Goal: Transaction & Acquisition: Purchase product/service

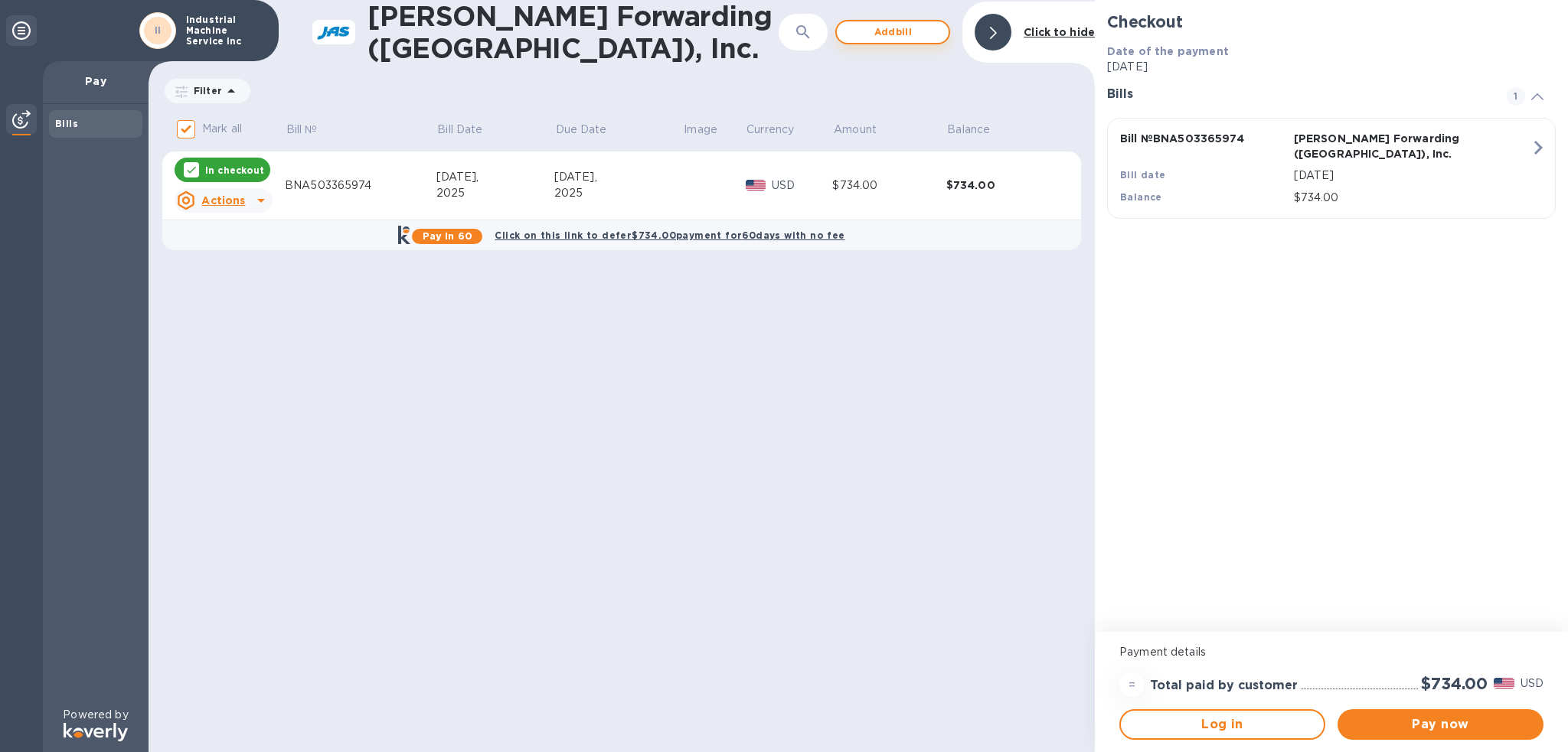
click at [913, 39] on span "Add bill" at bounding box center [892, 31] width 87 height 19
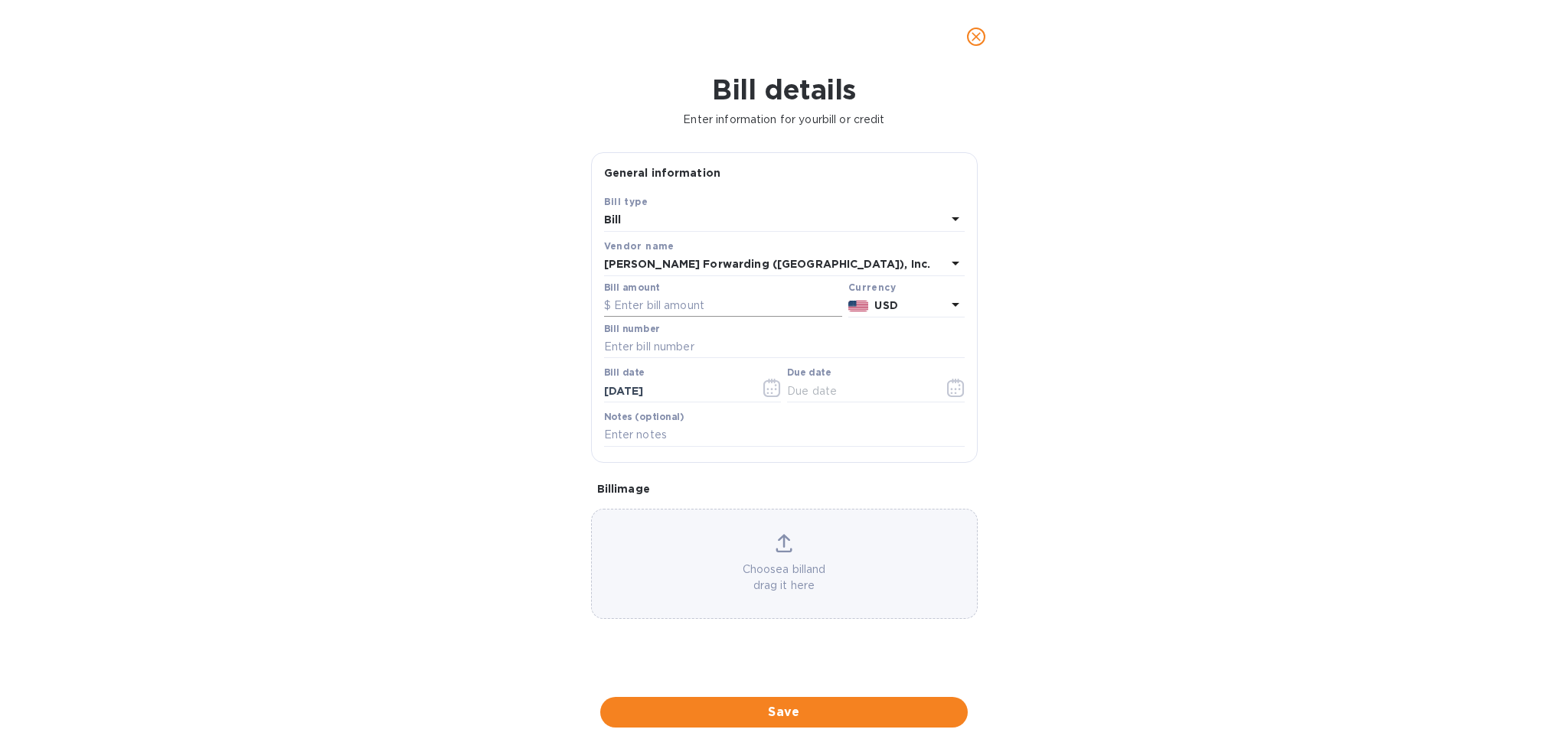
click at [672, 304] on input "text" at bounding box center [723, 306] width 238 height 23
click at [701, 311] on input "text" at bounding box center [723, 306] width 238 height 23
type input "315.00"
type input "b"
type input "BNA503367378"
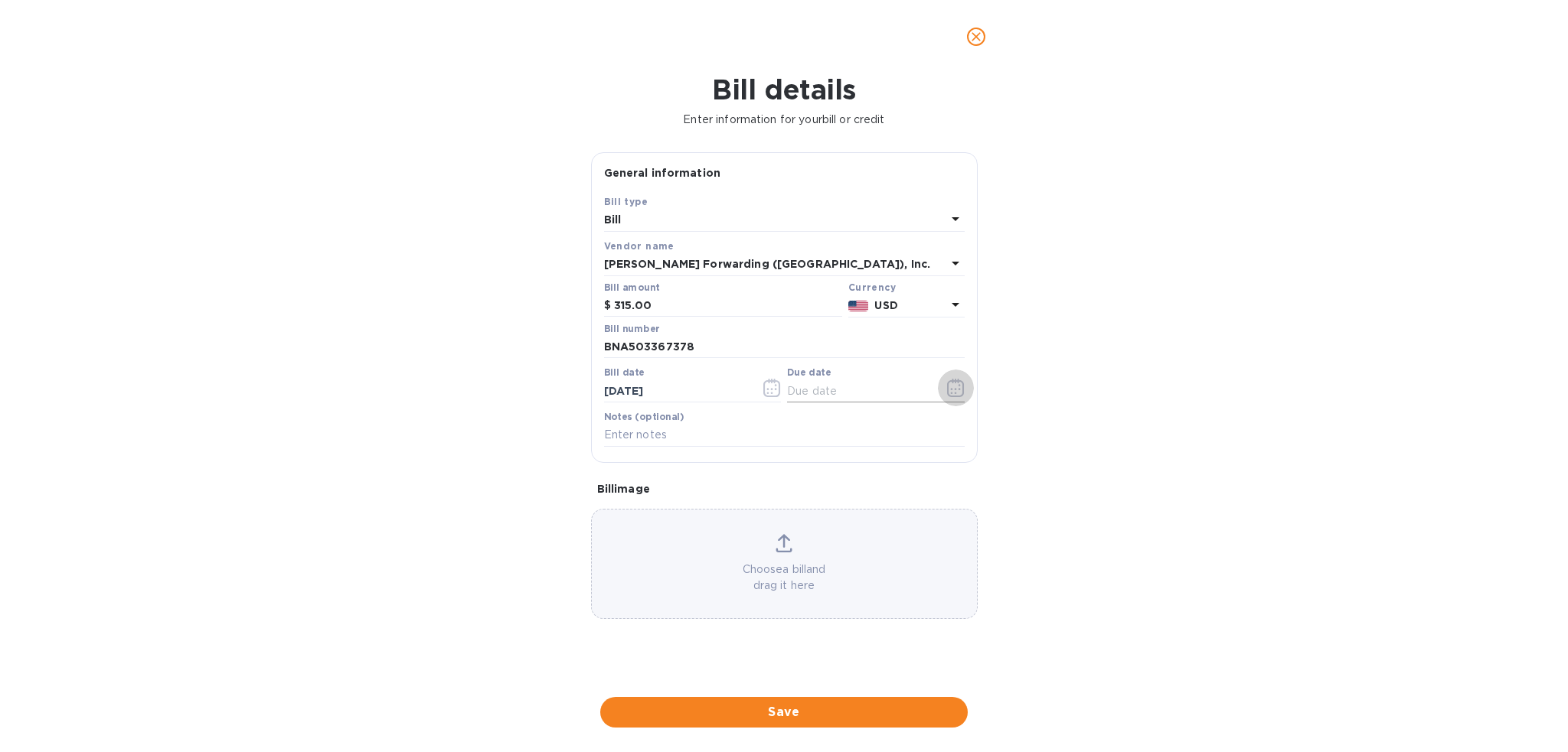
click at [953, 391] on icon "button" at bounding box center [956, 388] width 18 height 19
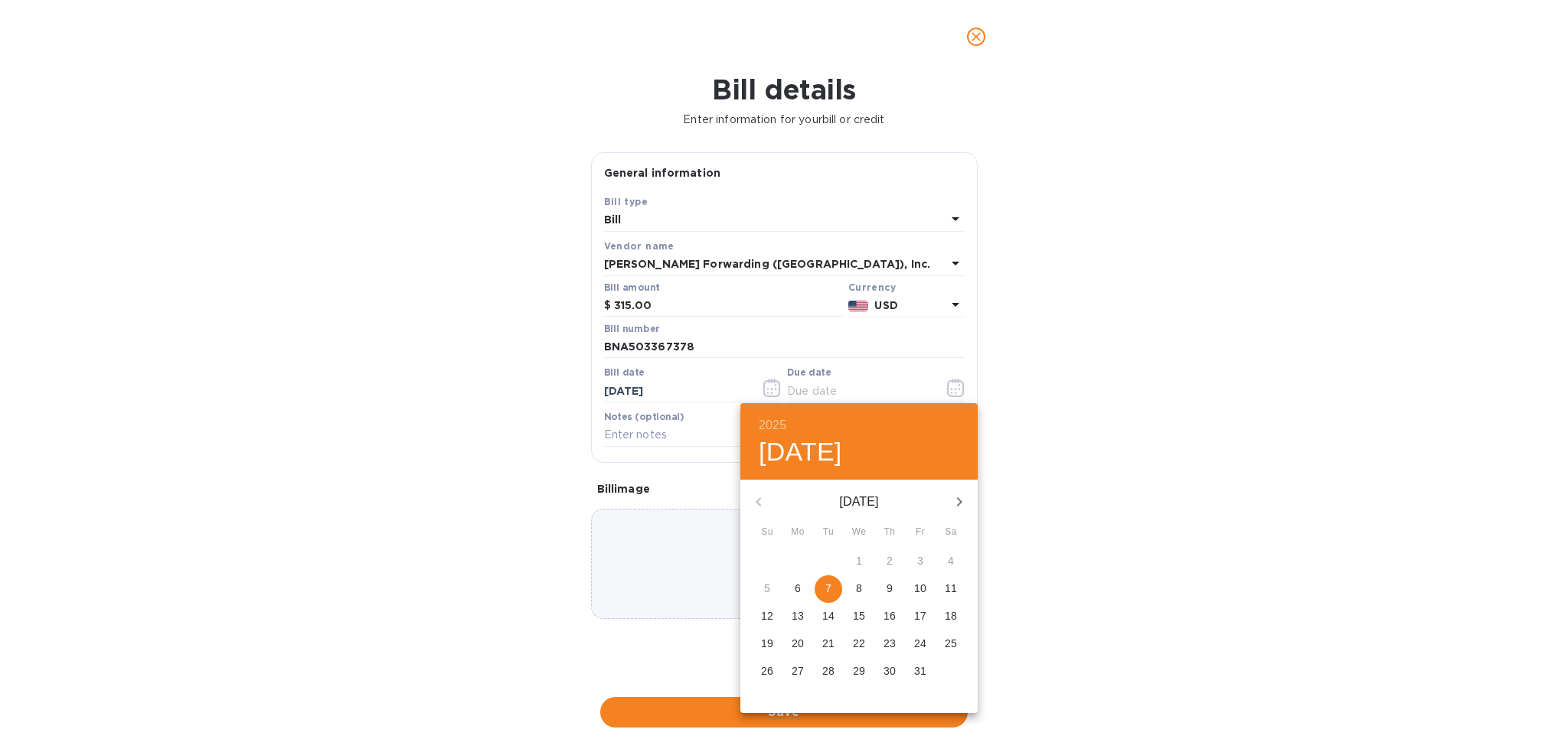
click at [824, 593] on span "7" at bounding box center [829, 588] width 27 height 16
type input "[DATE]"
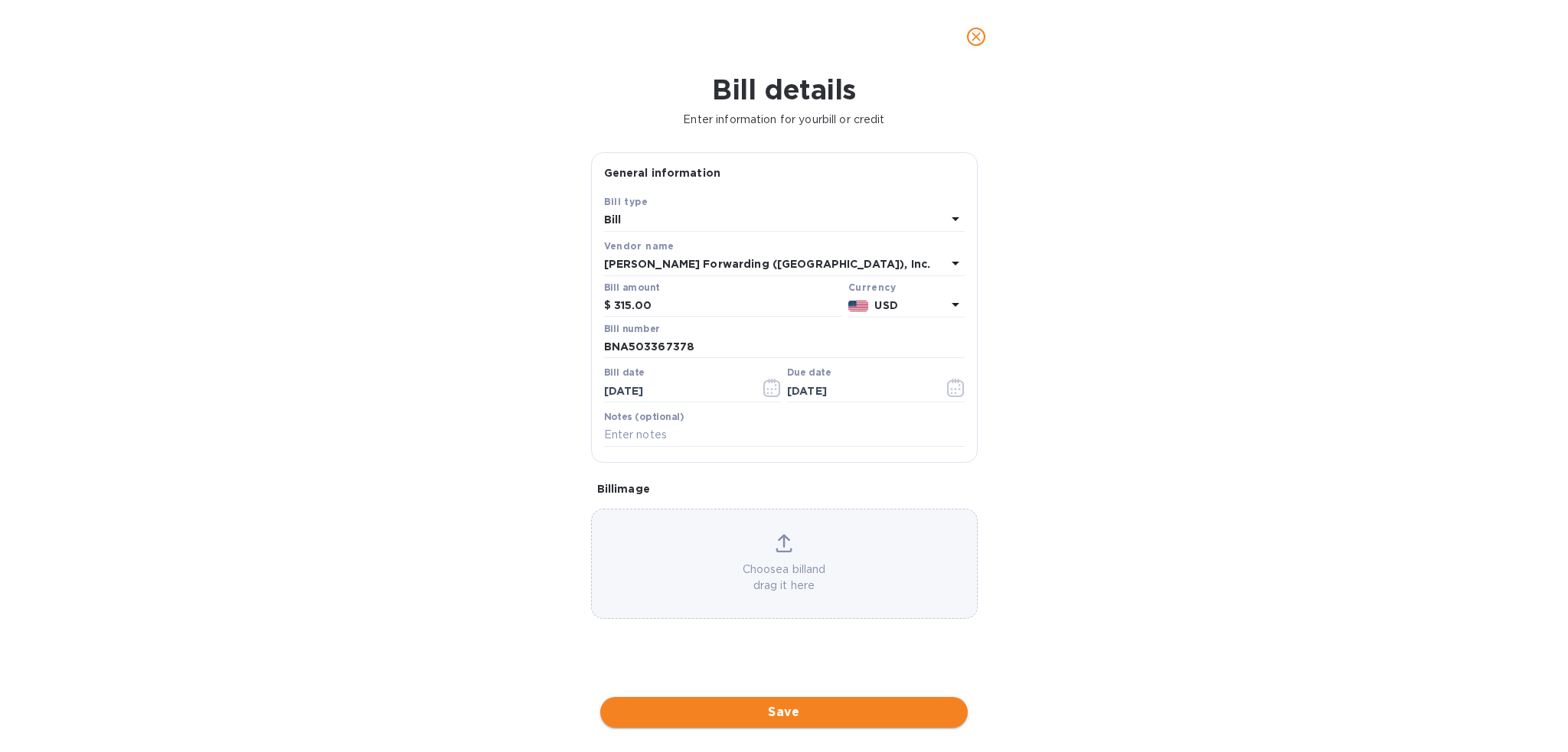
click at [769, 715] on span "Save" at bounding box center [784, 712] width 343 height 19
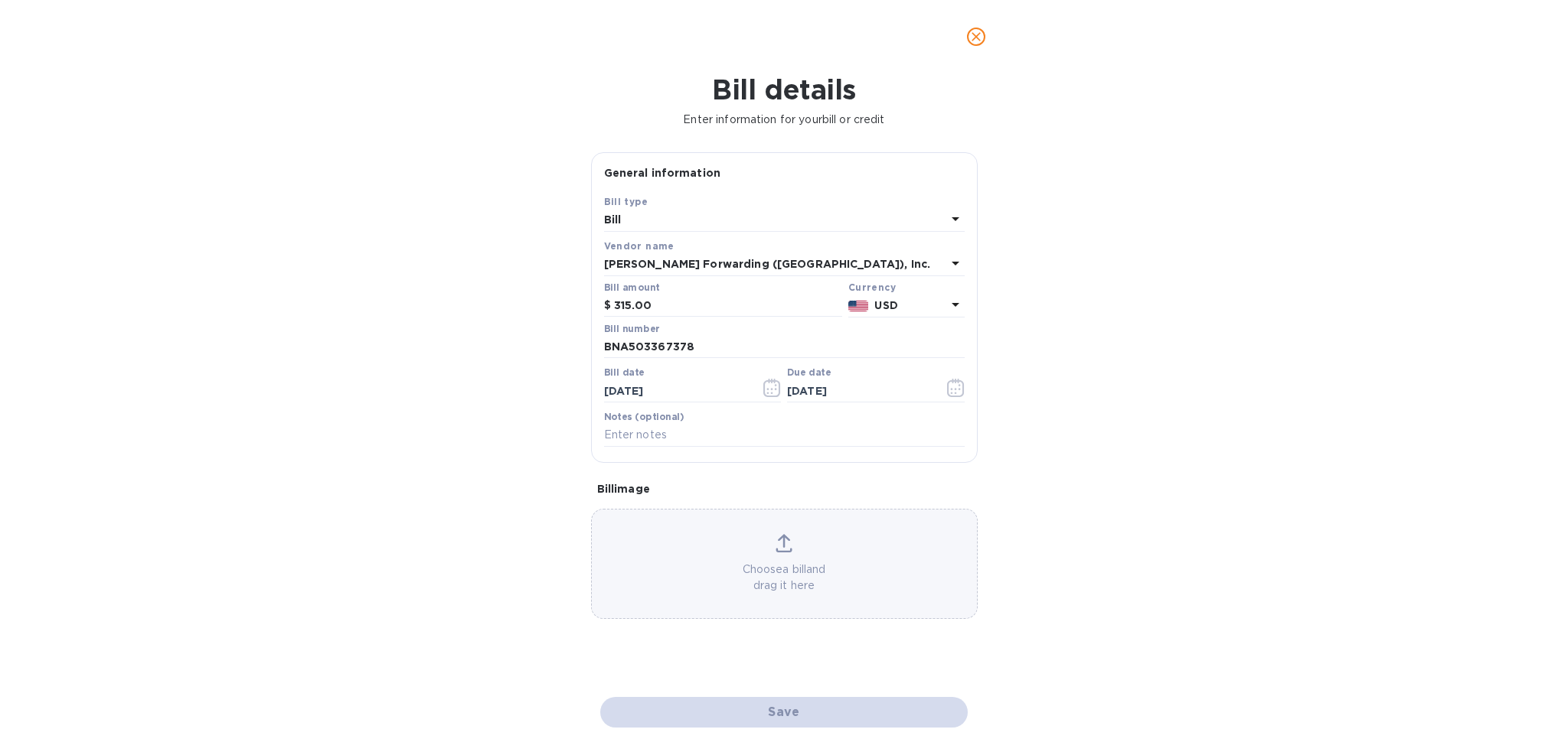
checkbox input "false"
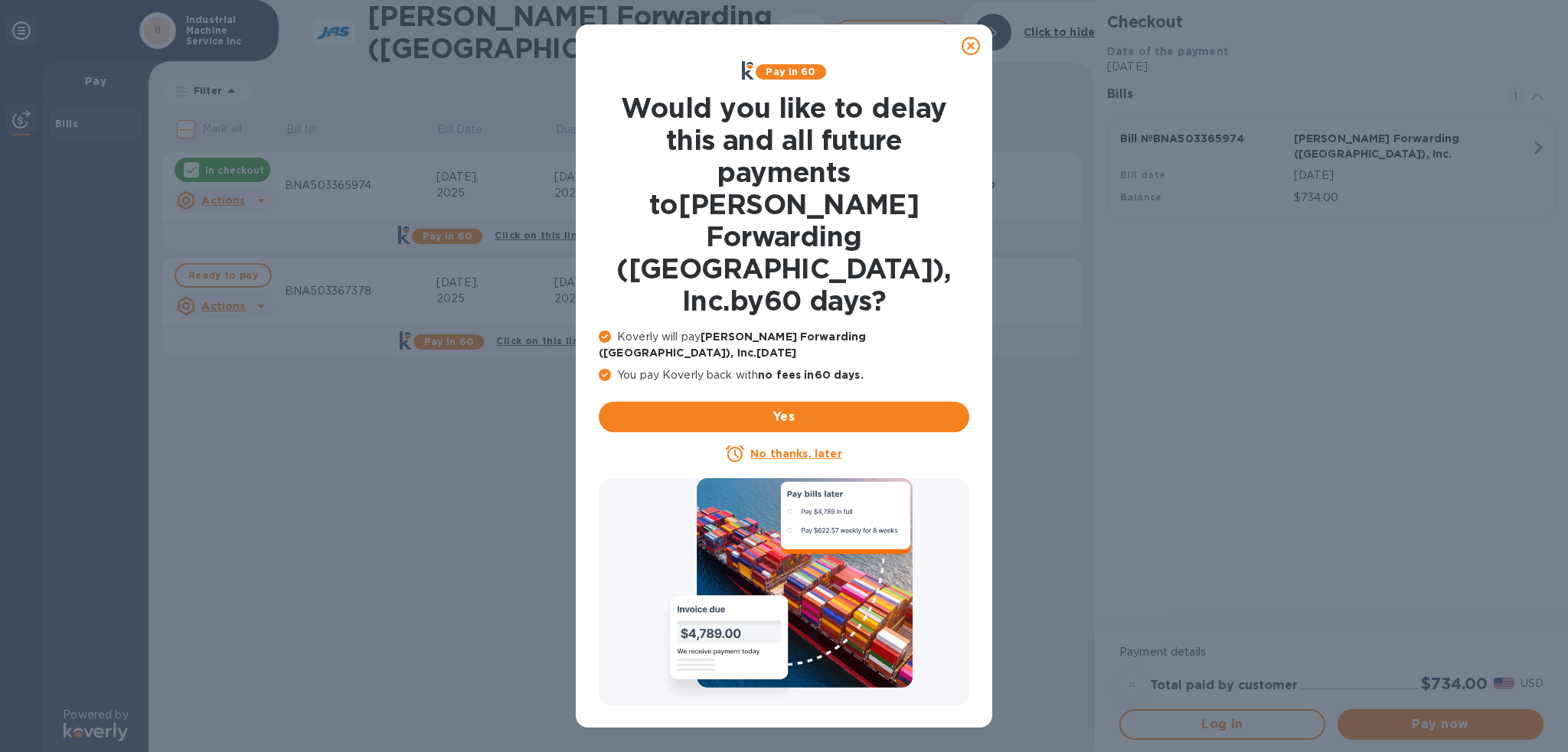
click at [971, 51] on icon at bounding box center [971, 46] width 19 height 19
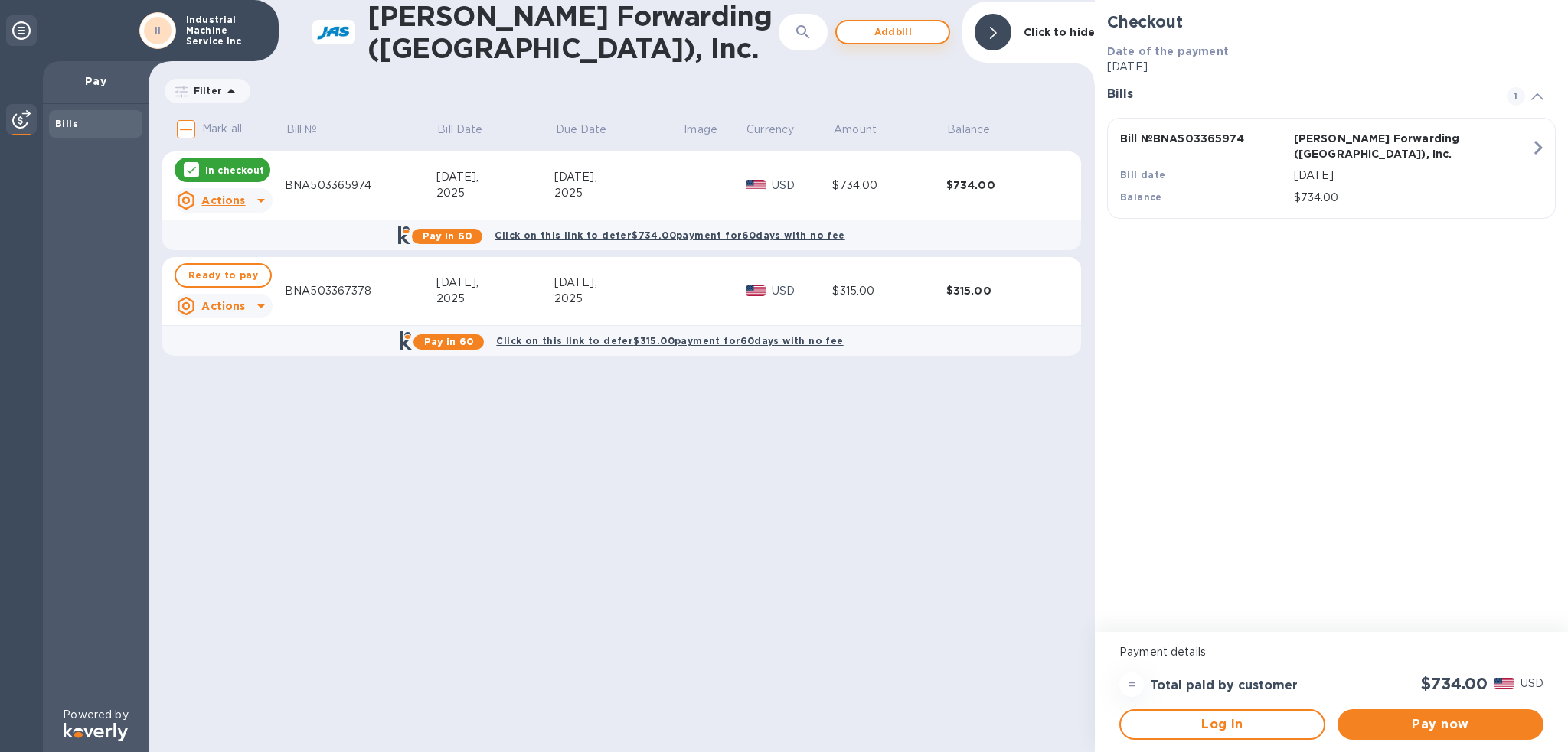
click at [894, 36] on span "Add bill" at bounding box center [892, 31] width 87 height 19
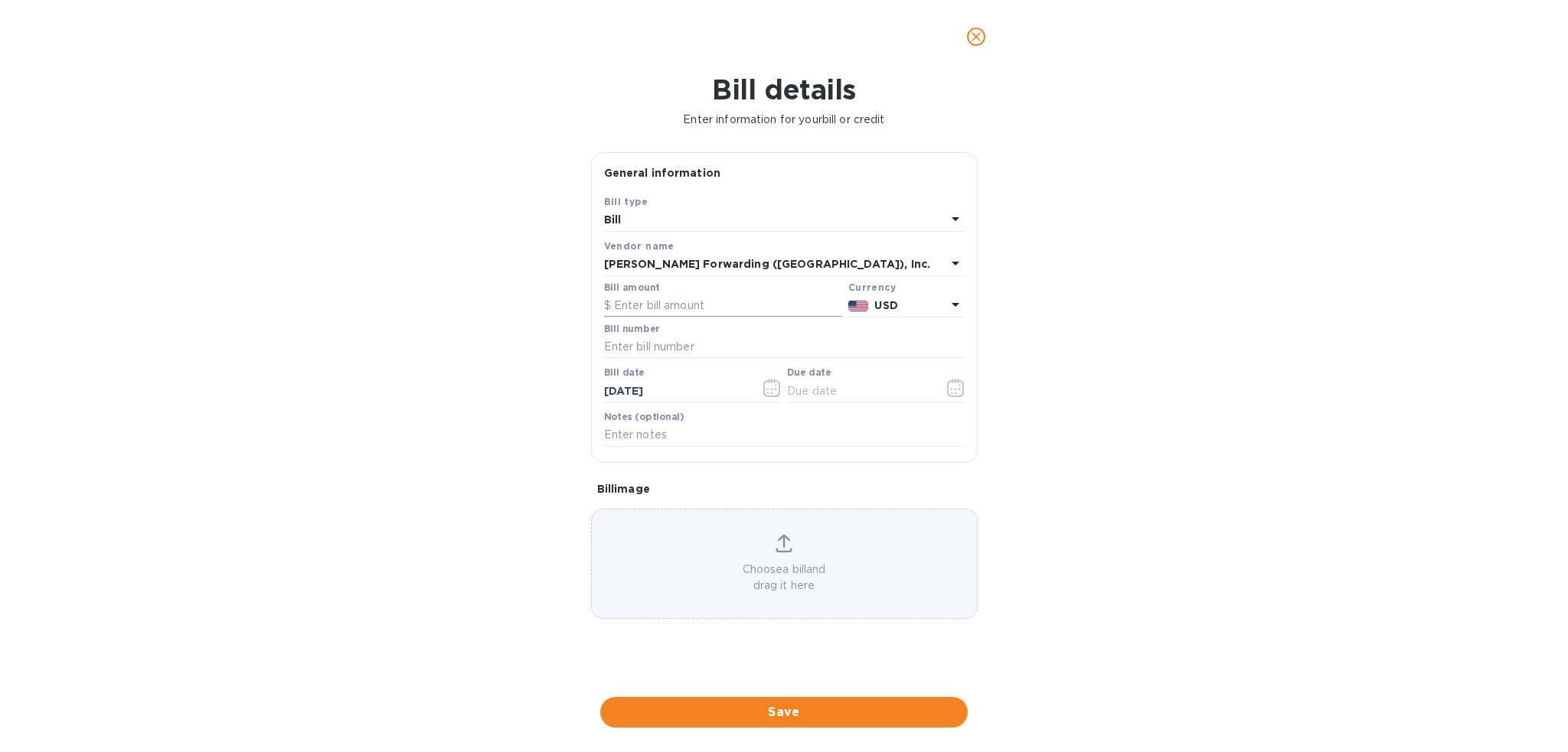
click at [681, 310] on input "text" at bounding box center [723, 306] width 238 height 23
type input "360.00"
type input "BNA503367423"
click at [959, 388] on icon "button" at bounding box center [956, 388] width 18 height 19
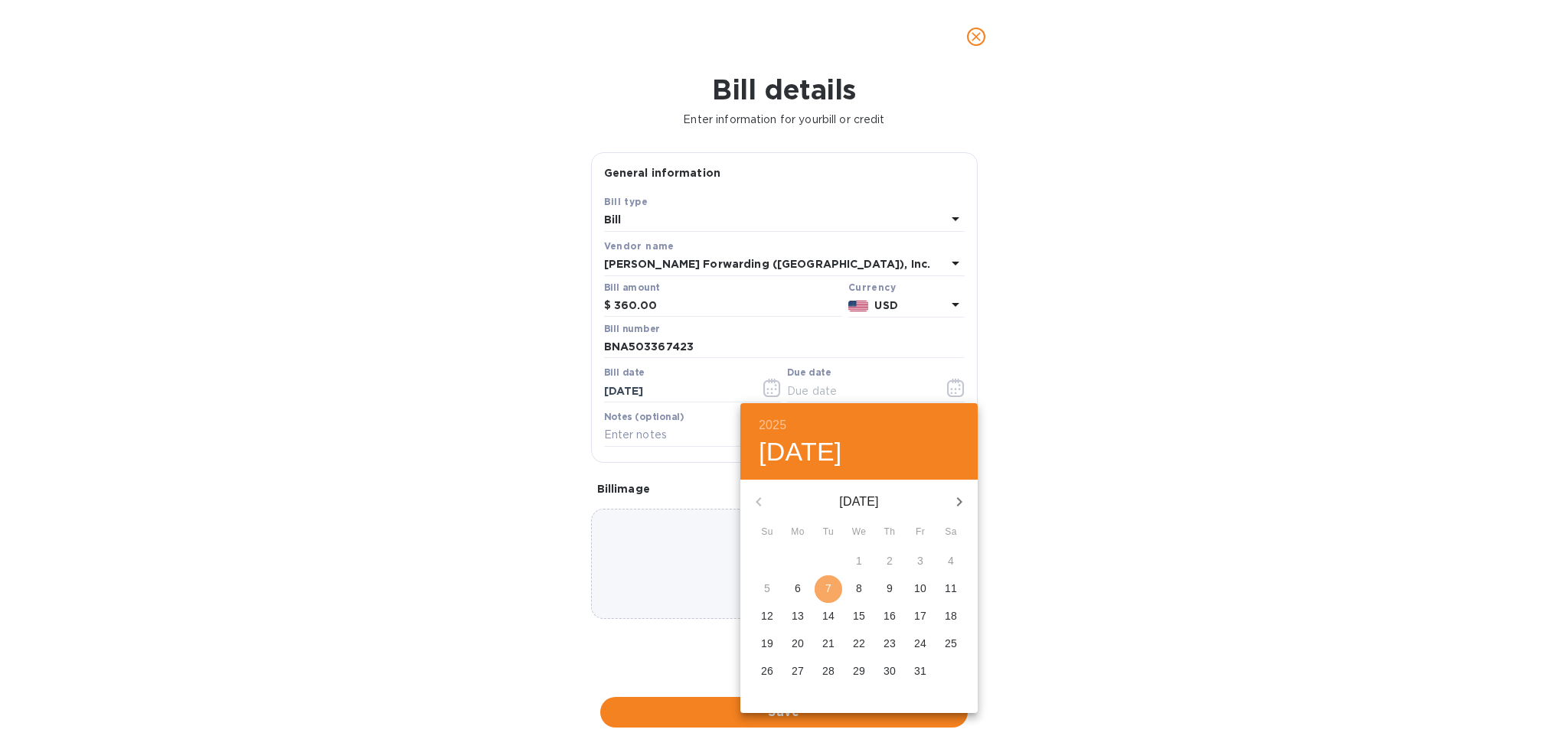
click at [828, 591] on p "7" at bounding box center [829, 588] width 6 height 16
type input "[DATE]"
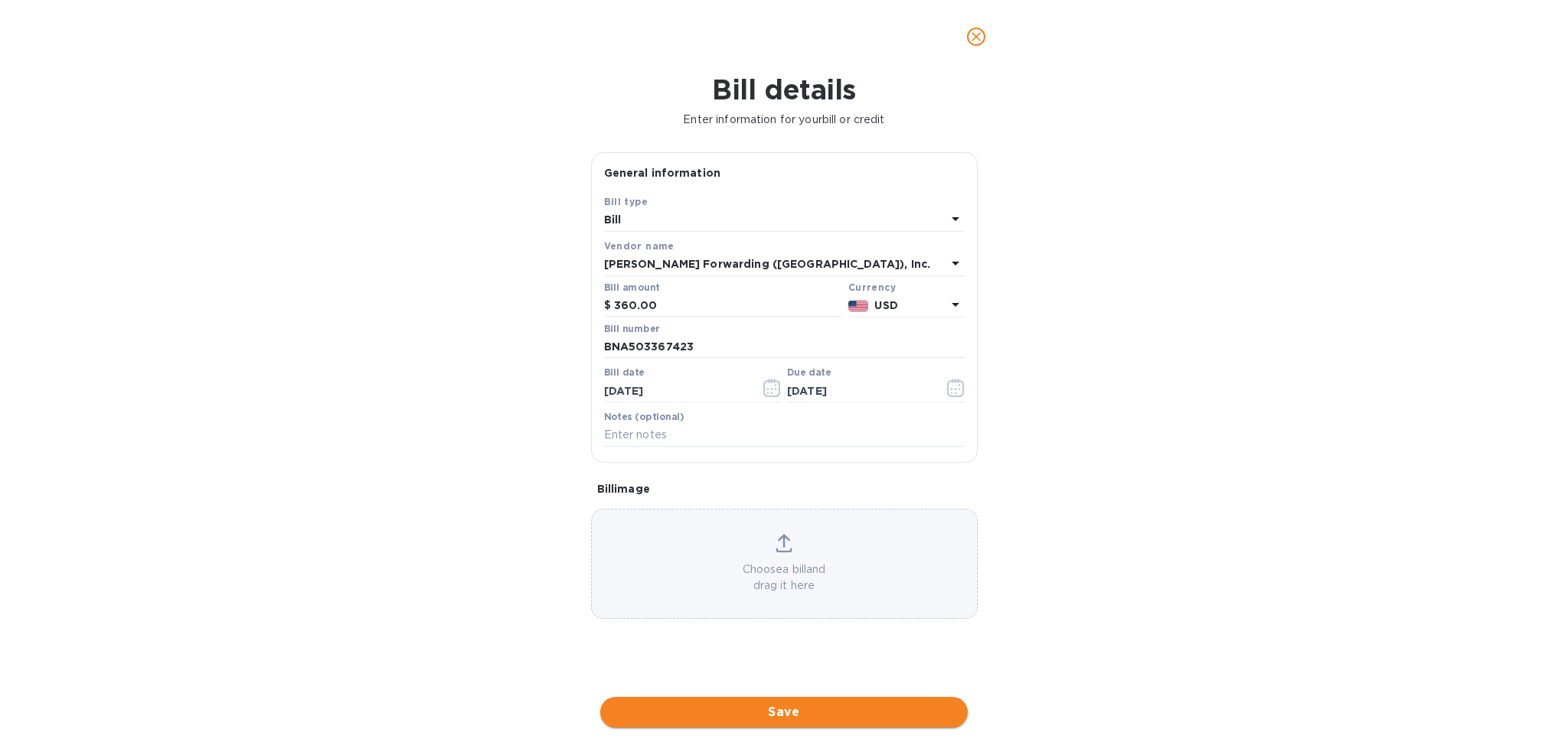
click at [833, 716] on span "Save" at bounding box center [784, 712] width 343 height 19
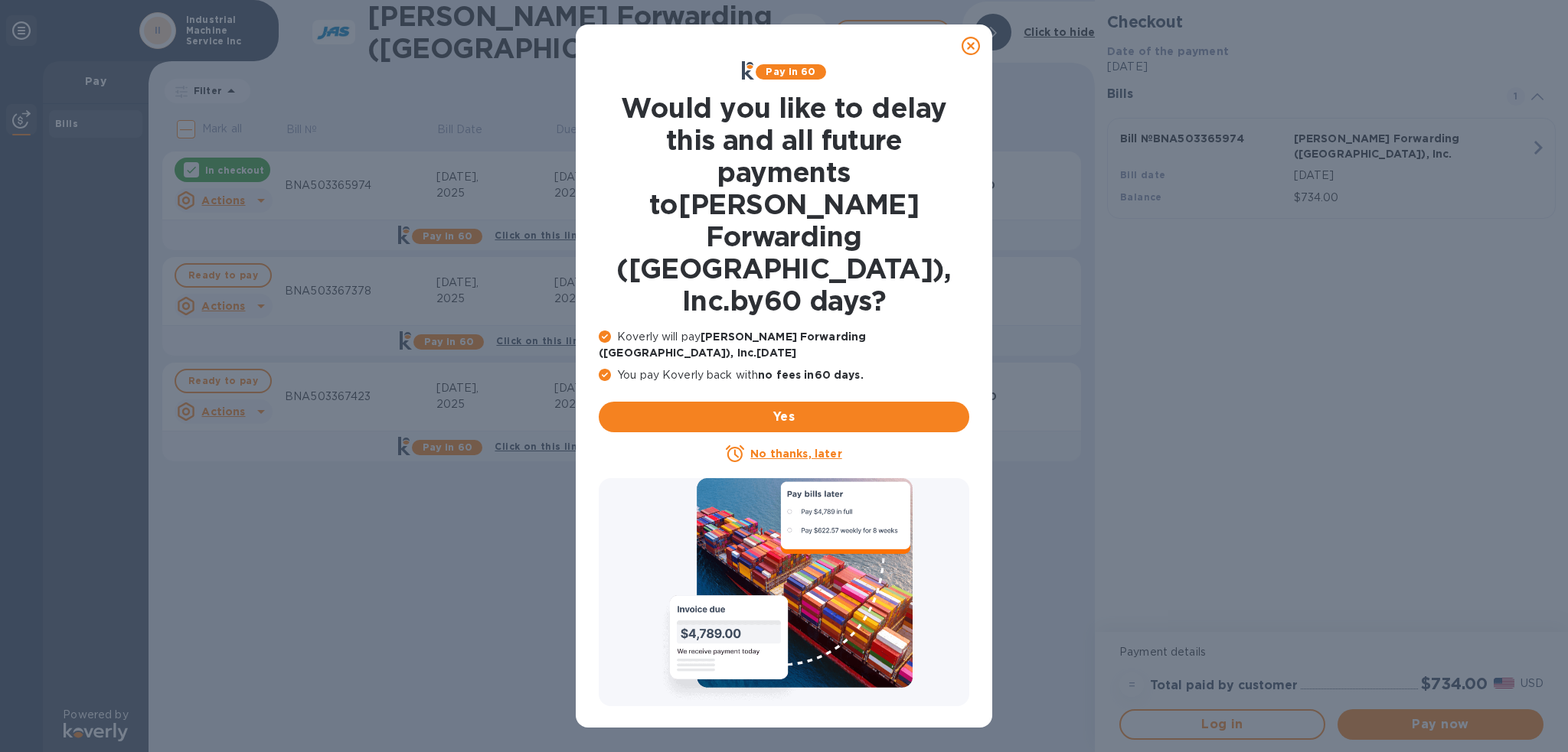
click at [965, 45] on icon at bounding box center [971, 46] width 19 height 19
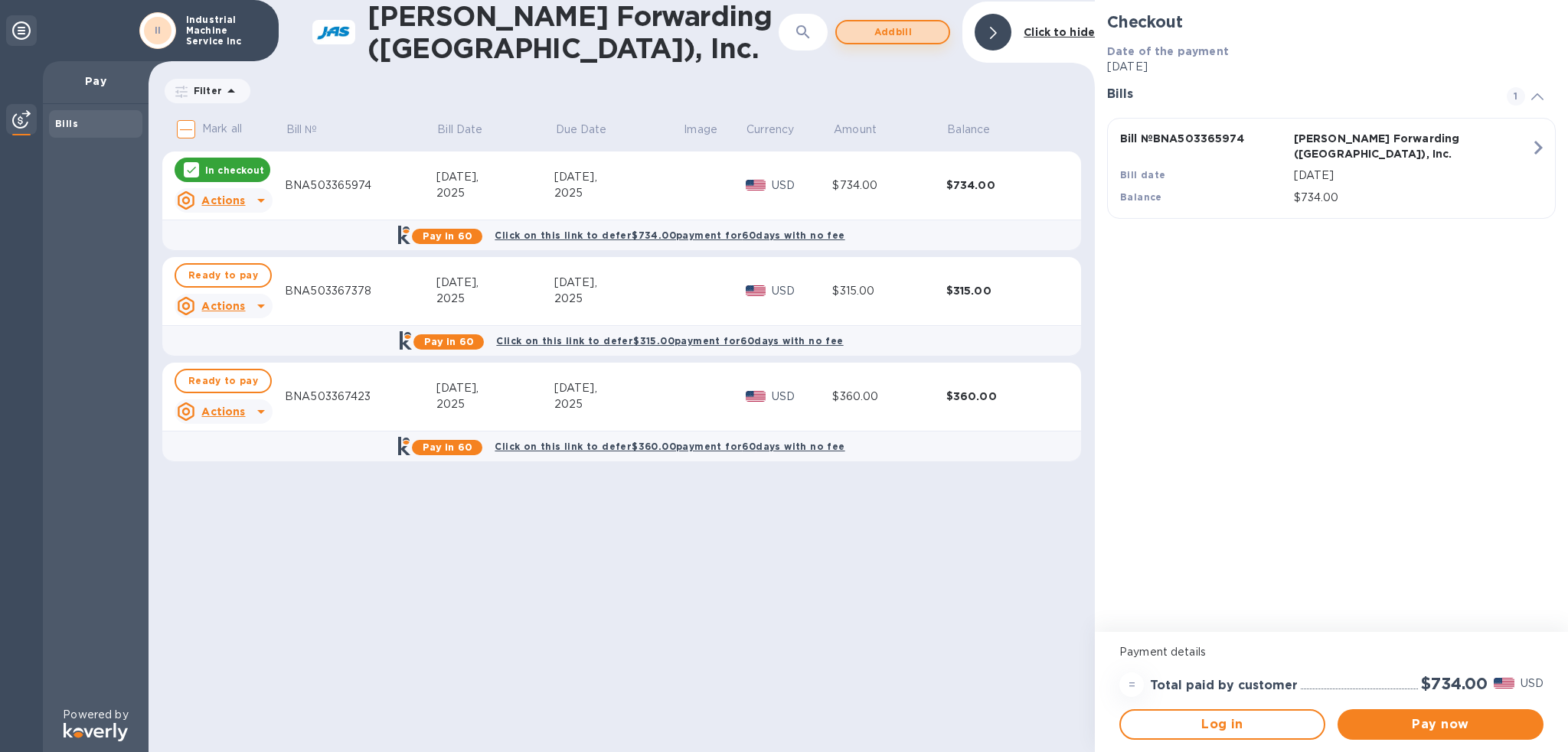
click at [900, 24] on span "Add bill" at bounding box center [892, 31] width 87 height 19
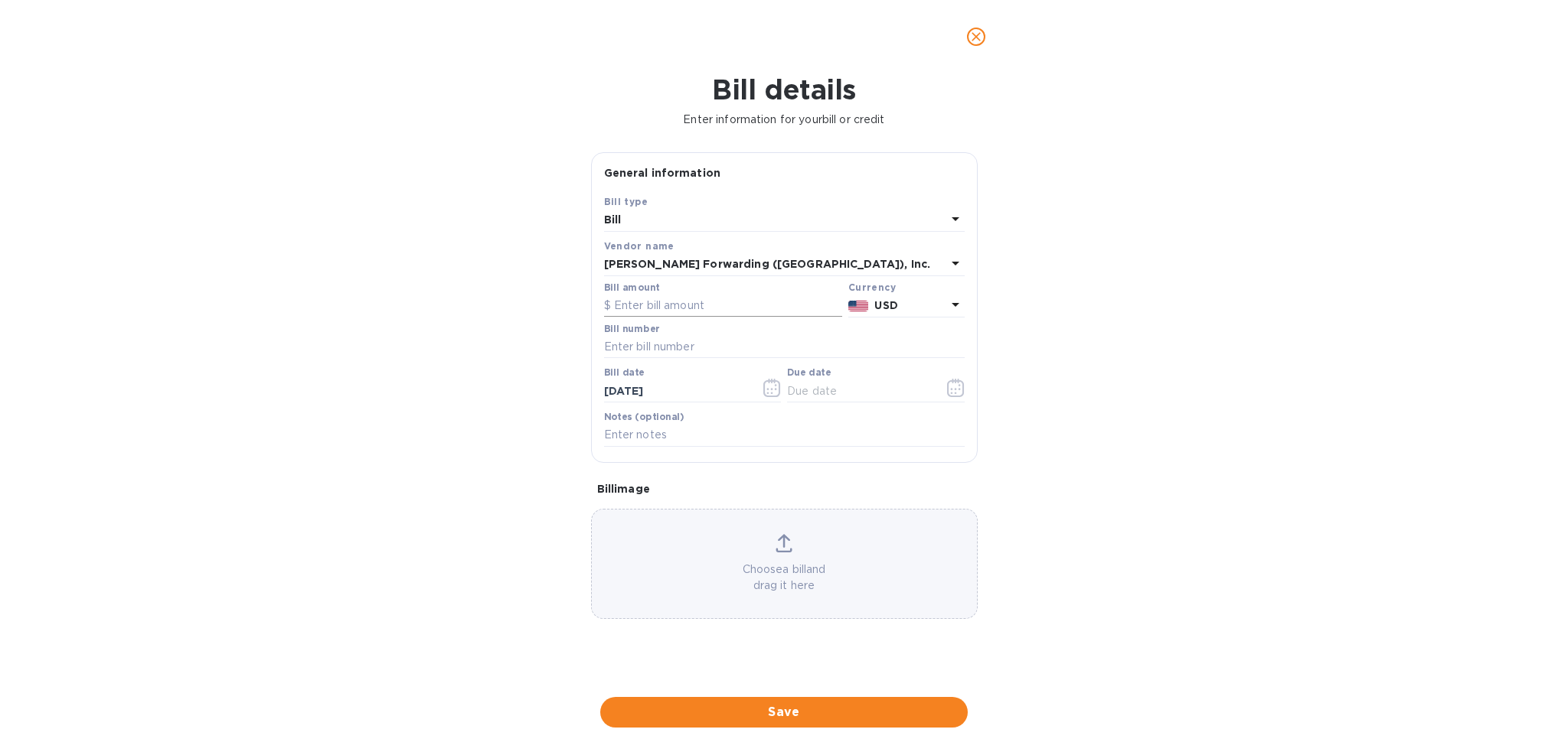
click at [671, 303] on input "text" at bounding box center [723, 306] width 238 height 23
type input "270.00"
type input "BNA503367458"
click at [960, 395] on icon "button" at bounding box center [956, 388] width 18 height 19
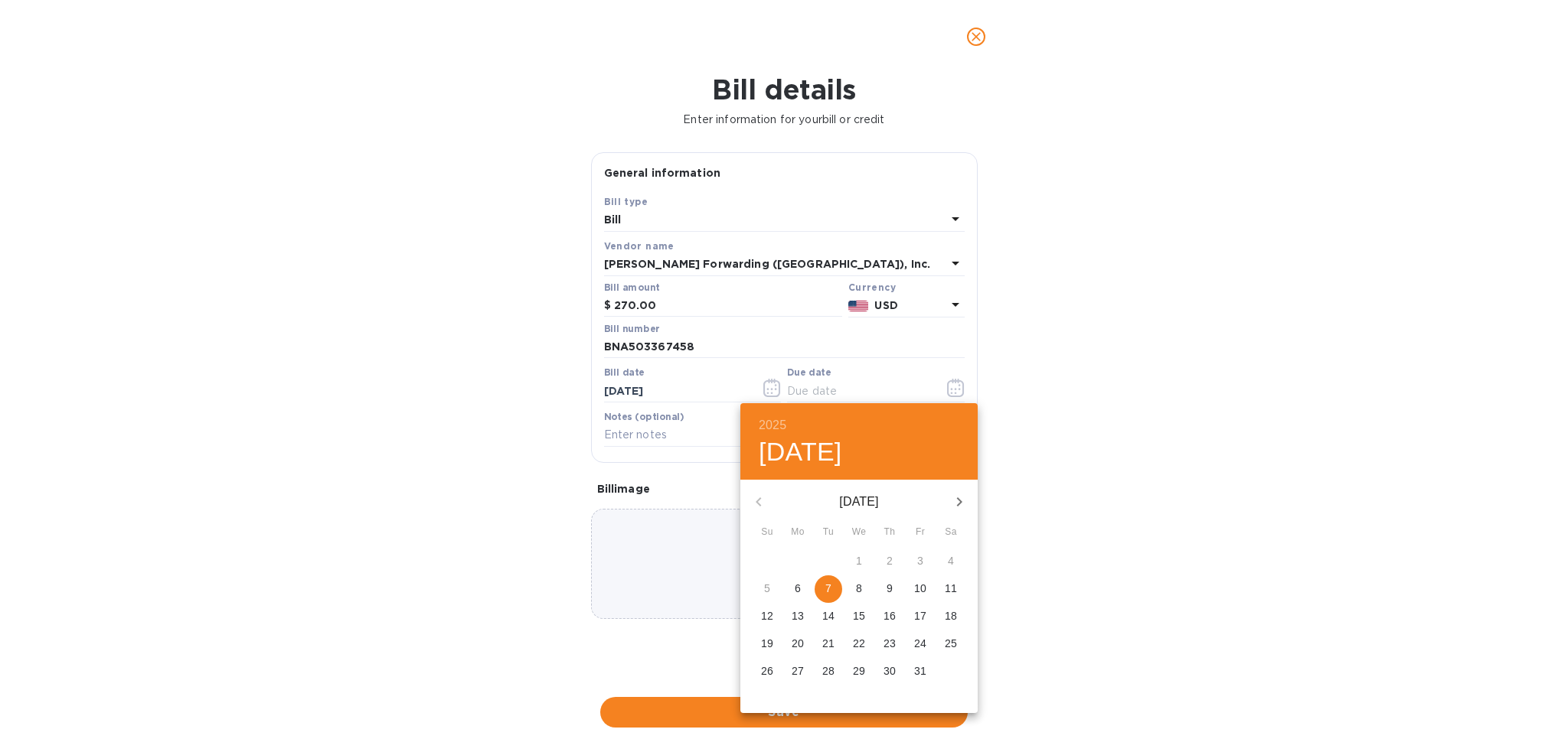
click at [817, 590] on span "7" at bounding box center [829, 588] width 27 height 16
type input "[DATE]"
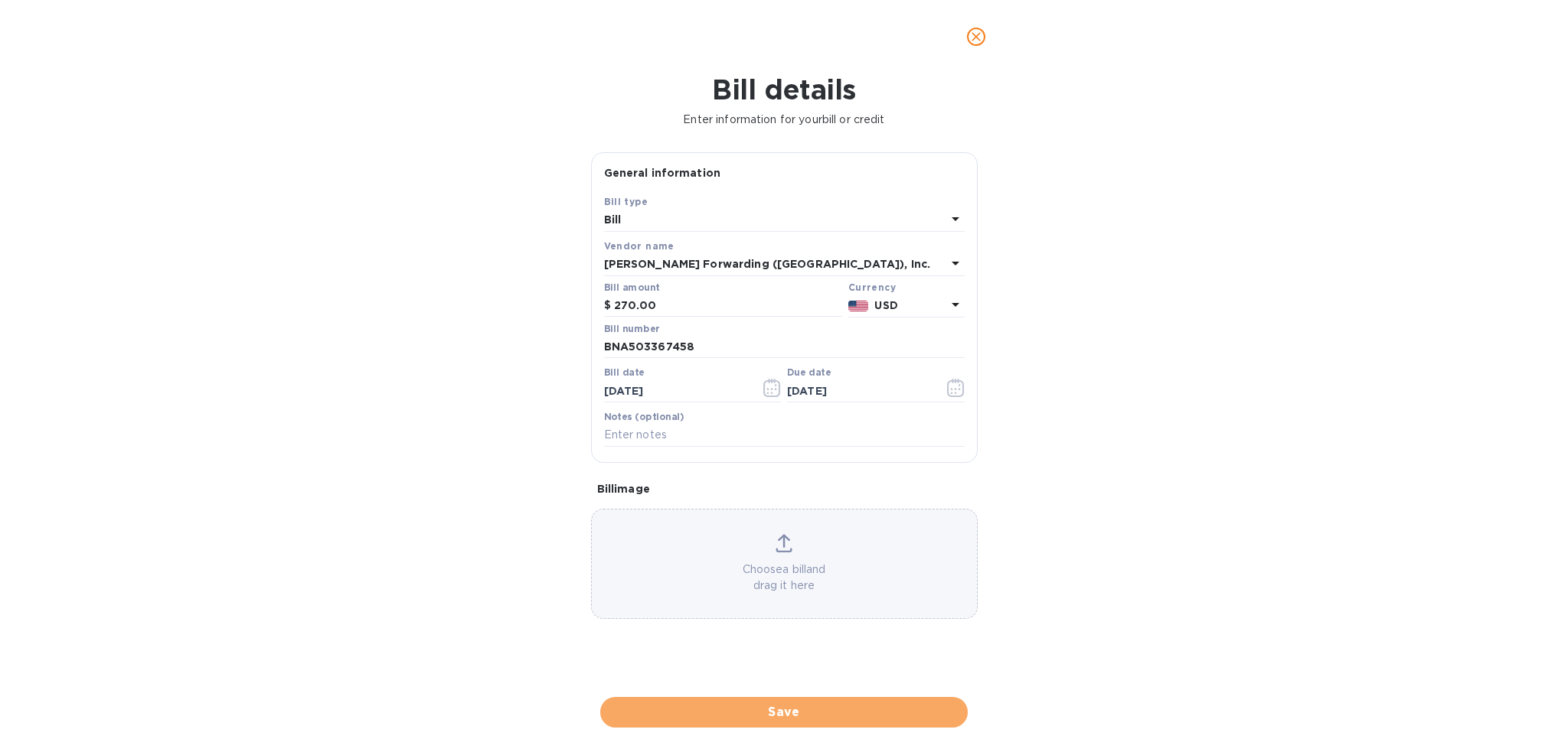
click at [824, 706] on span "Save" at bounding box center [784, 712] width 343 height 19
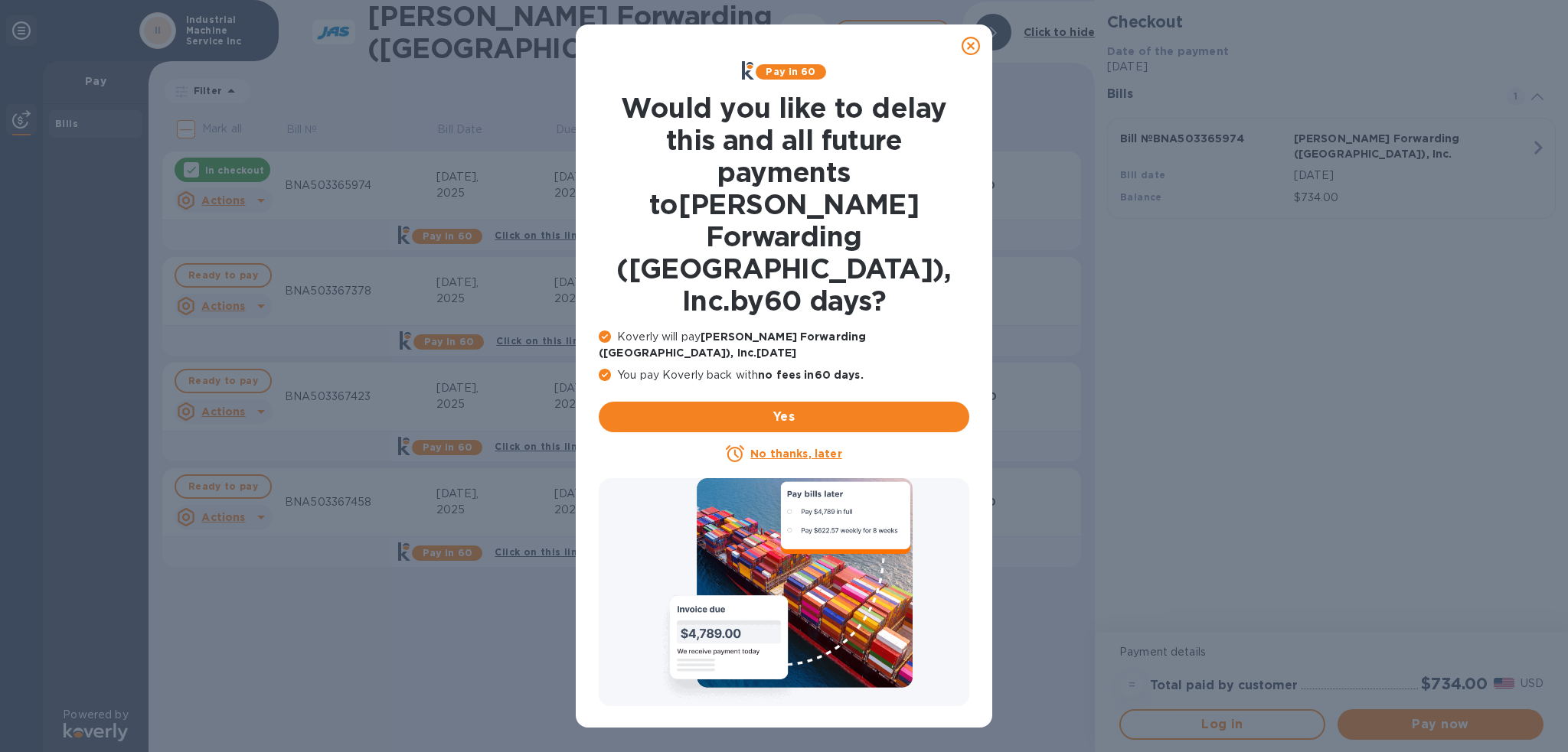
click at [965, 44] on icon at bounding box center [971, 46] width 19 height 19
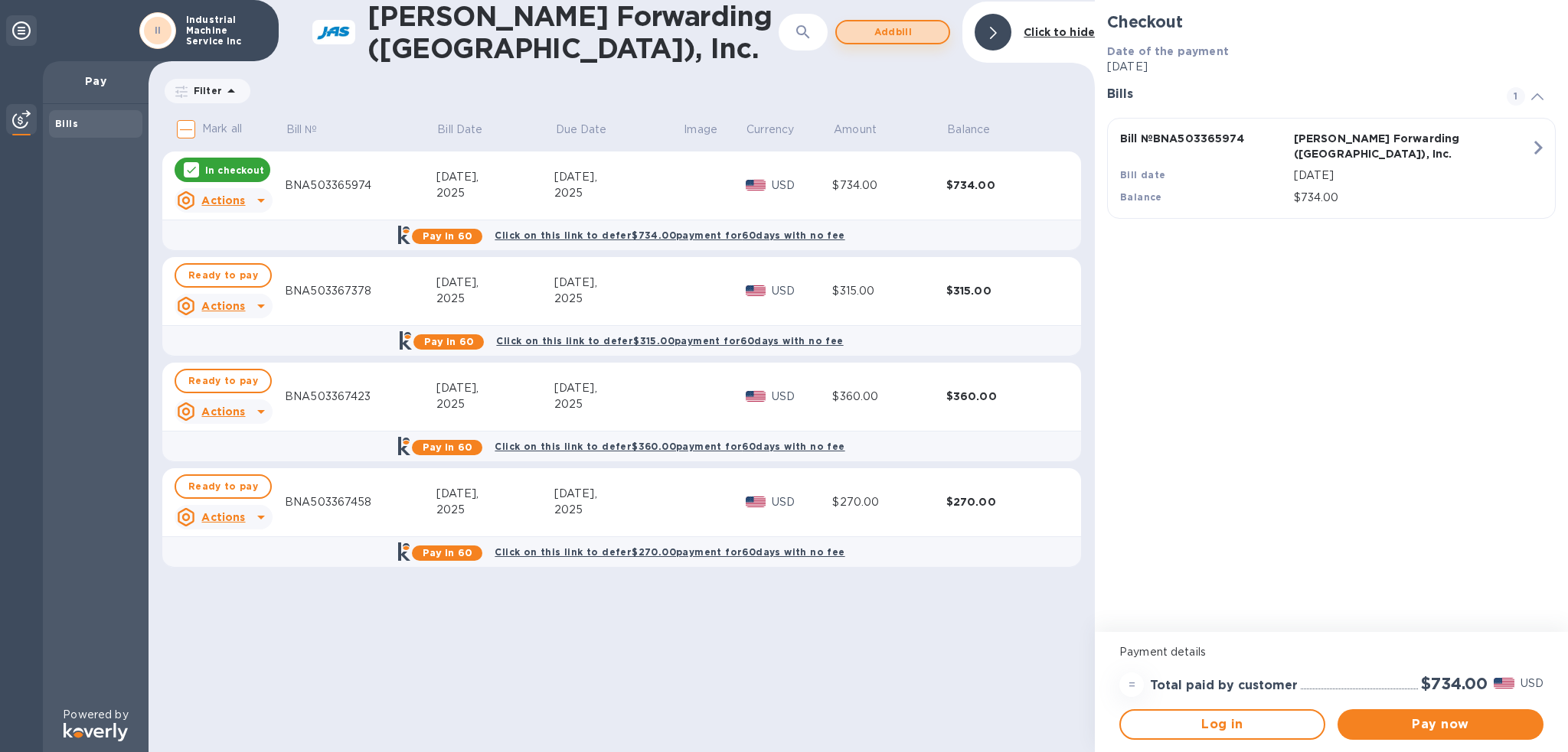
click at [919, 26] on span "Add bill" at bounding box center [892, 31] width 87 height 19
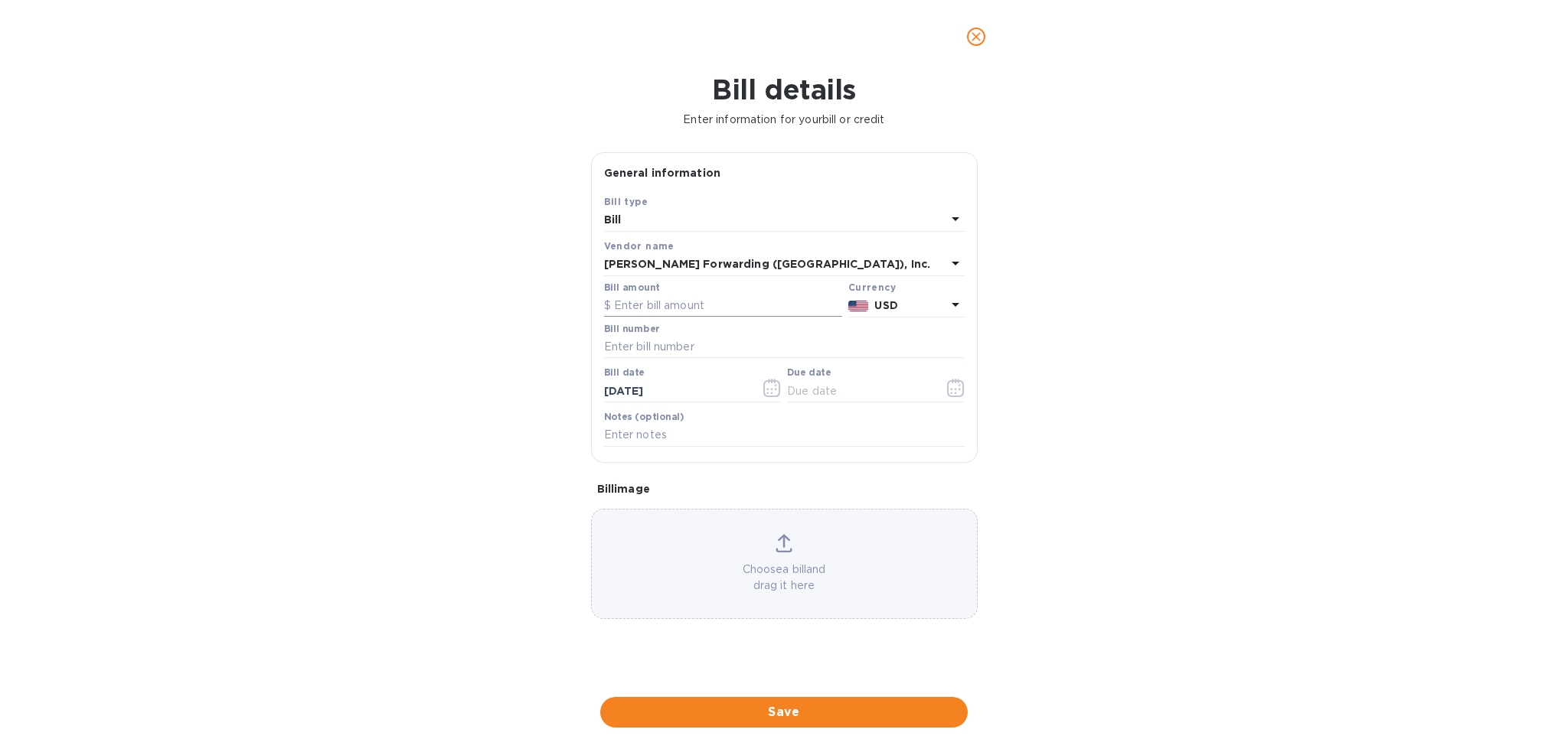
click at [641, 300] on input "text" at bounding box center [723, 306] width 238 height 23
click at [665, 306] on input "text" at bounding box center [723, 306] width 238 height 23
type input "360.00"
type input "BNA503367483"
click at [952, 391] on icon "button" at bounding box center [951, 389] width 2 height 2
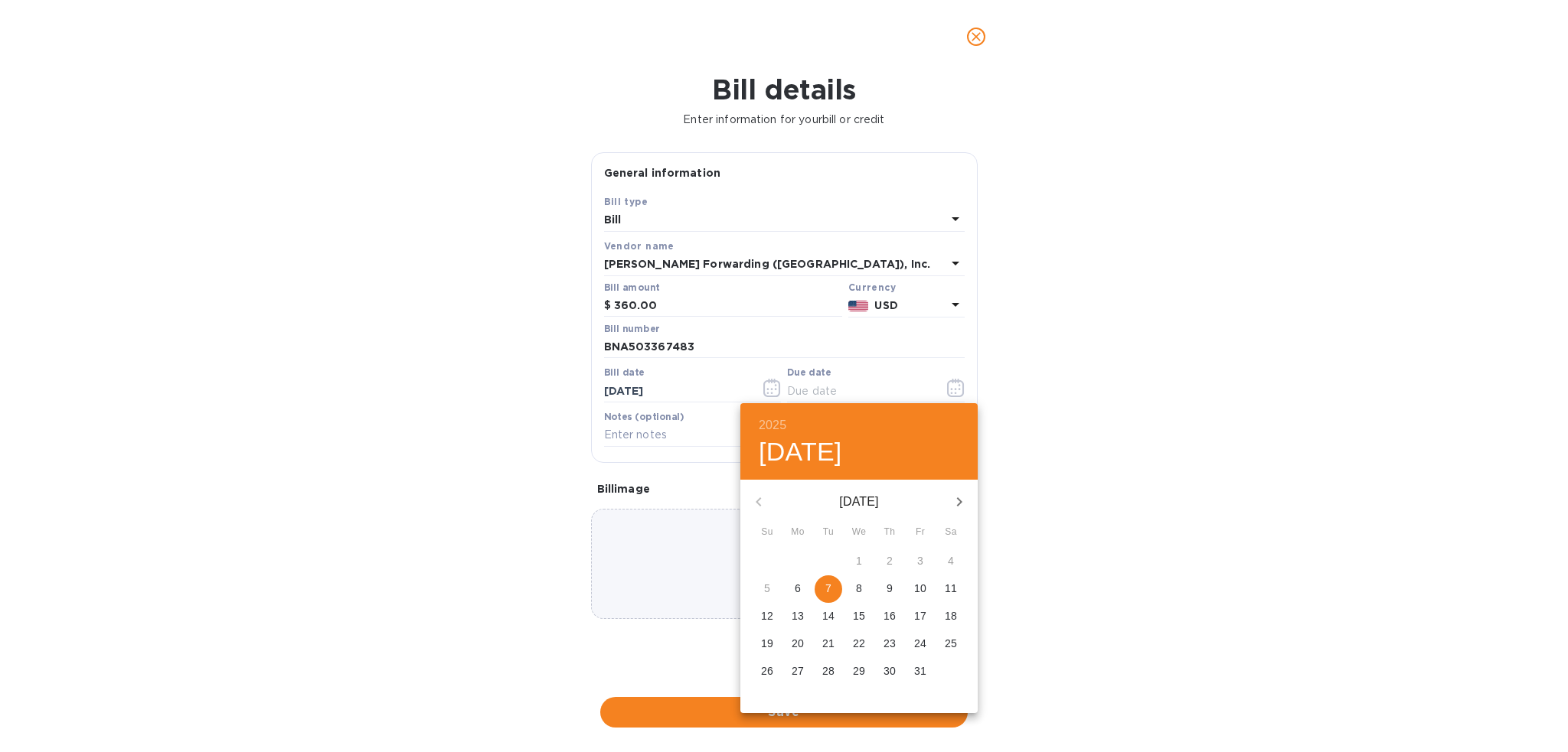
click at [828, 571] on div "30" at bounding box center [828, 562] width 30 height 27
click at [827, 592] on p "7" at bounding box center [829, 588] width 6 height 16
type input "[DATE]"
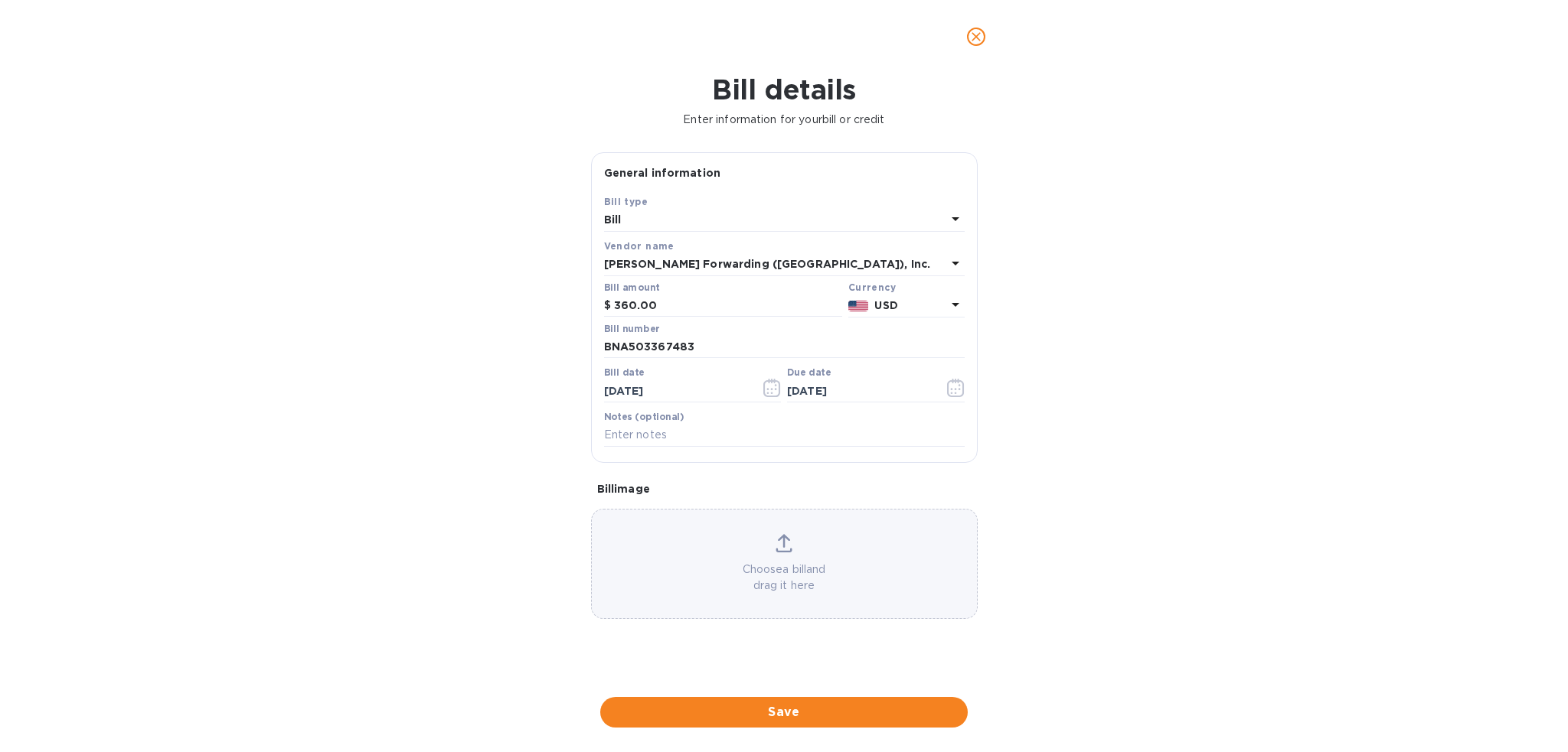
click at [701, 691] on div "Bill details Enter information for your bill or credit General information Save…" at bounding box center [784, 412] width 1568 height 679
click at [700, 702] on button "Save" at bounding box center [784, 712] width 367 height 30
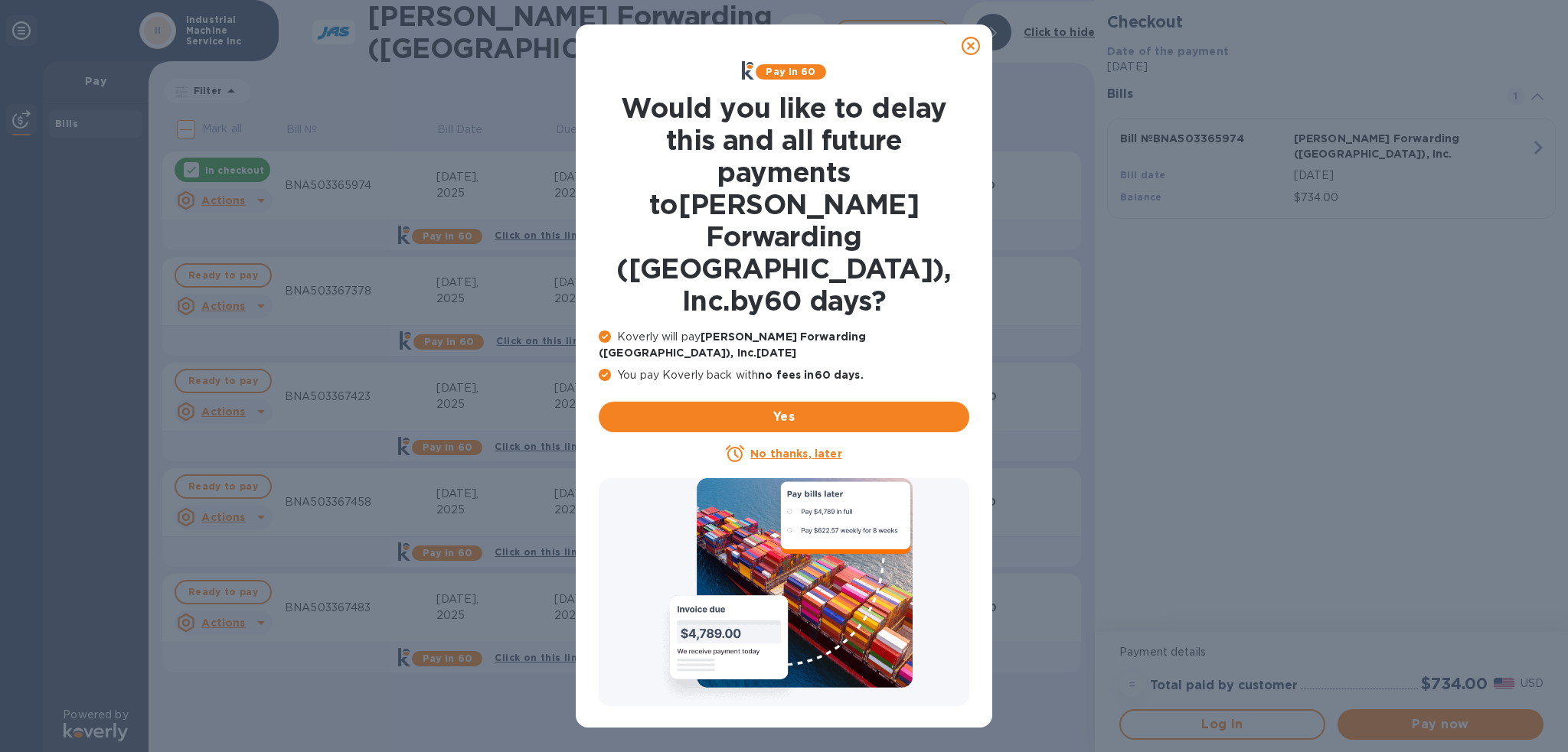
click at [974, 51] on icon at bounding box center [971, 46] width 19 height 19
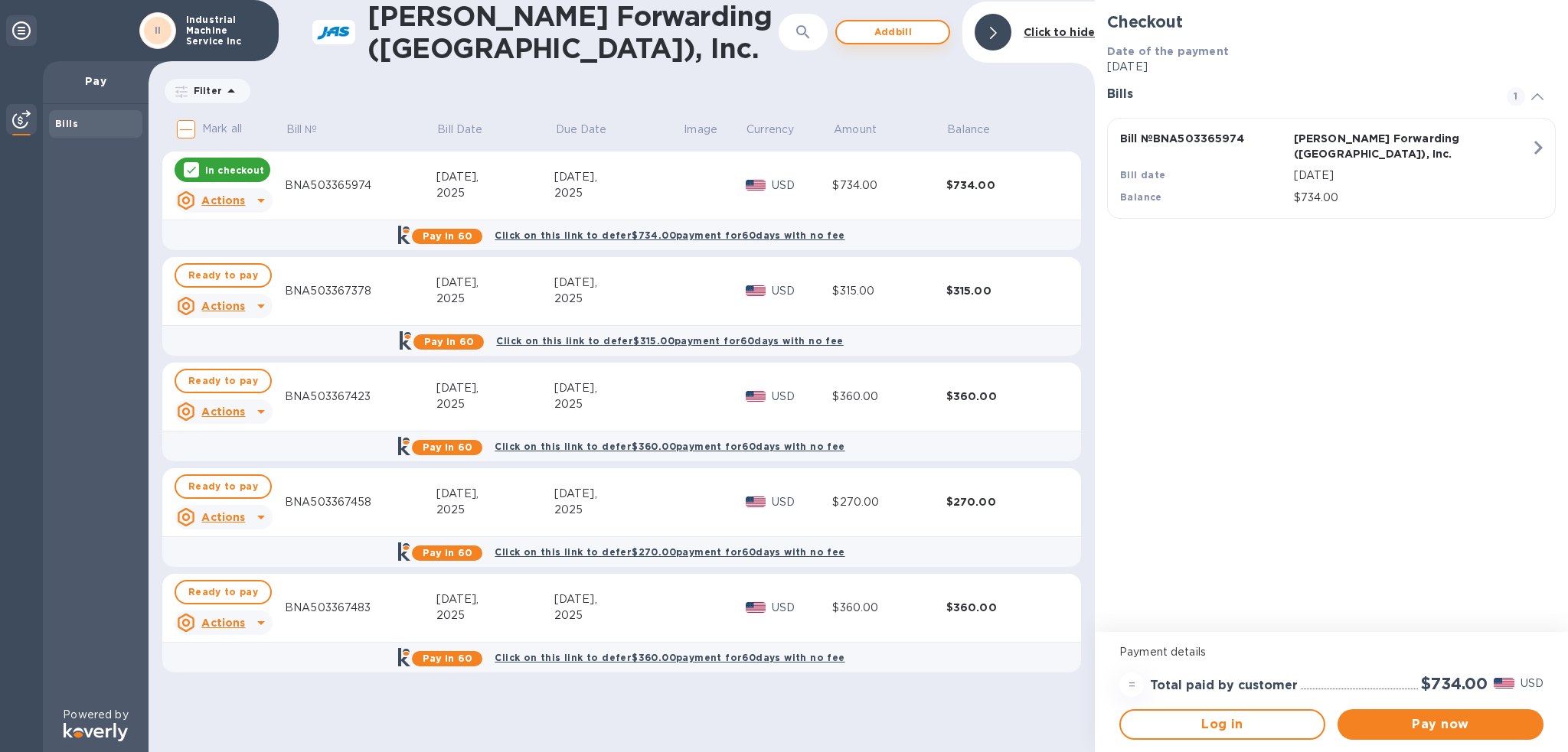
click at [900, 27] on span "Add bill" at bounding box center [892, 31] width 87 height 19
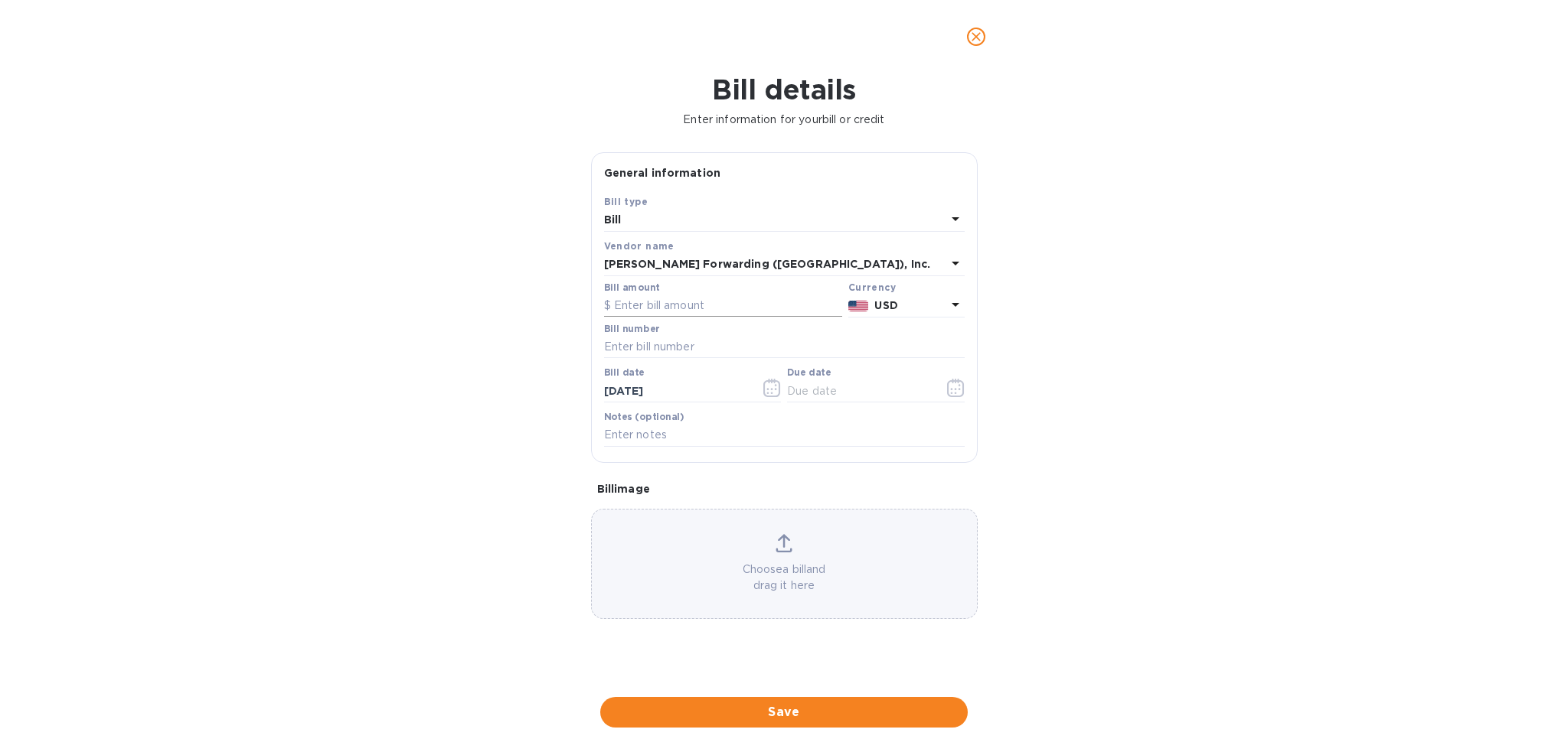
click at [683, 302] on input "text" at bounding box center [723, 306] width 238 height 23
type input "8"
type input "8,445.80"
type input "BNA503355019"
click at [956, 391] on icon "button" at bounding box center [956, 388] width 18 height 19
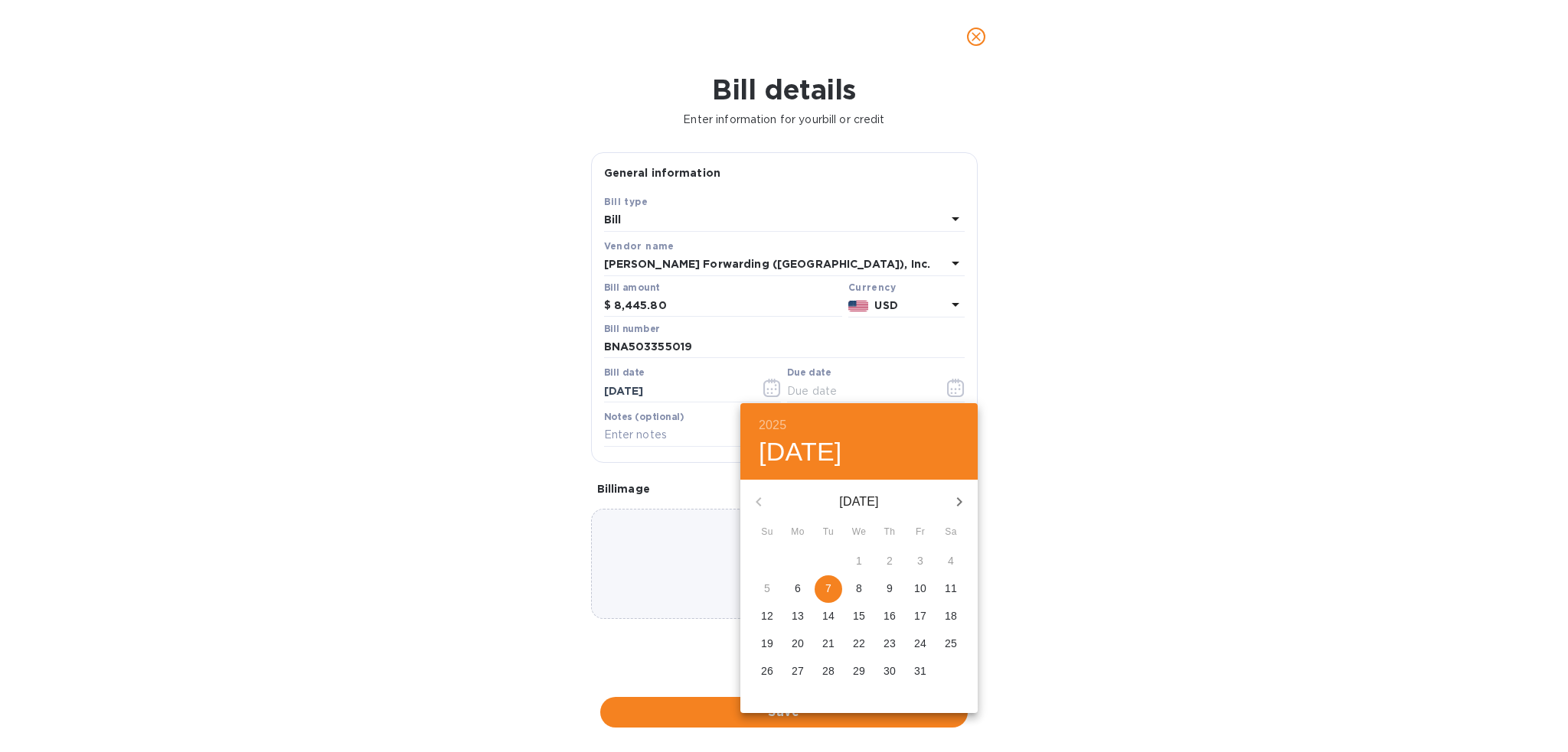
click at [830, 585] on p "7" at bounding box center [829, 588] width 6 height 16
type input "[DATE]"
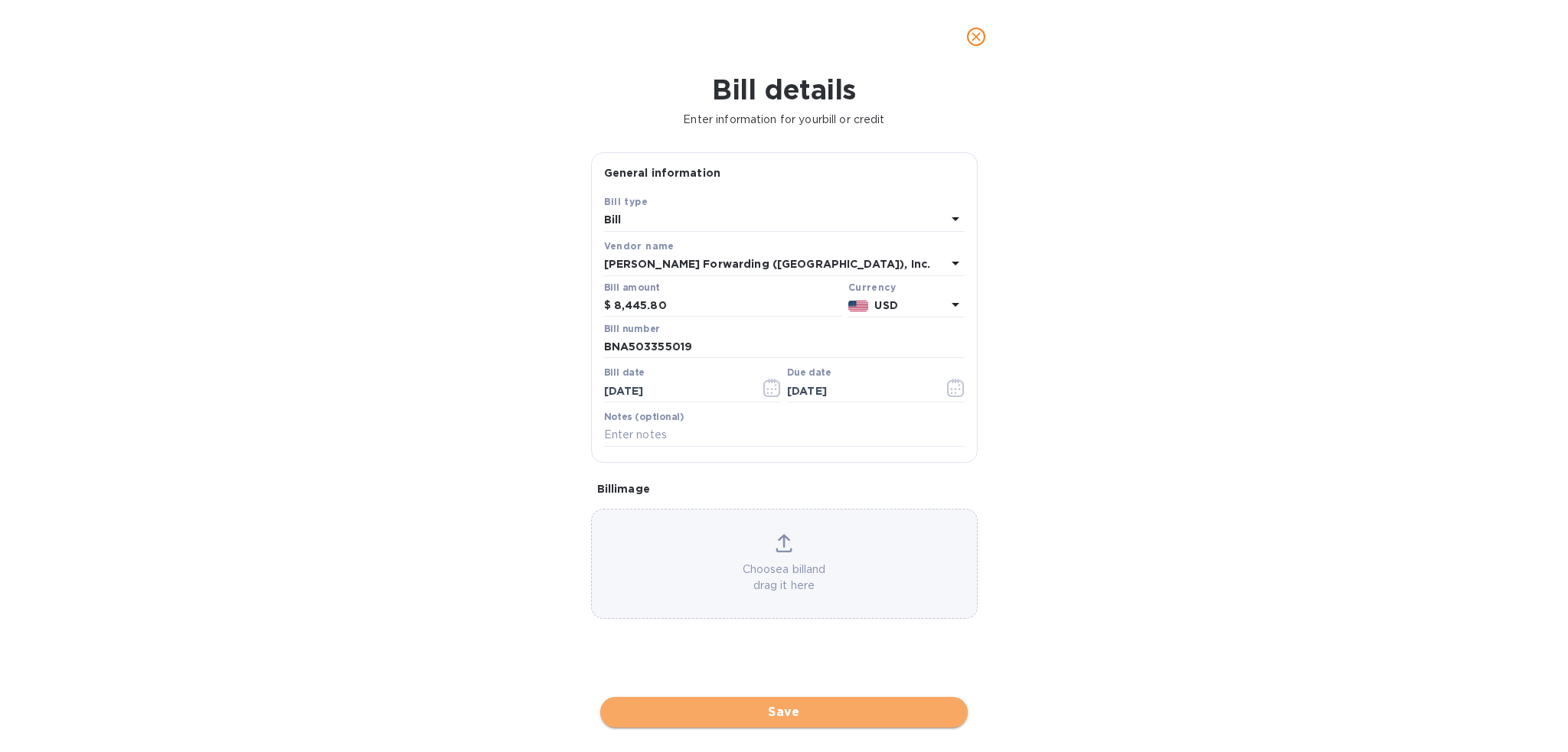
click at [823, 721] on span "Save" at bounding box center [784, 712] width 343 height 19
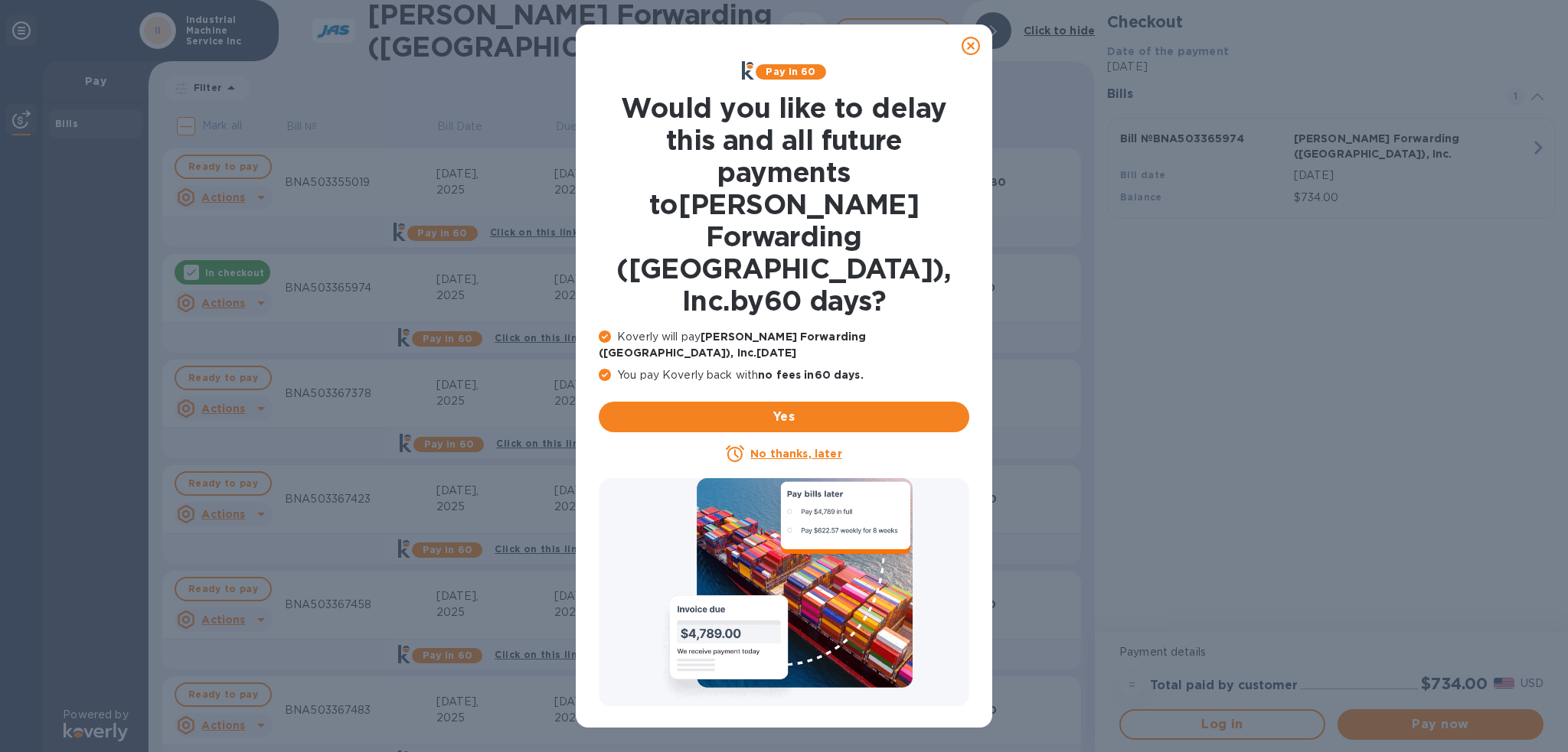
click at [974, 51] on icon at bounding box center [971, 46] width 19 height 19
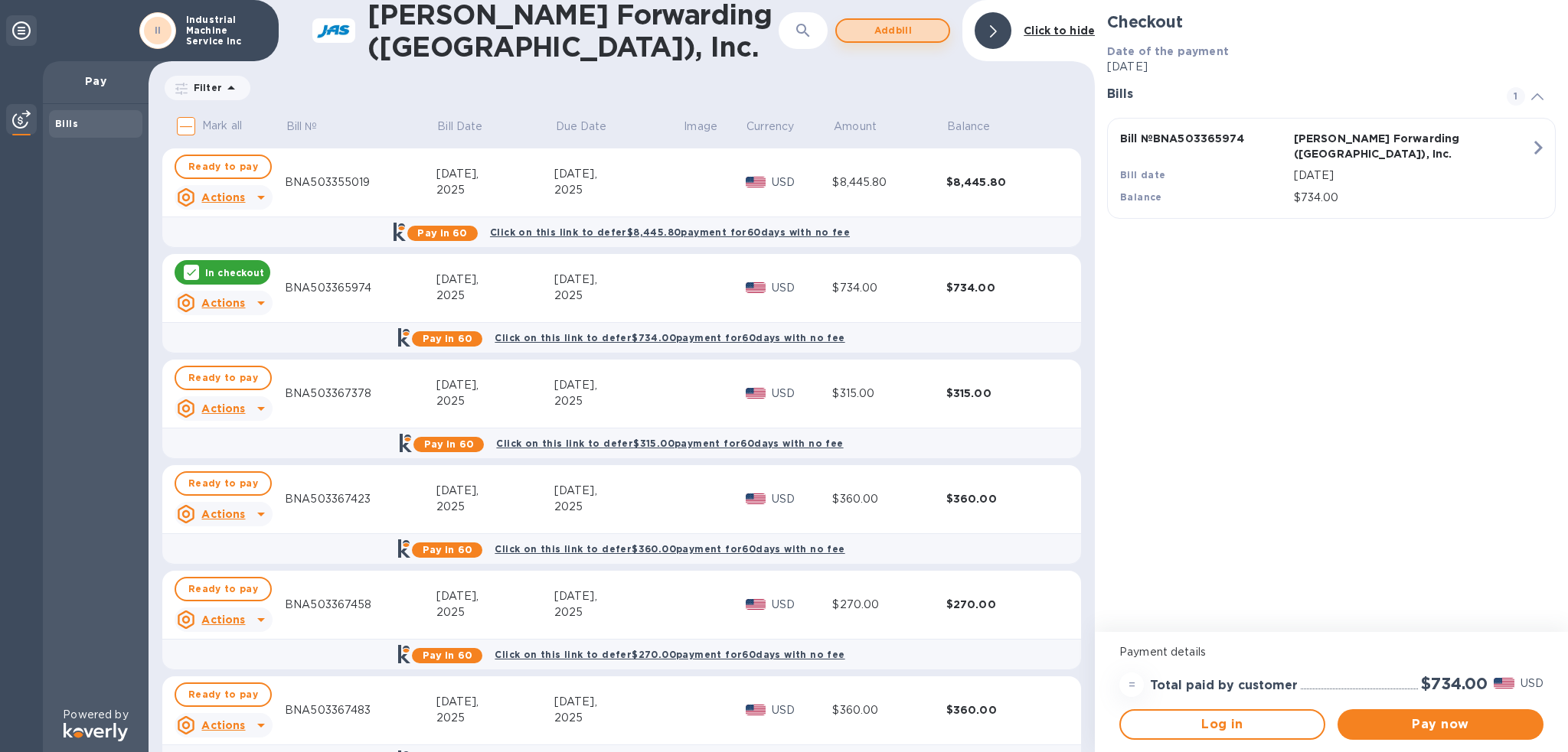
click at [885, 39] on span "Add bill" at bounding box center [892, 30] width 87 height 19
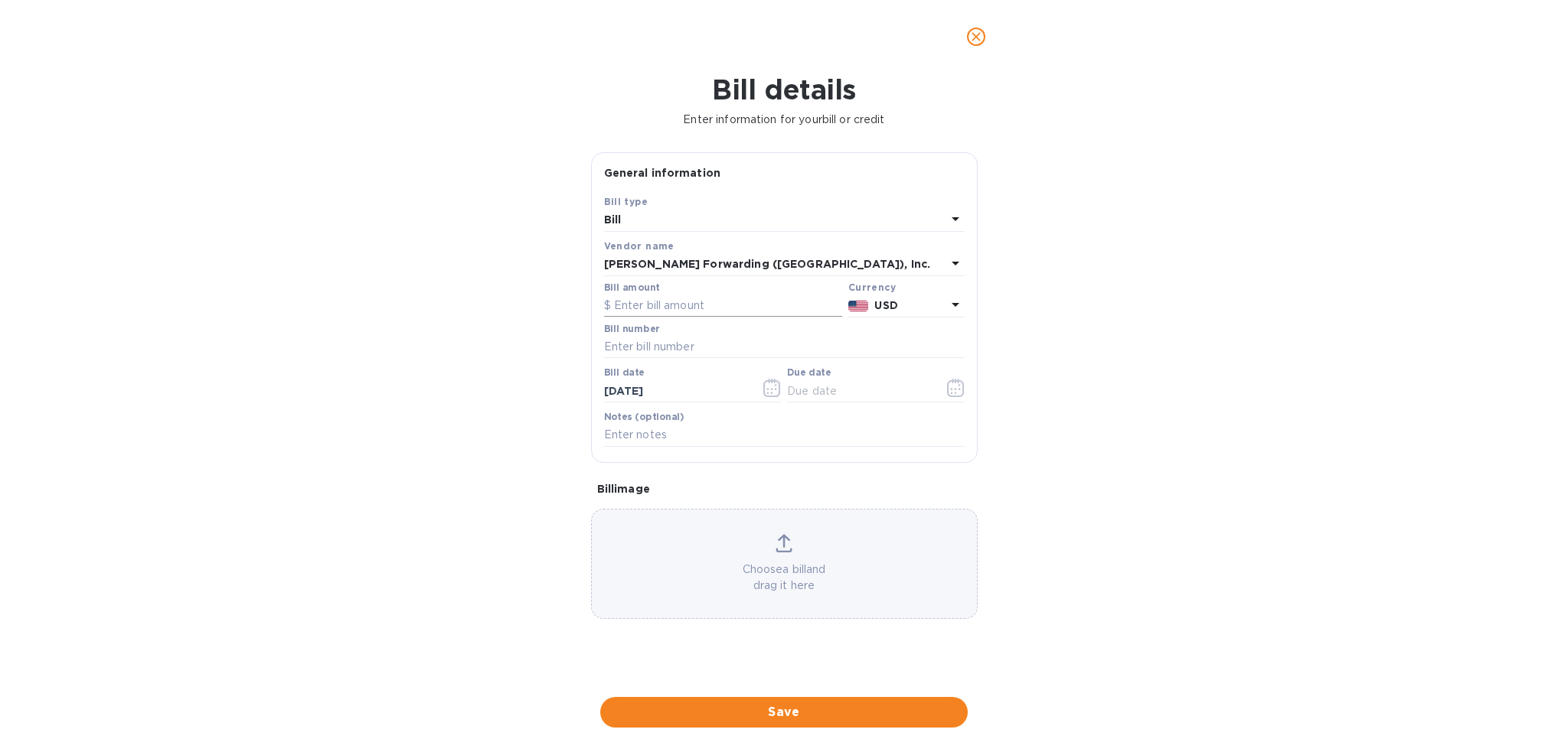
click at [637, 314] on input "text" at bounding box center [723, 306] width 238 height 23
type input "200.00"
type input "BNA503355023"
click at [963, 395] on icon "button" at bounding box center [955, 388] width 17 height 19
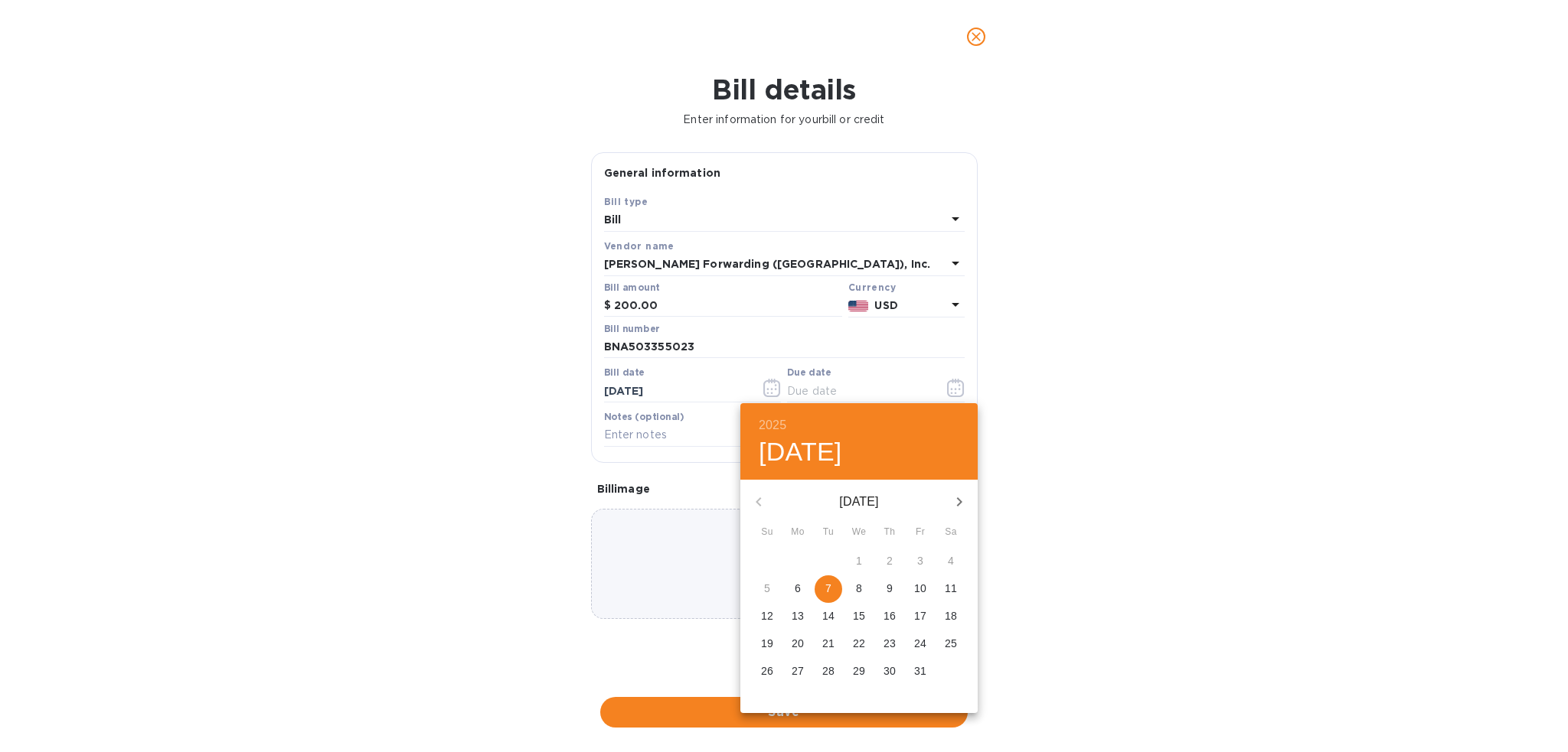
click at [826, 588] on p "7" at bounding box center [829, 588] width 6 height 16
type input "[DATE]"
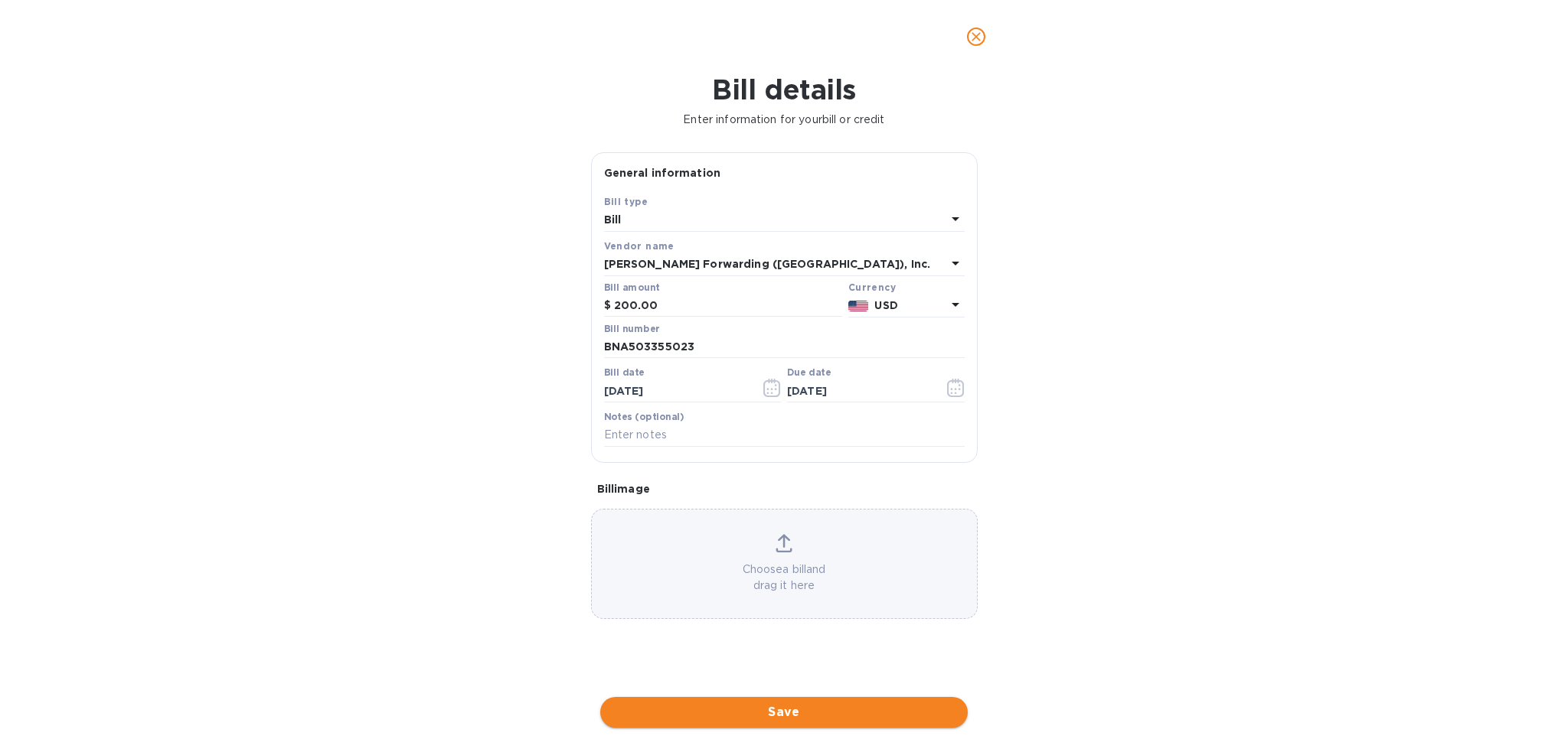
click at [824, 717] on span "Save" at bounding box center [784, 712] width 343 height 19
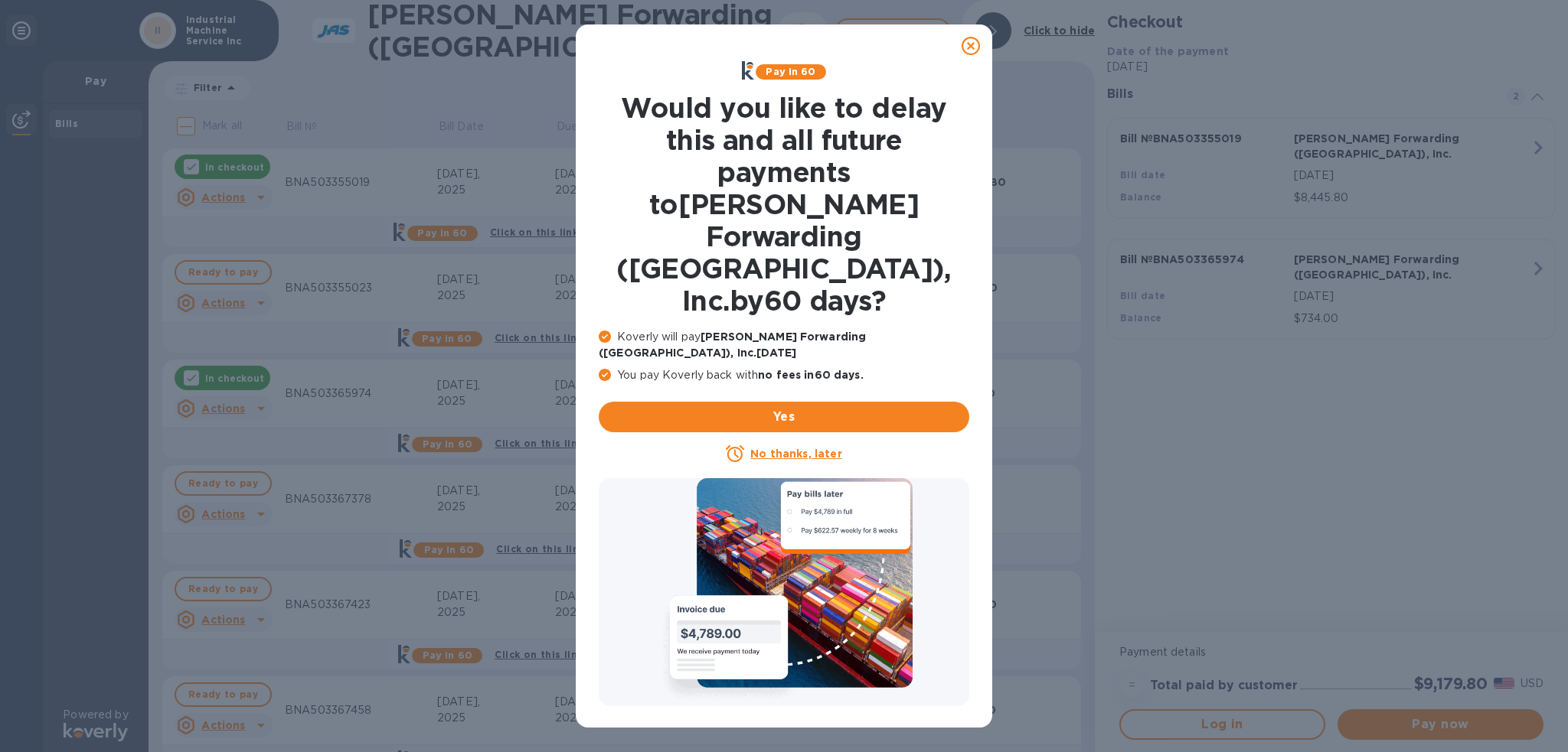
click at [977, 44] on icon at bounding box center [971, 46] width 19 height 19
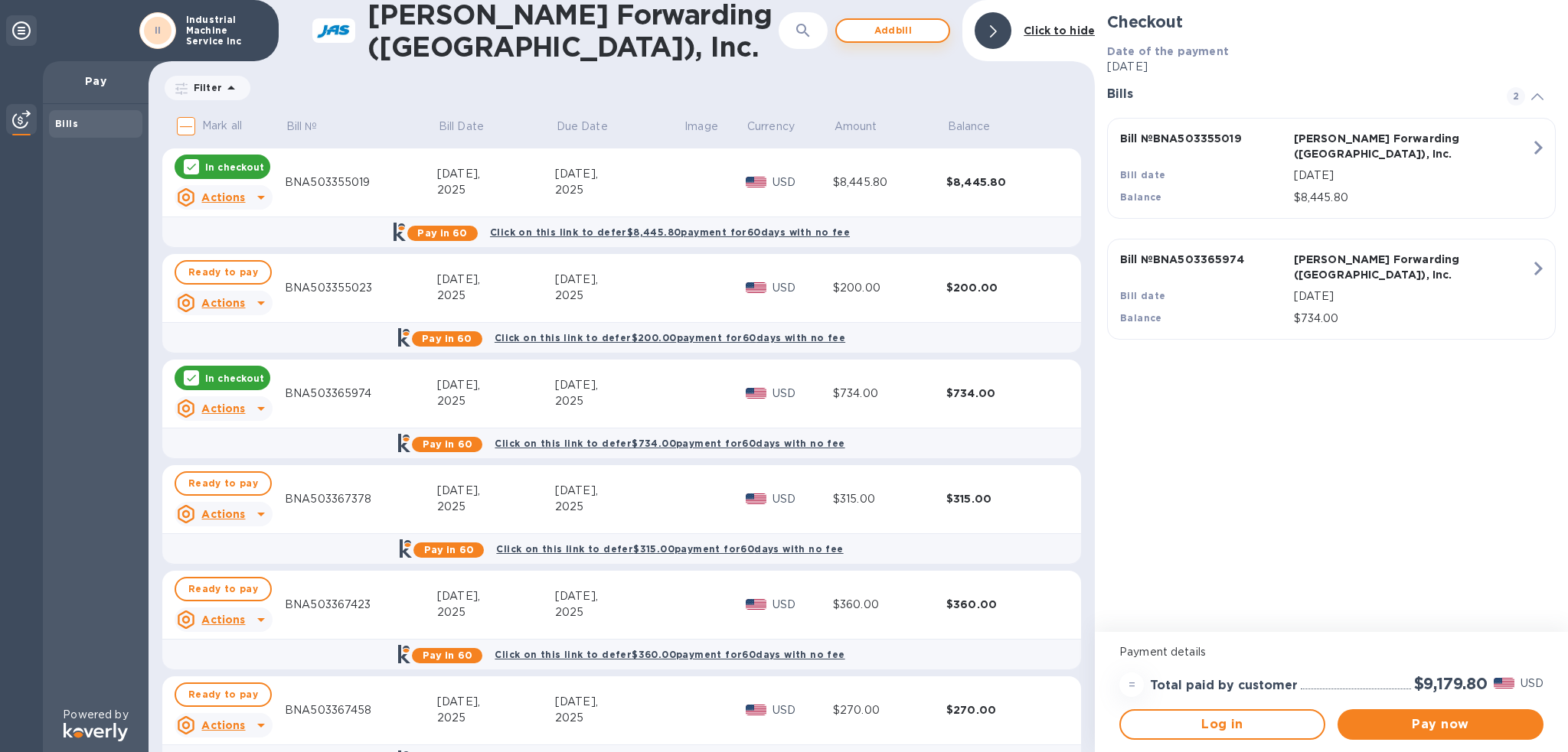
click at [858, 29] on span "Add bill" at bounding box center [892, 30] width 87 height 19
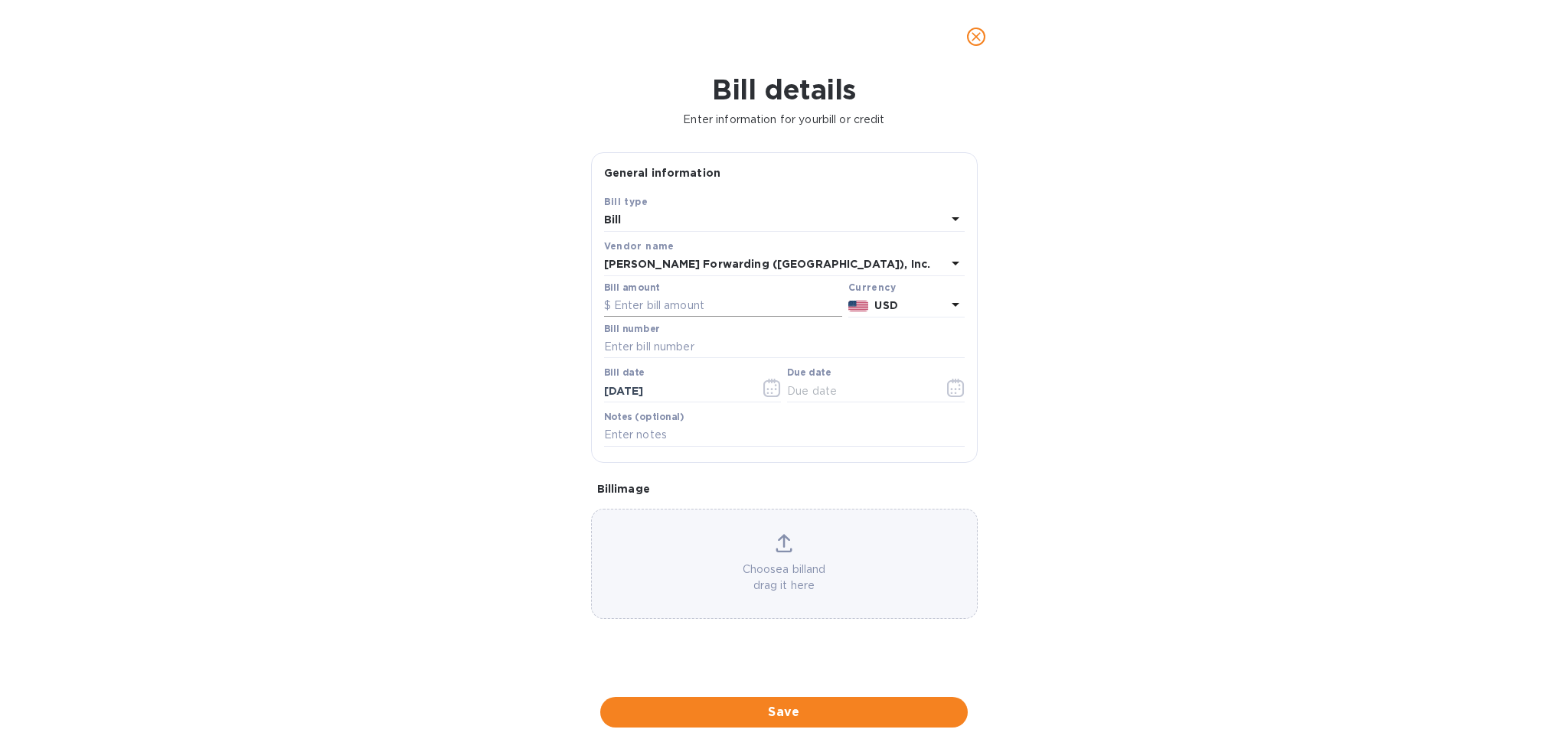
click at [700, 305] on input "text" at bounding box center [723, 306] width 238 height 23
type input "585.00"
type input "BNA503361699"
click at [957, 386] on icon "button" at bounding box center [956, 388] width 18 height 19
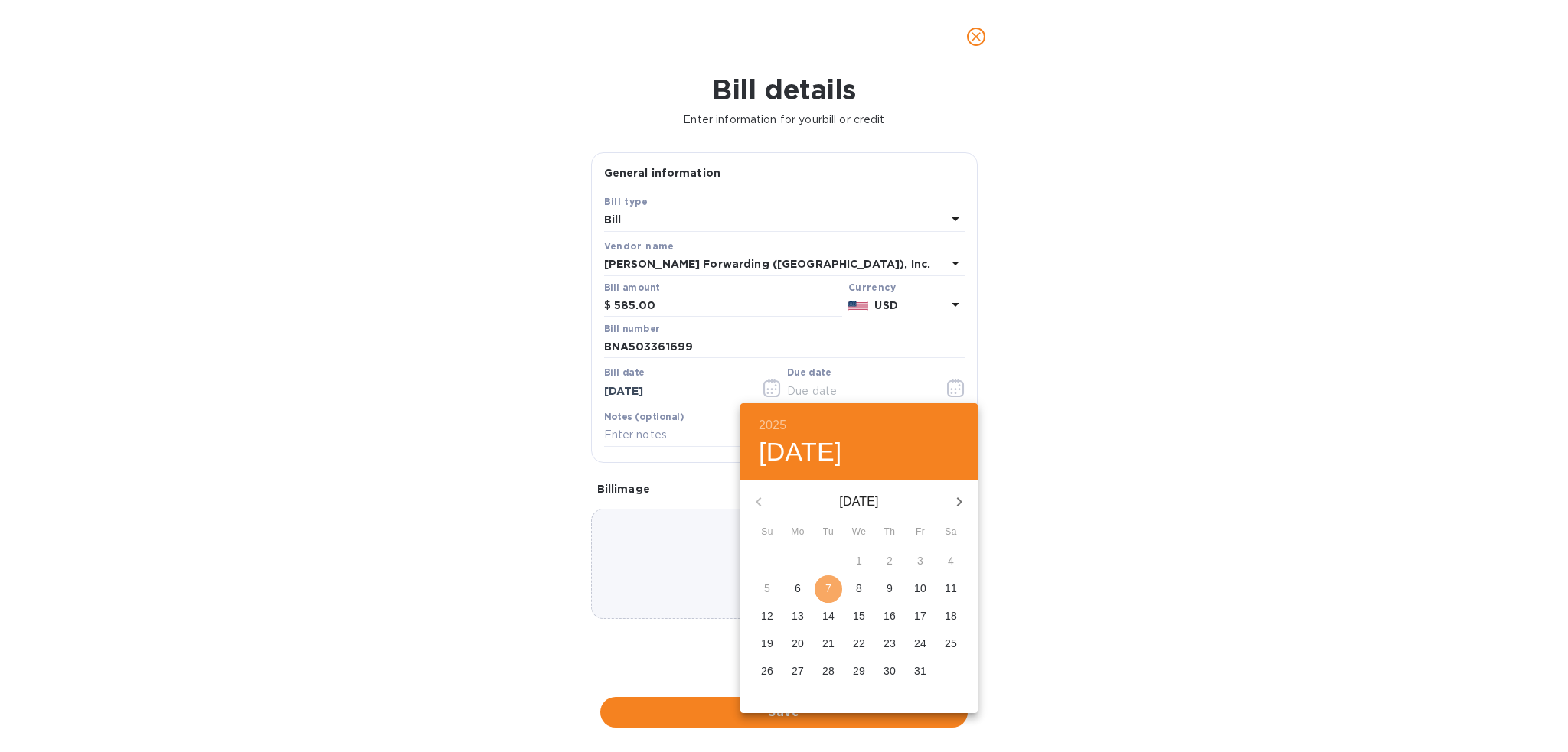
click at [830, 588] on p "7" at bounding box center [829, 588] width 6 height 16
type input "[DATE]"
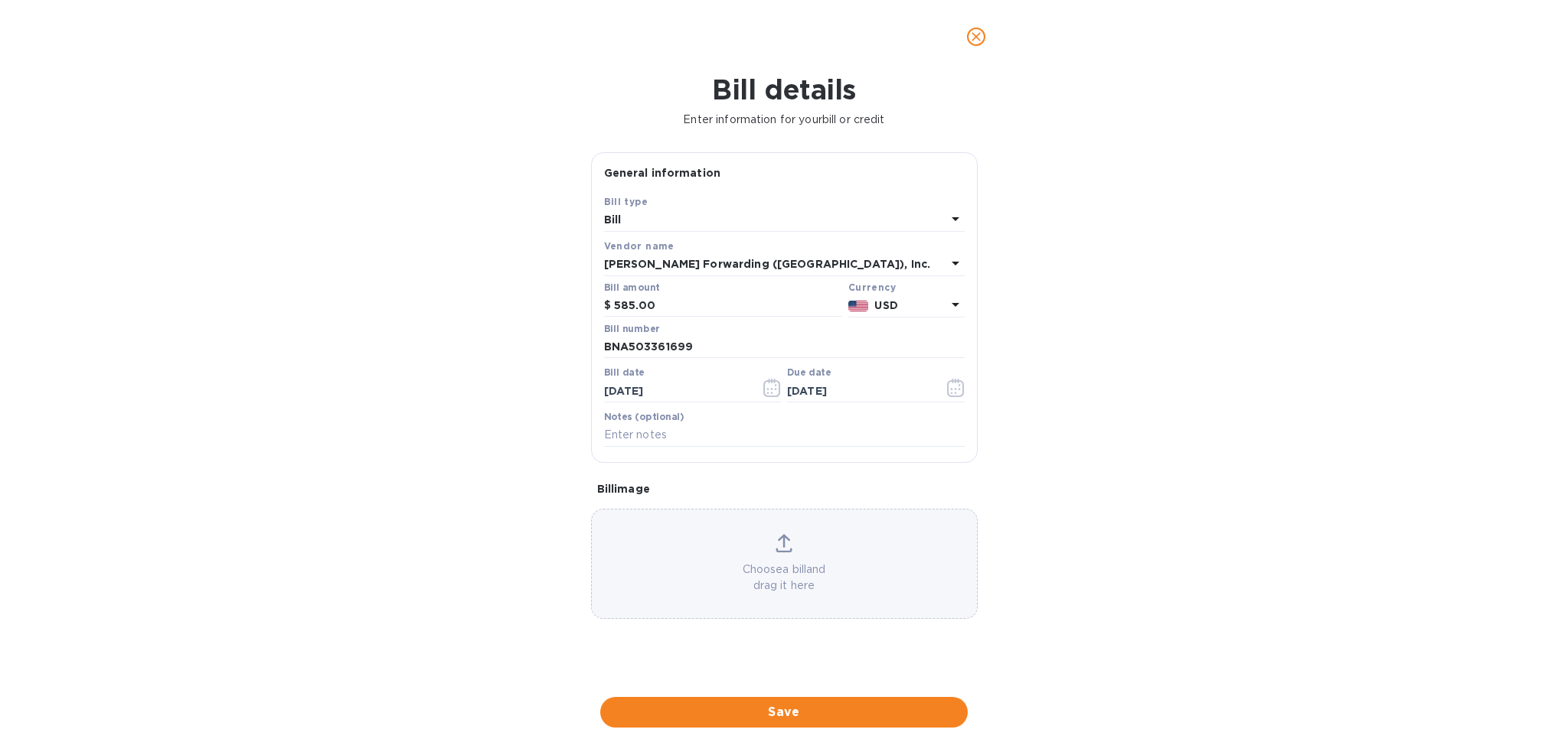
click at [827, 704] on span "Save" at bounding box center [784, 712] width 343 height 19
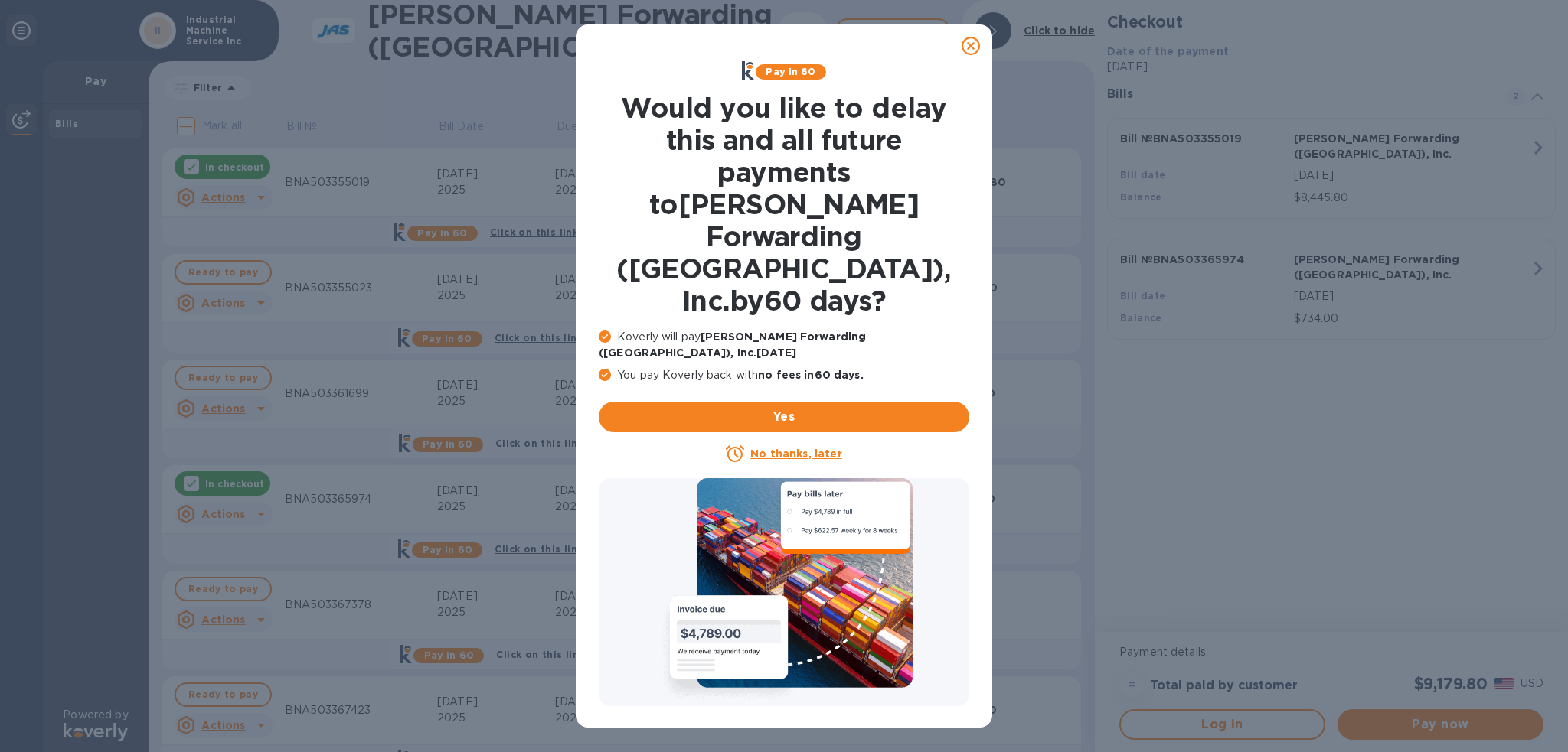
click at [963, 47] on icon at bounding box center [971, 46] width 19 height 19
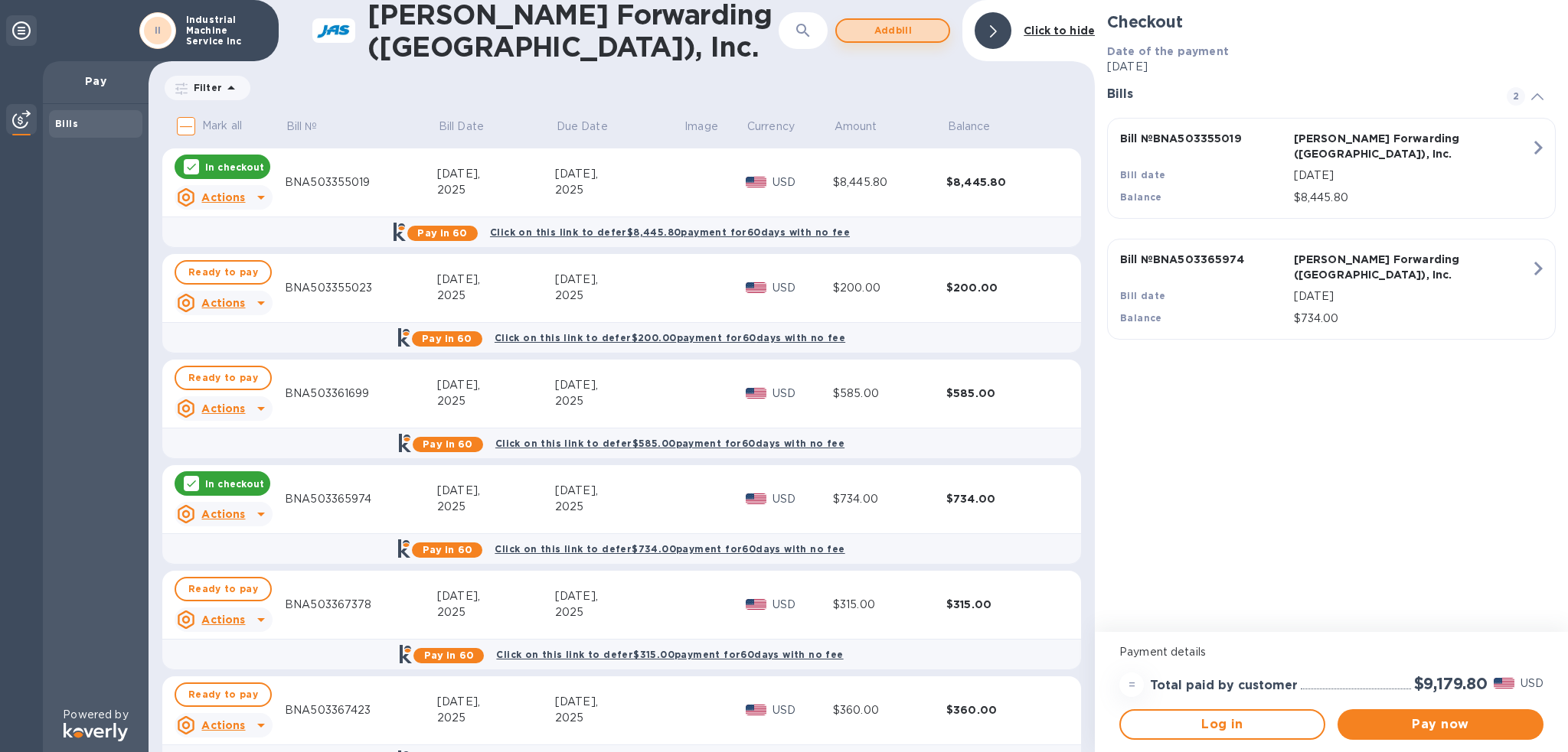
click at [889, 26] on span "Add bill" at bounding box center [892, 30] width 87 height 19
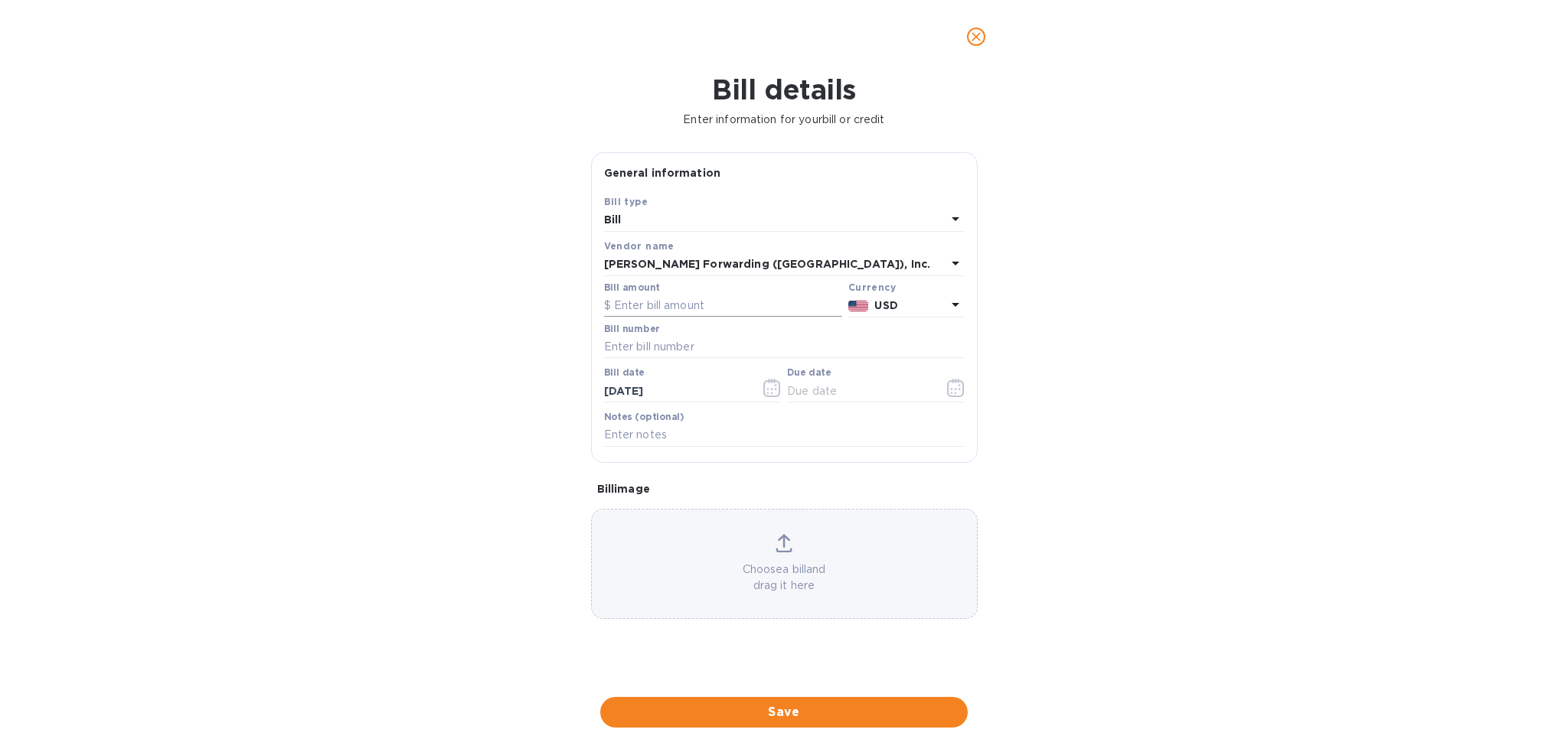
click at [715, 306] on input "text" at bounding box center [723, 306] width 238 height 23
type input "6,340.00"
type input "BNA503362583"
click at [951, 390] on icon "button" at bounding box center [951, 389] width 2 height 2
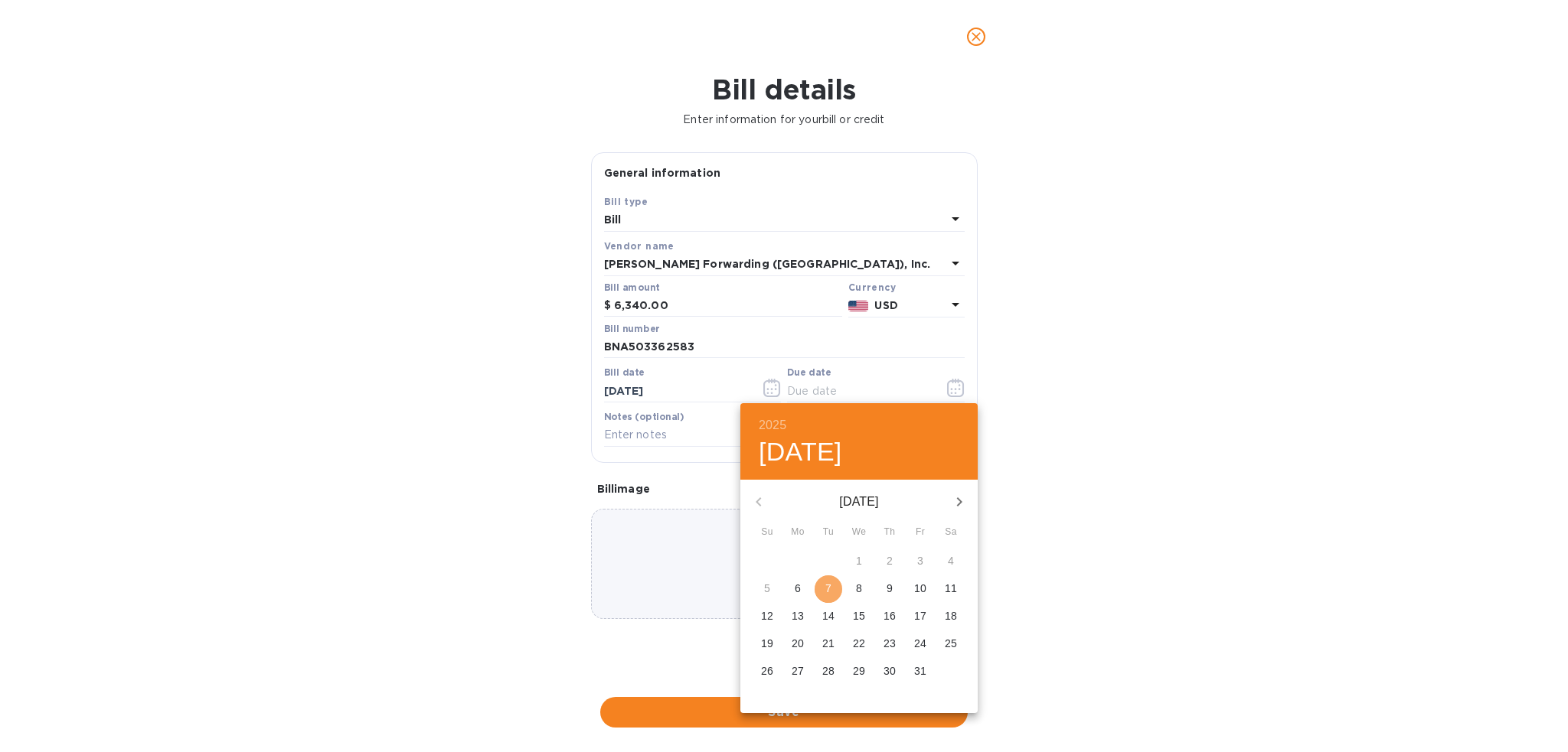
click at [818, 593] on span "7" at bounding box center [829, 588] width 27 height 16
type input "[DATE]"
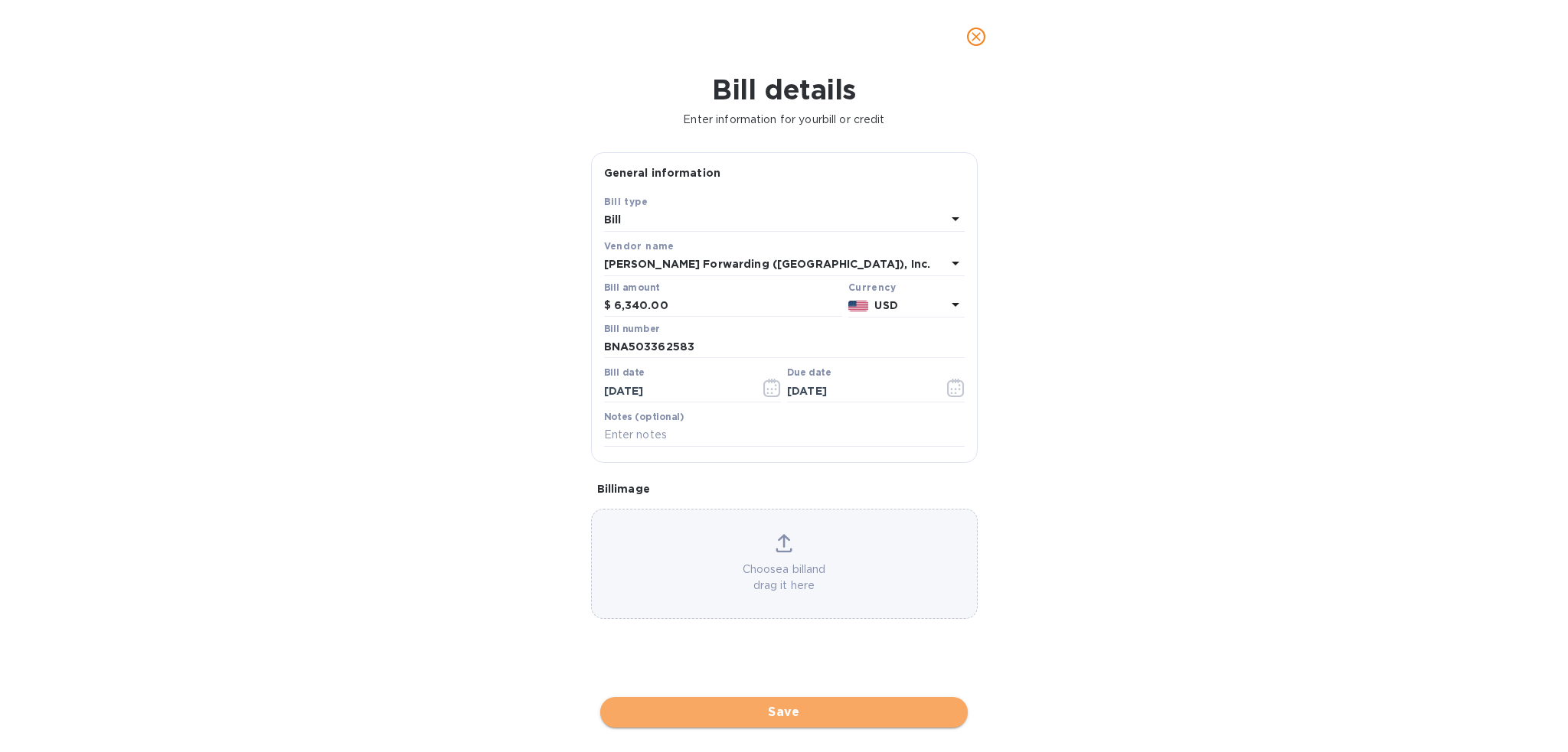
click at [820, 702] on button "Save" at bounding box center [784, 712] width 367 height 30
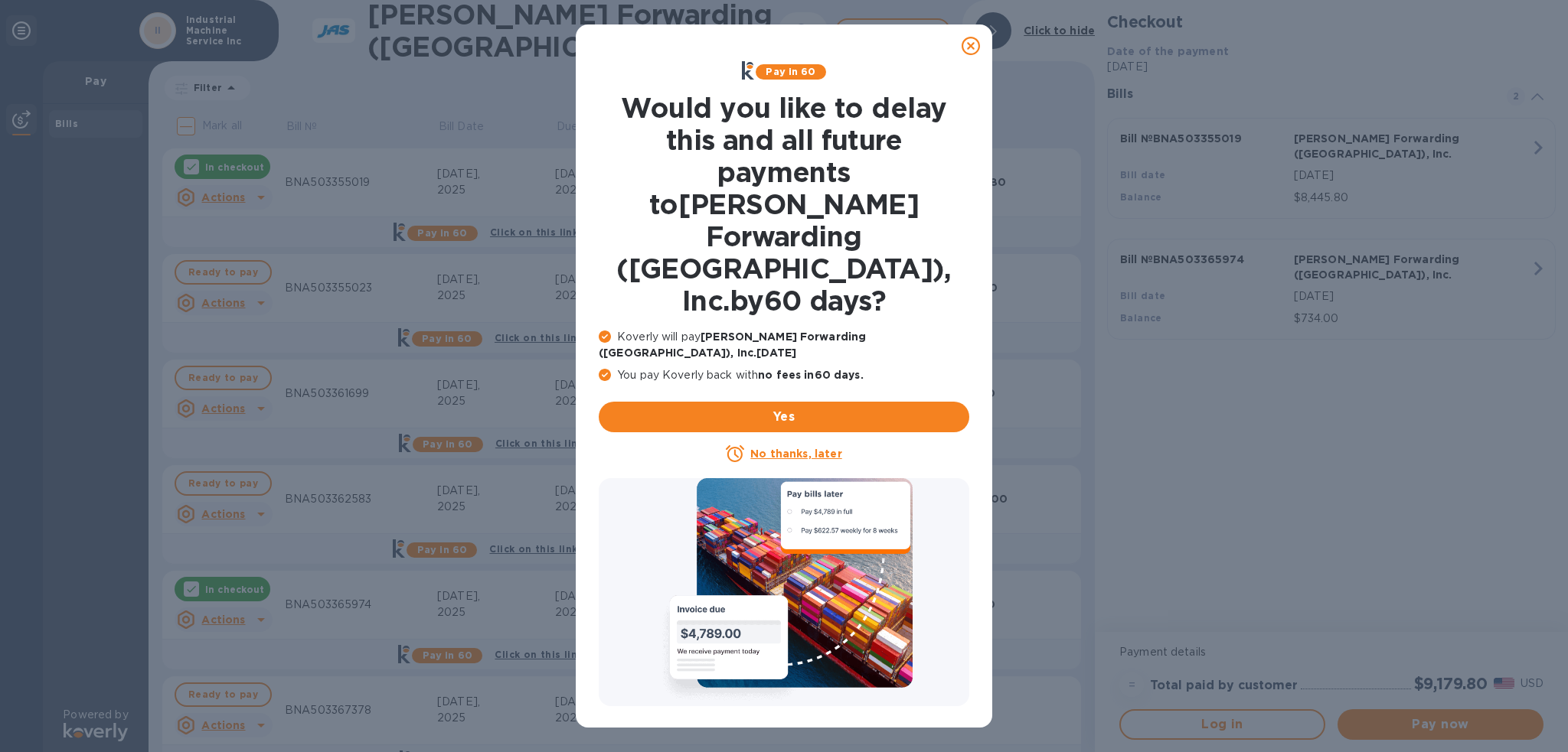
click at [976, 45] on icon at bounding box center [971, 46] width 19 height 19
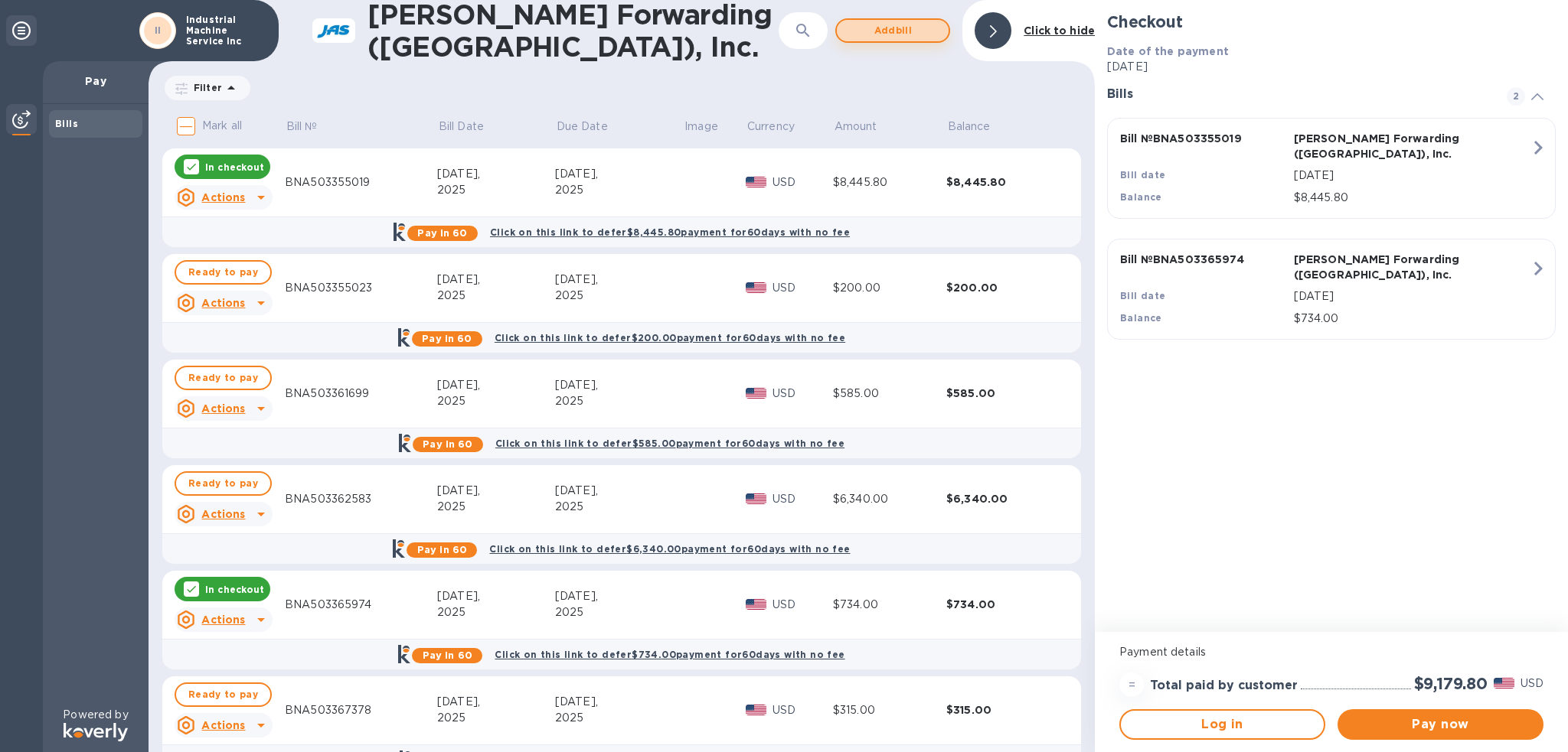
click at [873, 34] on span "Add bill" at bounding box center [892, 30] width 87 height 19
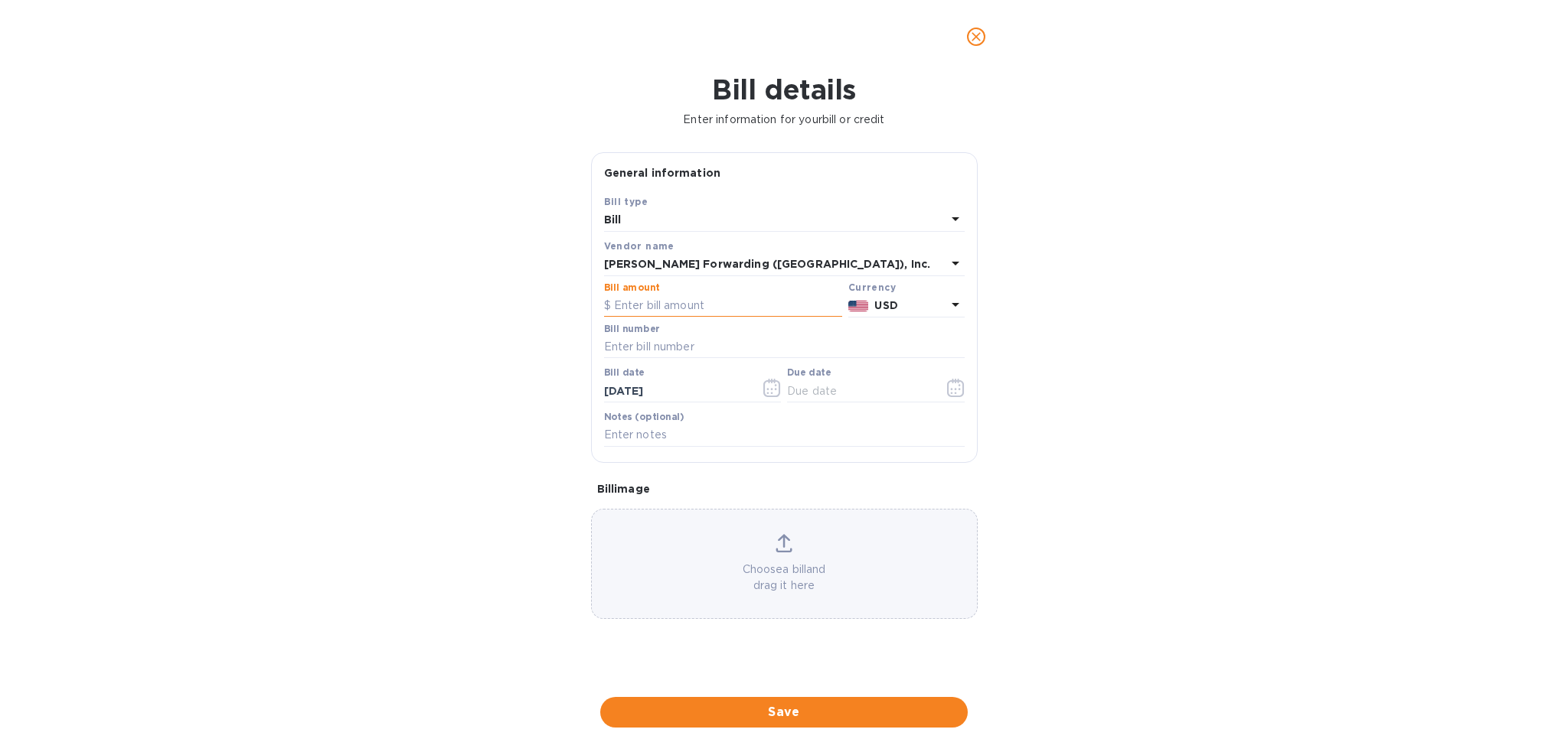
click at [687, 300] on input "text" at bounding box center [723, 306] width 238 height 23
type input "540.00"
type input "BNA503363115"
click at [963, 399] on button "button" at bounding box center [956, 389] width 36 height 37
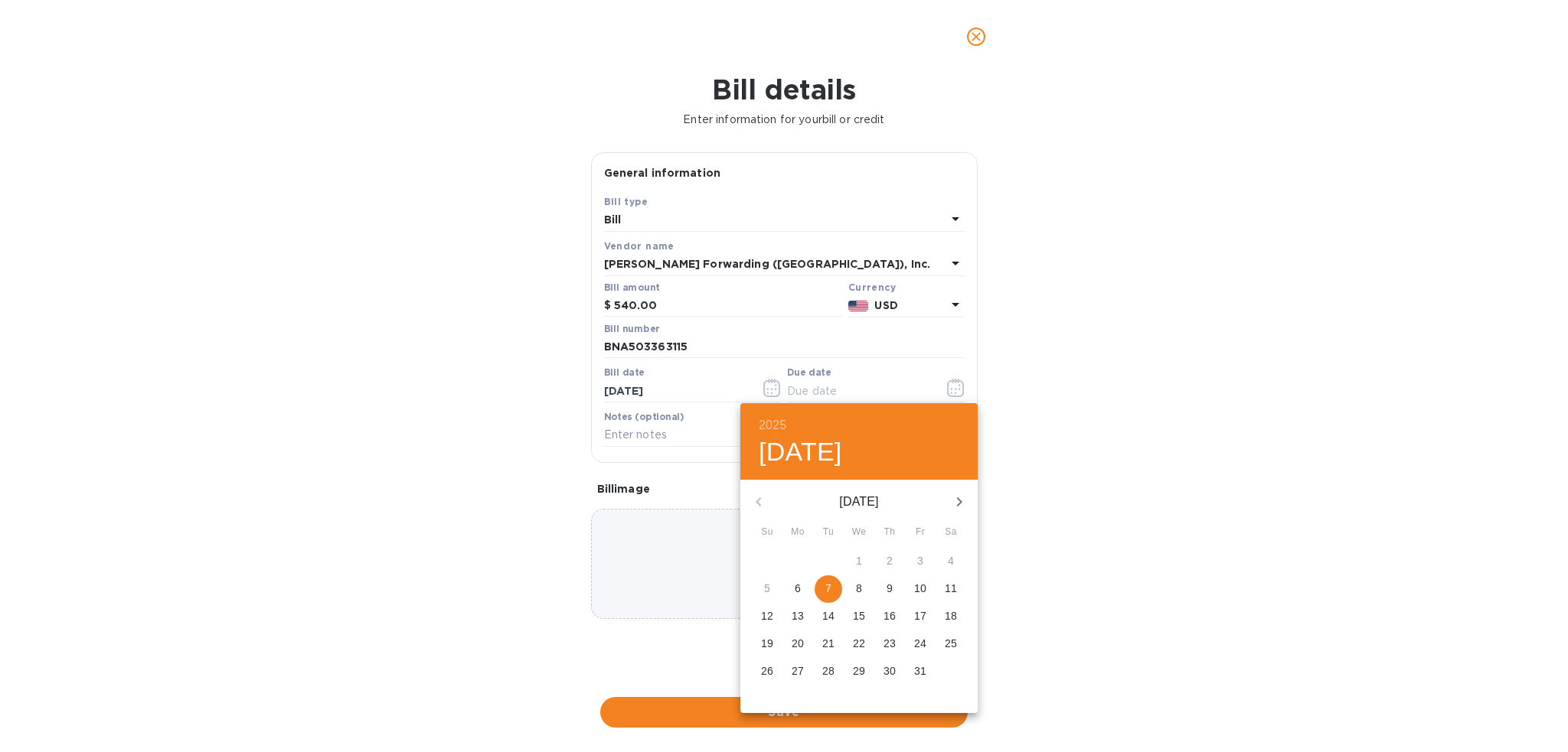
click at [829, 579] on button "7" at bounding box center [829, 589] width 27 height 27
type input "[DATE]"
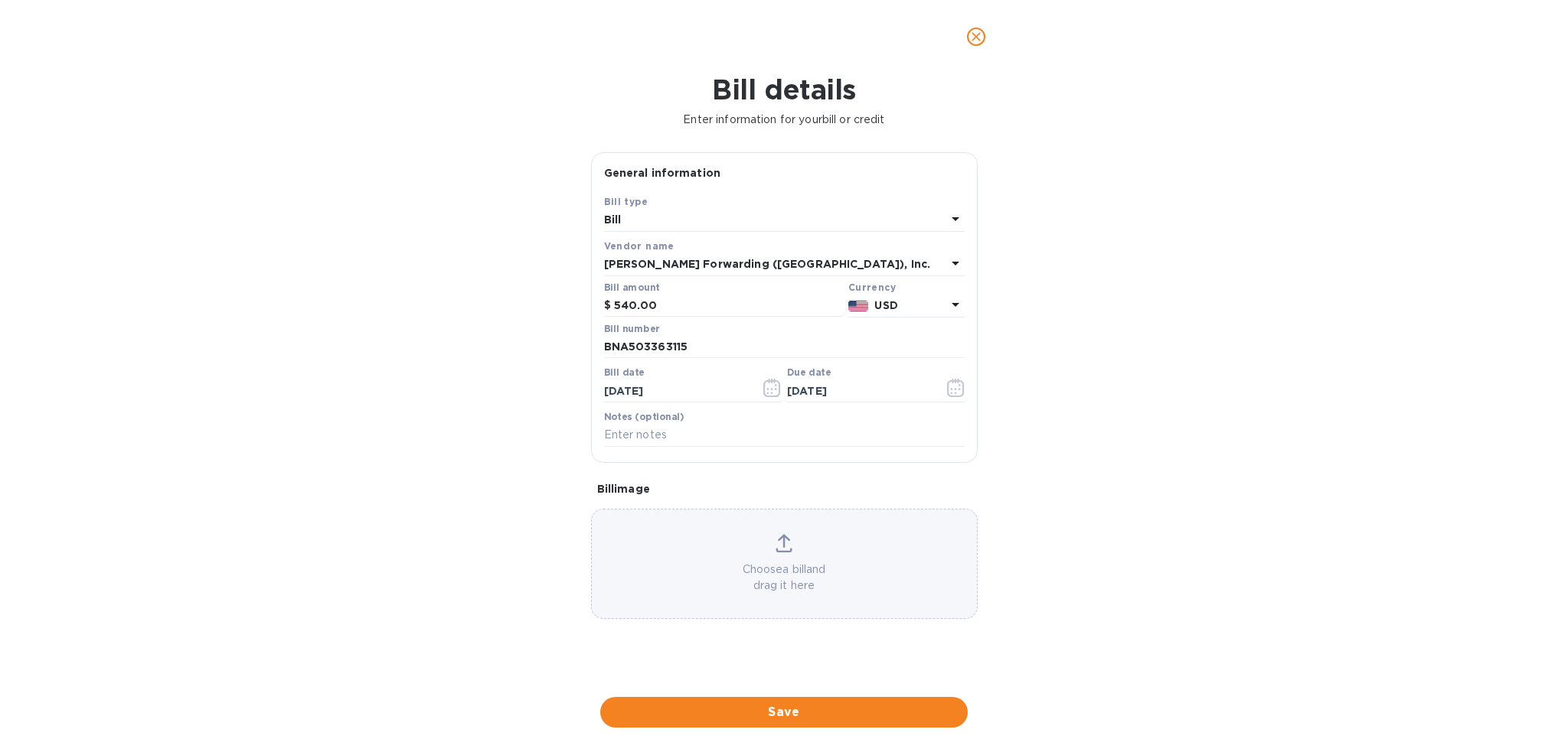
click at [852, 717] on span "Save" at bounding box center [784, 712] width 343 height 19
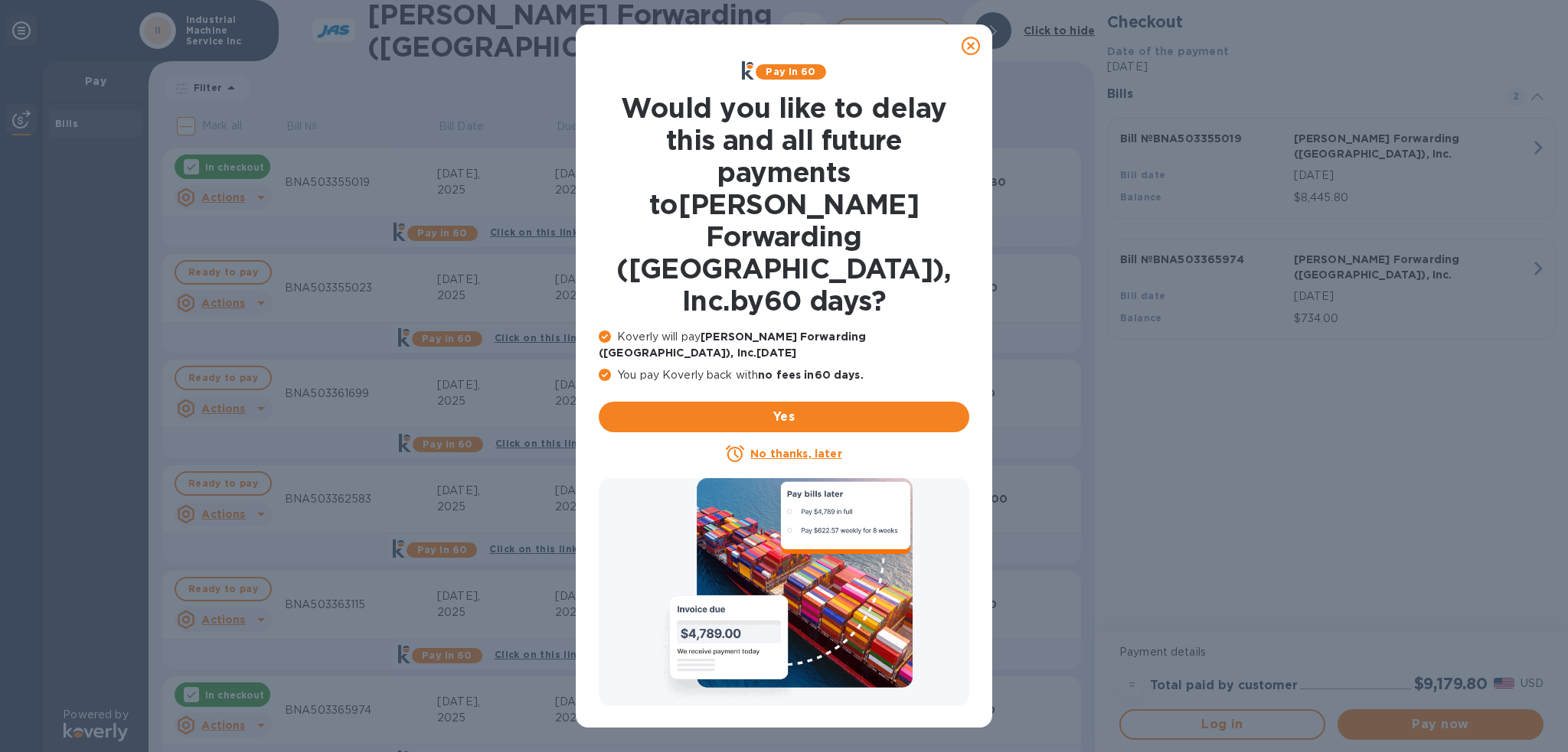
click at [979, 51] on icon at bounding box center [971, 46] width 19 height 19
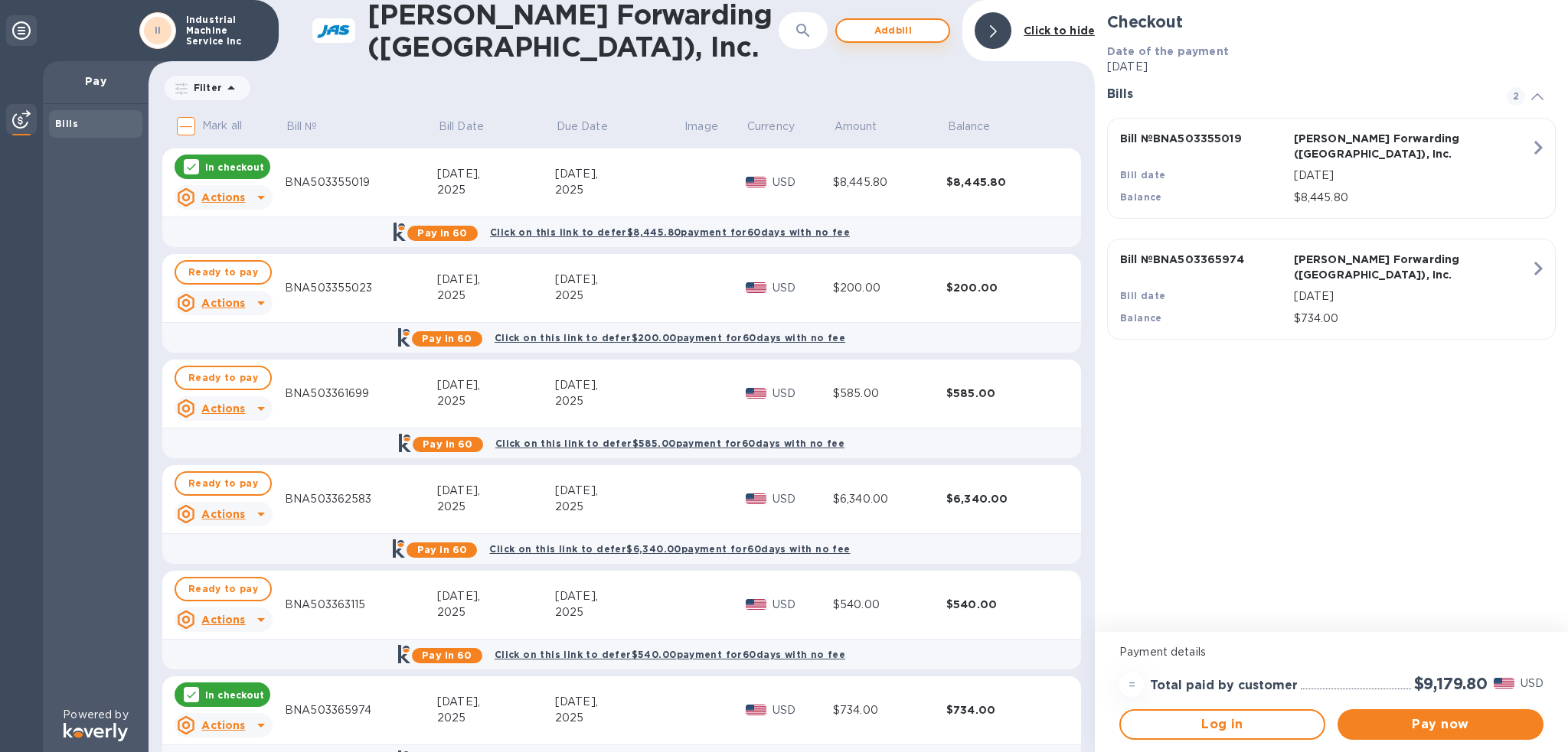
click at [904, 37] on span "Add bill" at bounding box center [892, 30] width 87 height 19
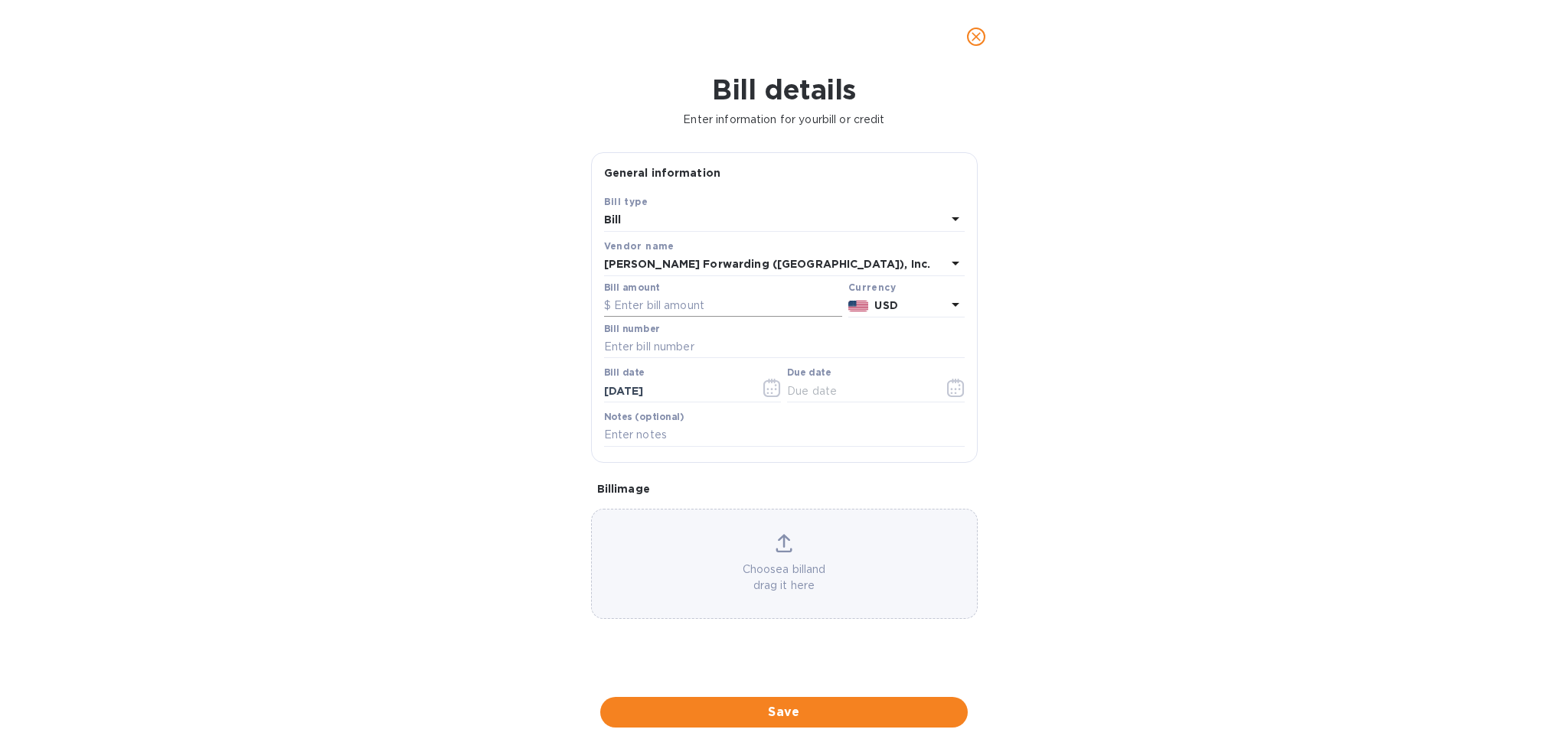
click at [723, 306] on input "text" at bounding box center [723, 306] width 238 height 23
type input "405.00"
type input "V"
type input "BNA503363145"
click at [947, 388] on icon "button" at bounding box center [956, 388] width 18 height 19
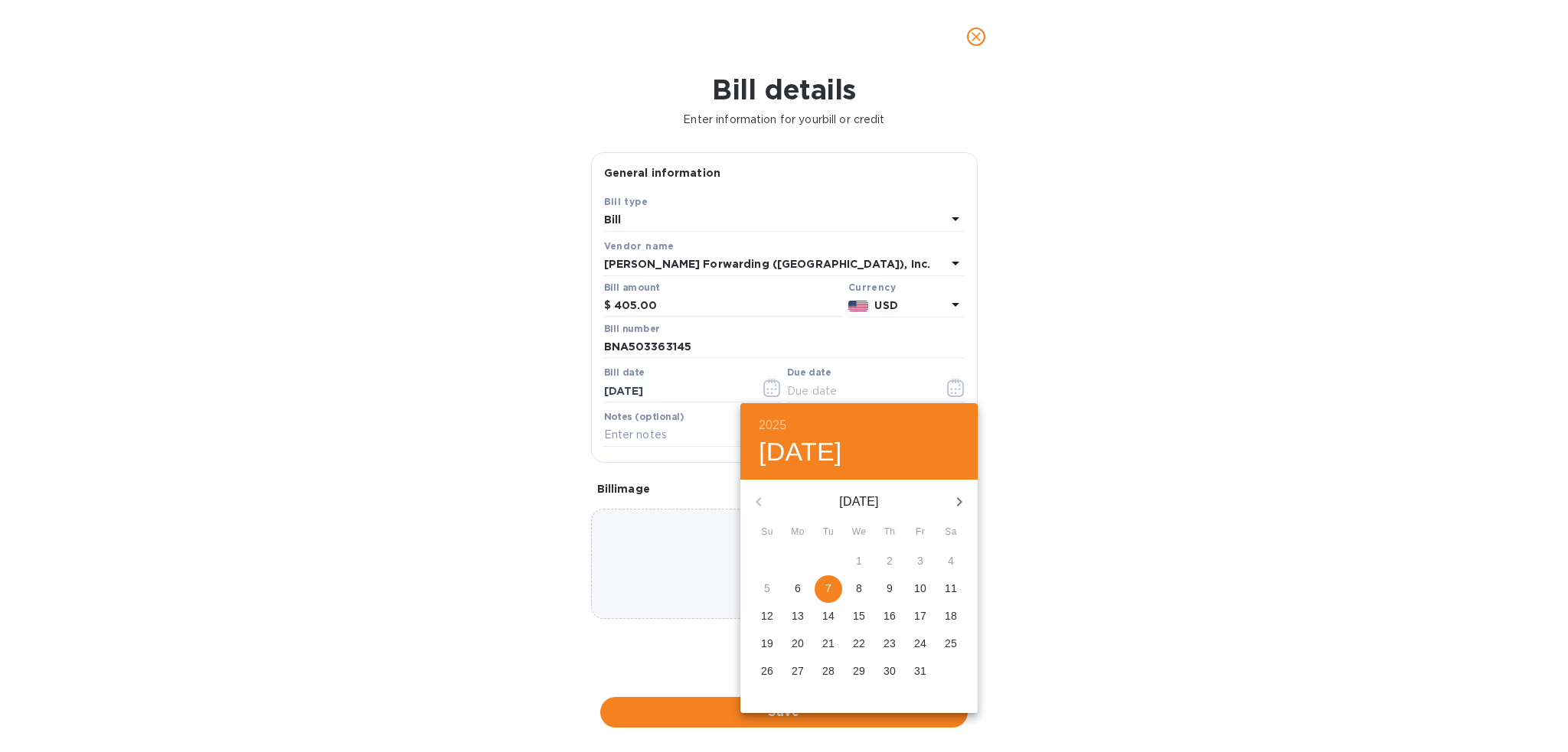
click at [822, 591] on span "7" at bounding box center [829, 588] width 27 height 16
type input "[DATE]"
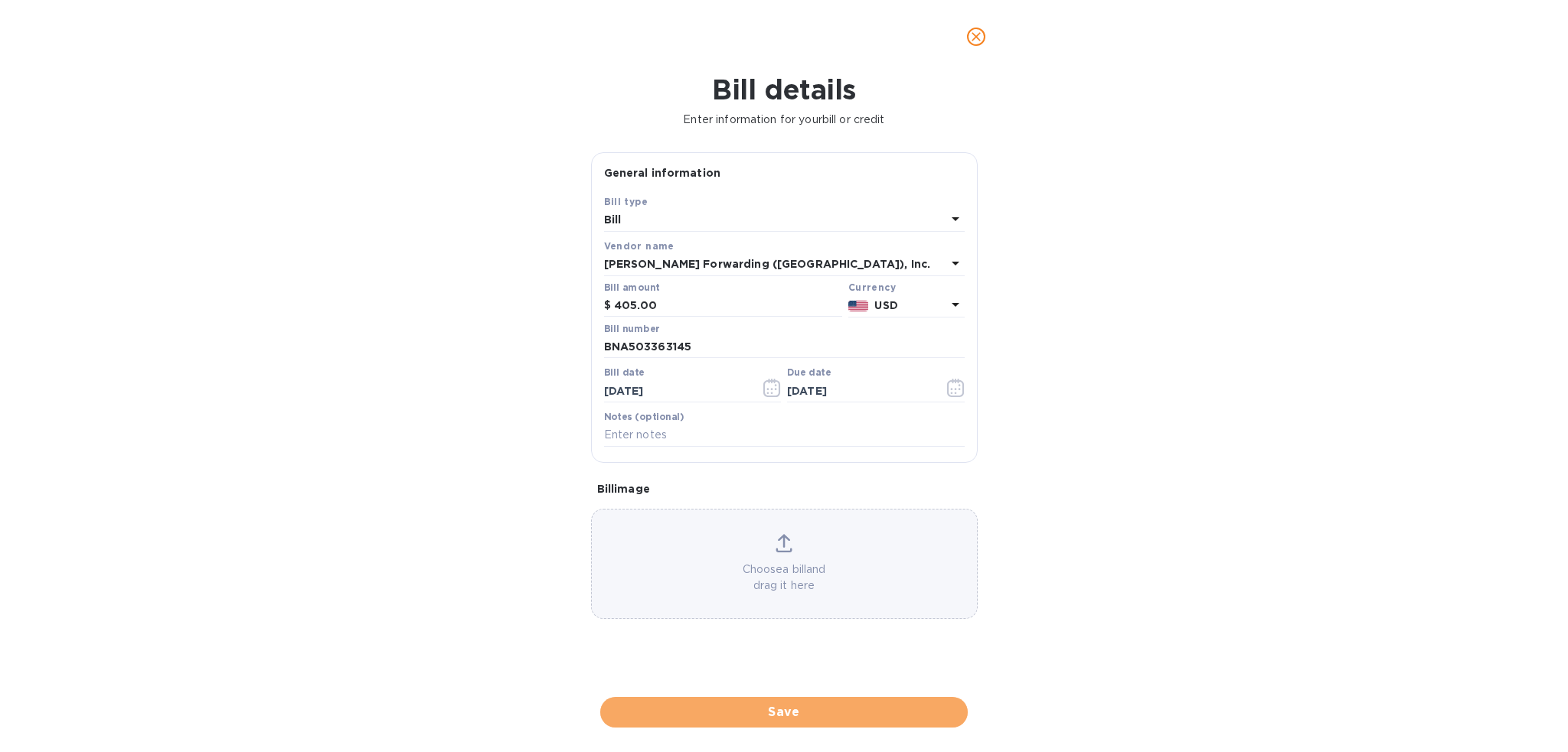
click at [860, 719] on span "Save" at bounding box center [784, 712] width 343 height 19
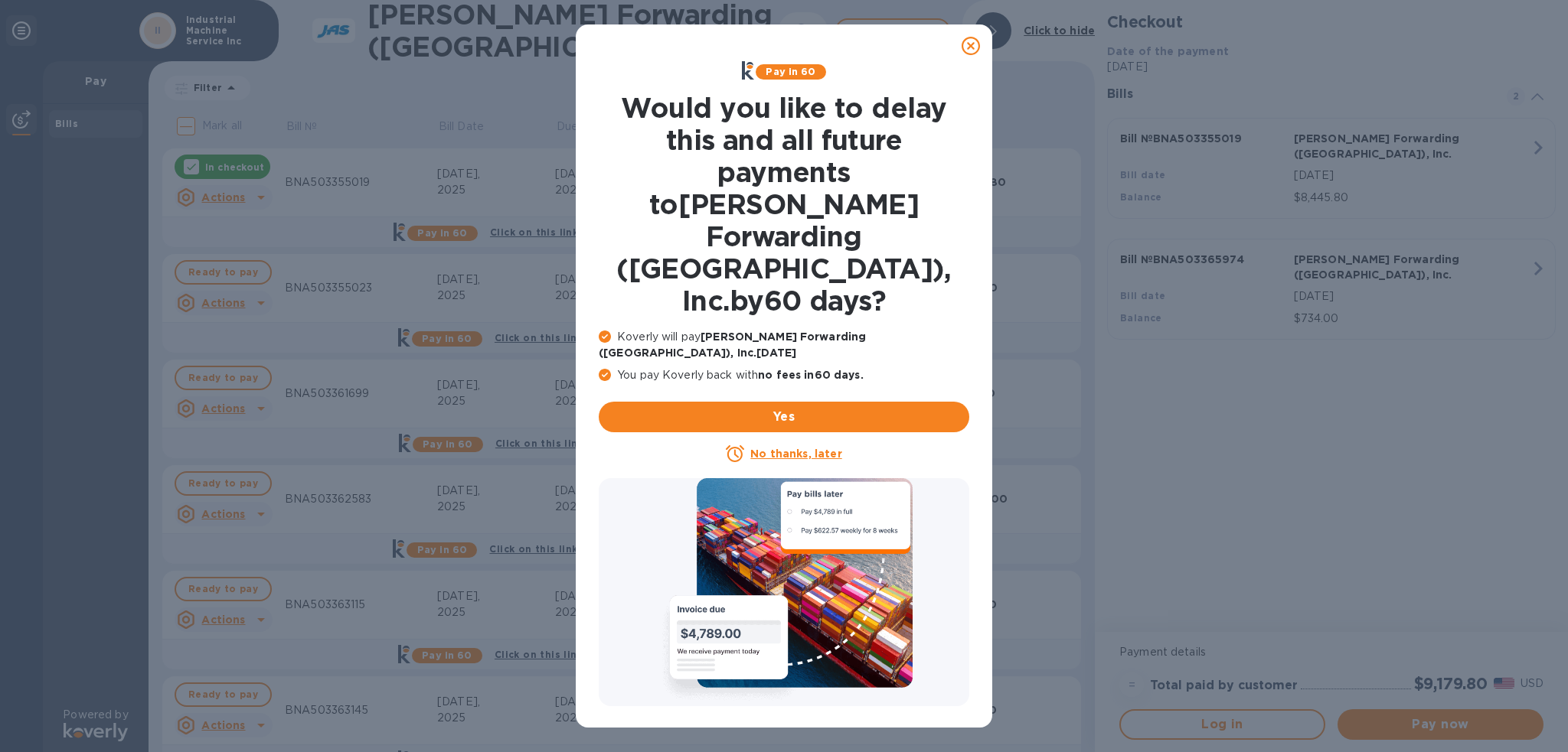
click at [971, 44] on icon at bounding box center [971, 46] width 19 height 19
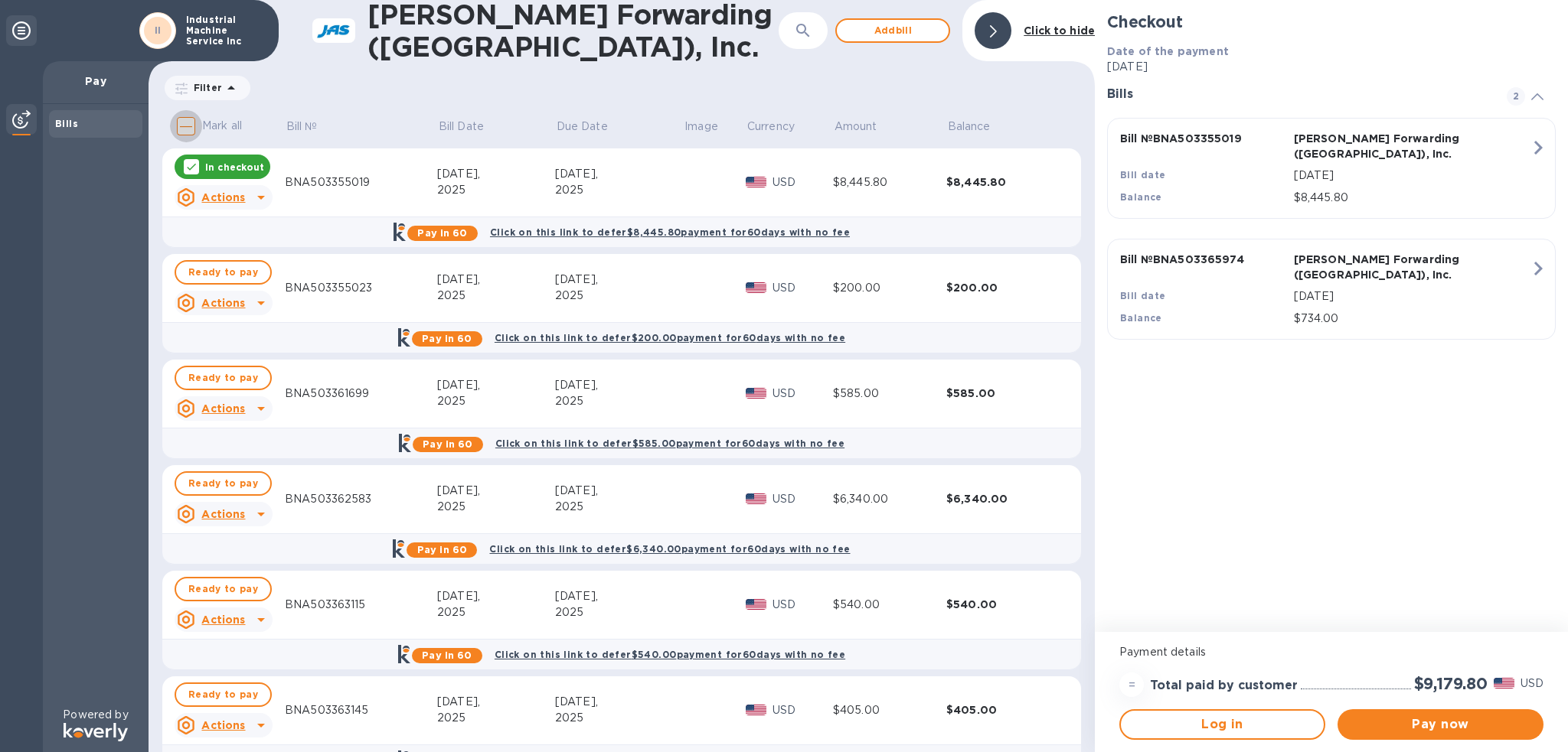
click at [185, 128] on input "Mark all" at bounding box center [186, 126] width 32 height 32
checkbox input "true"
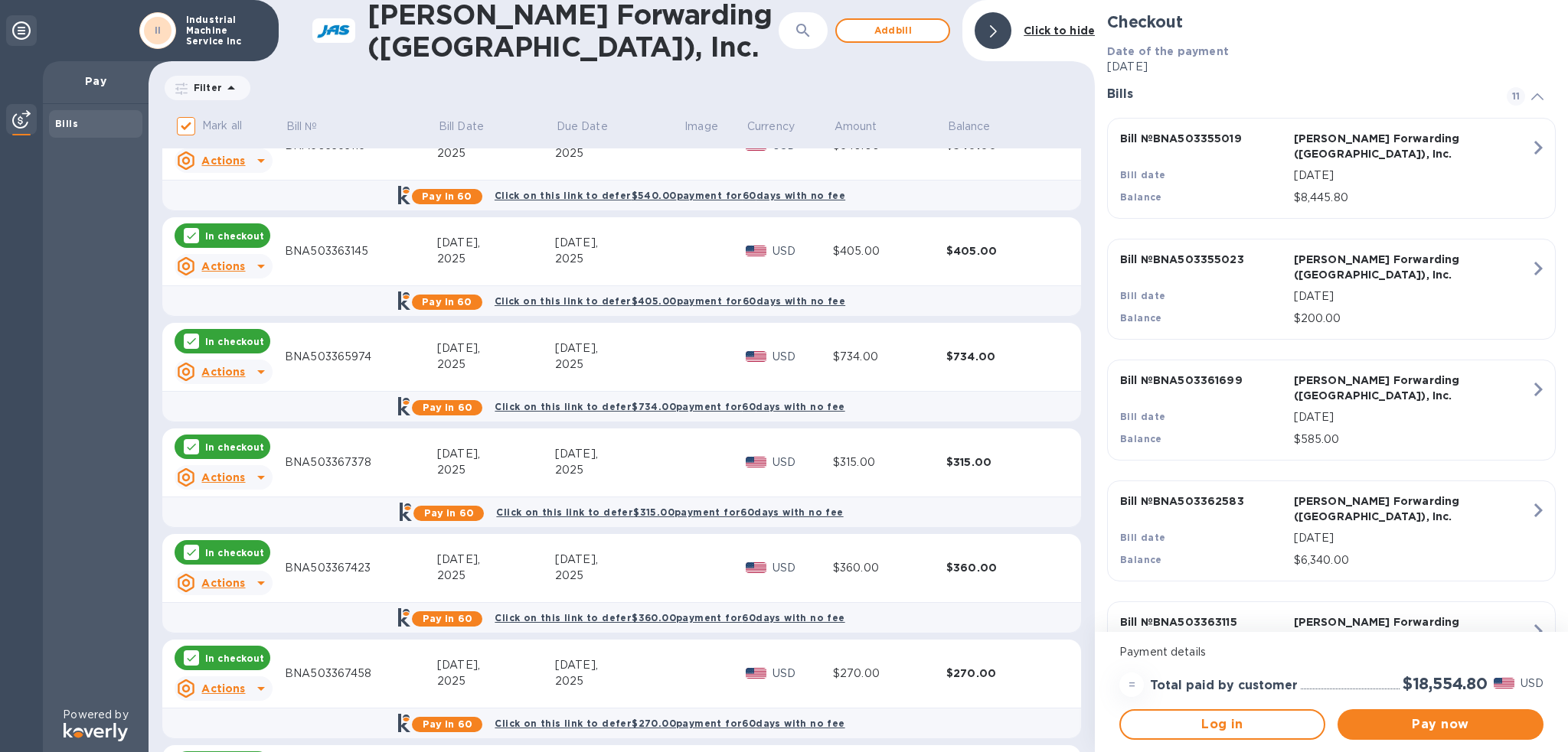
scroll to position [571, 0]
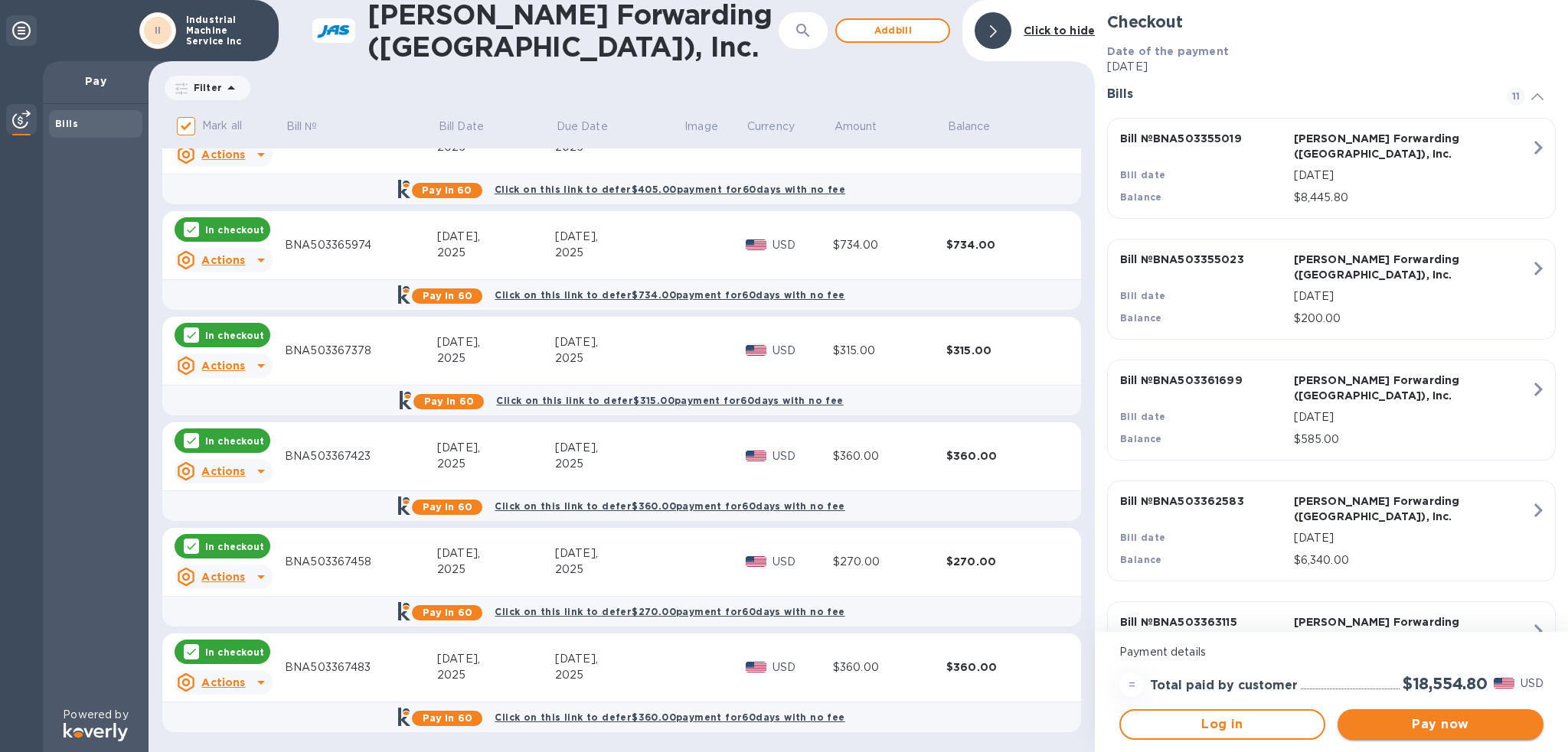
click at [1400, 728] on span "Pay now" at bounding box center [1440, 725] width 181 height 19
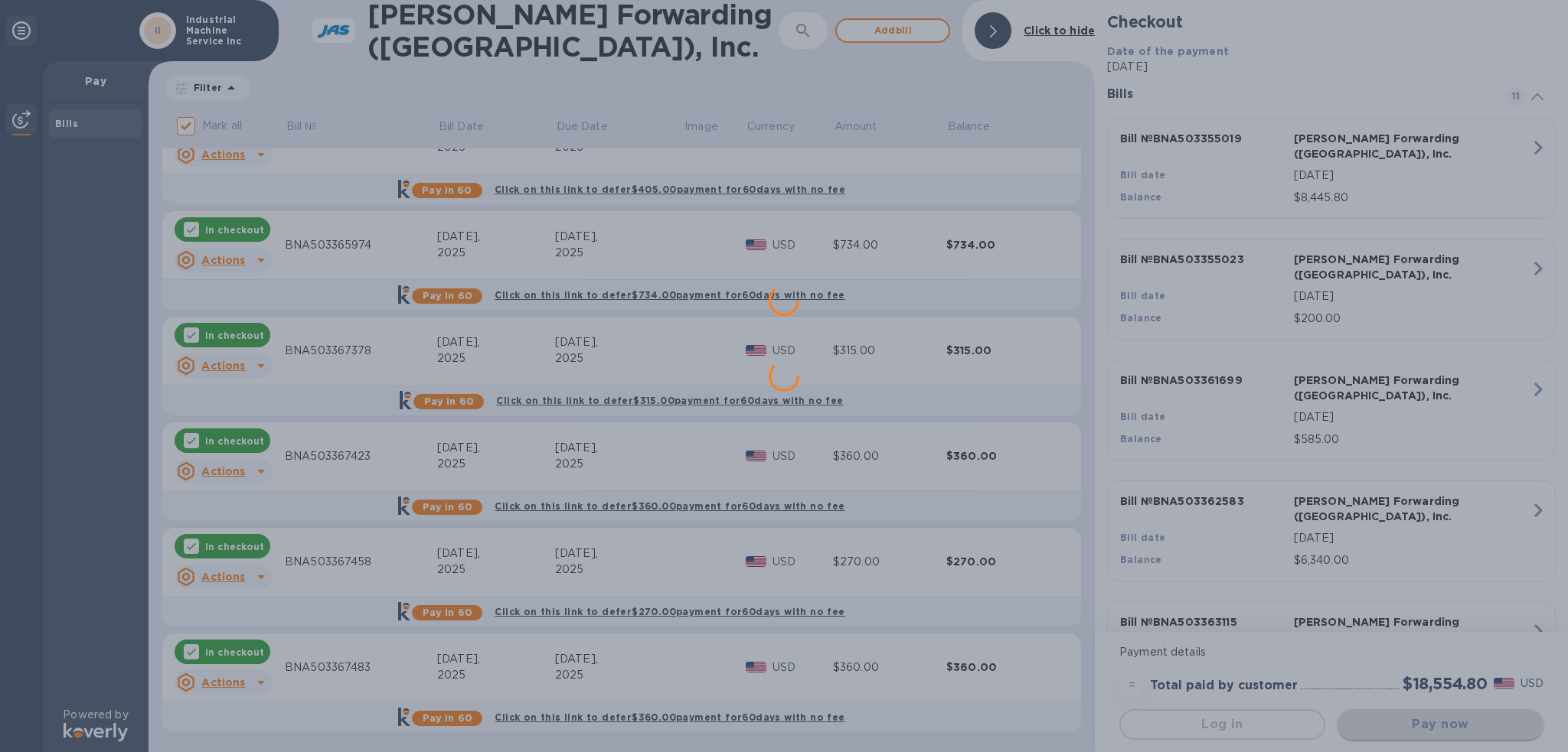
scroll to position [0, 0]
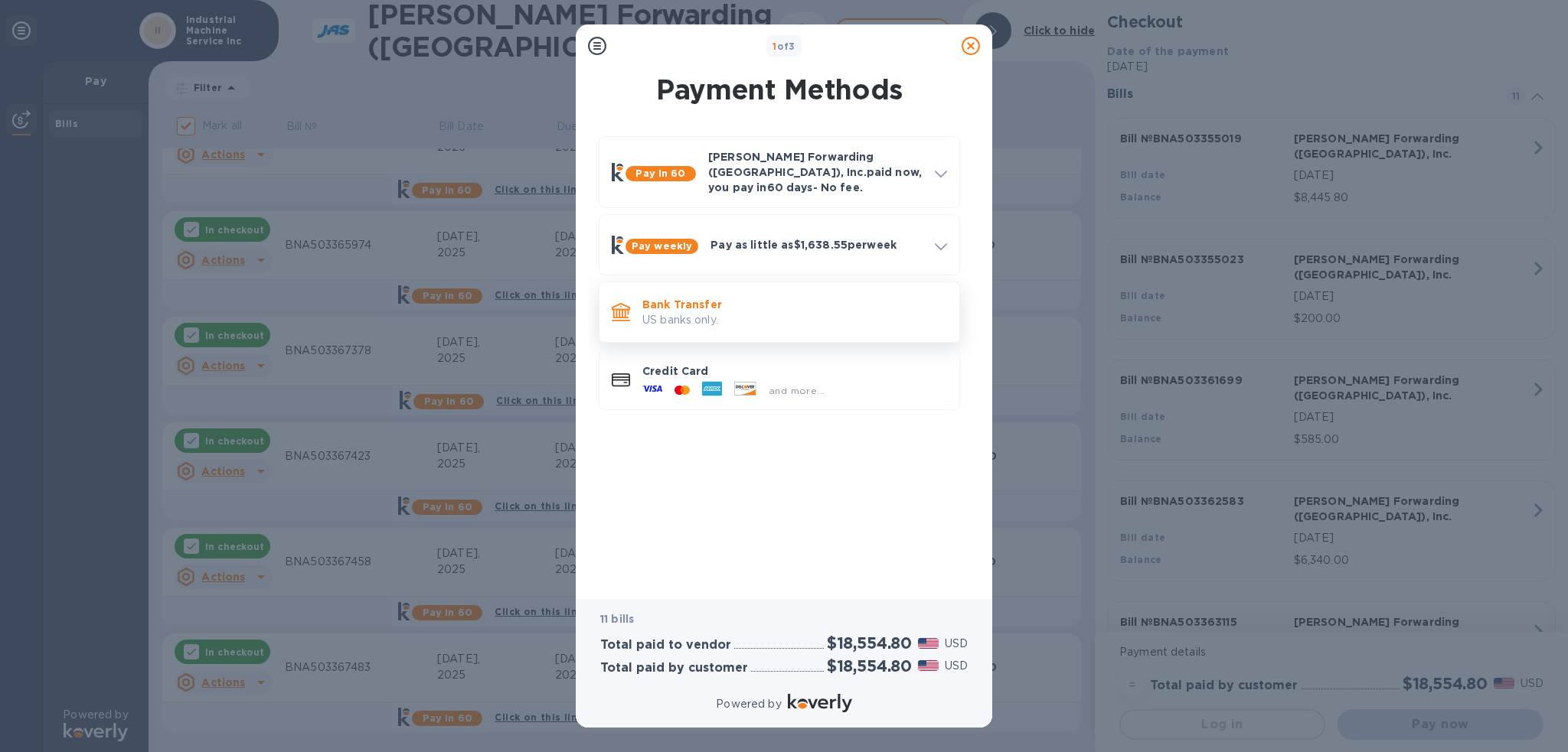
click at [736, 297] on p "Bank Transfer" at bounding box center [794, 305] width 305 height 16
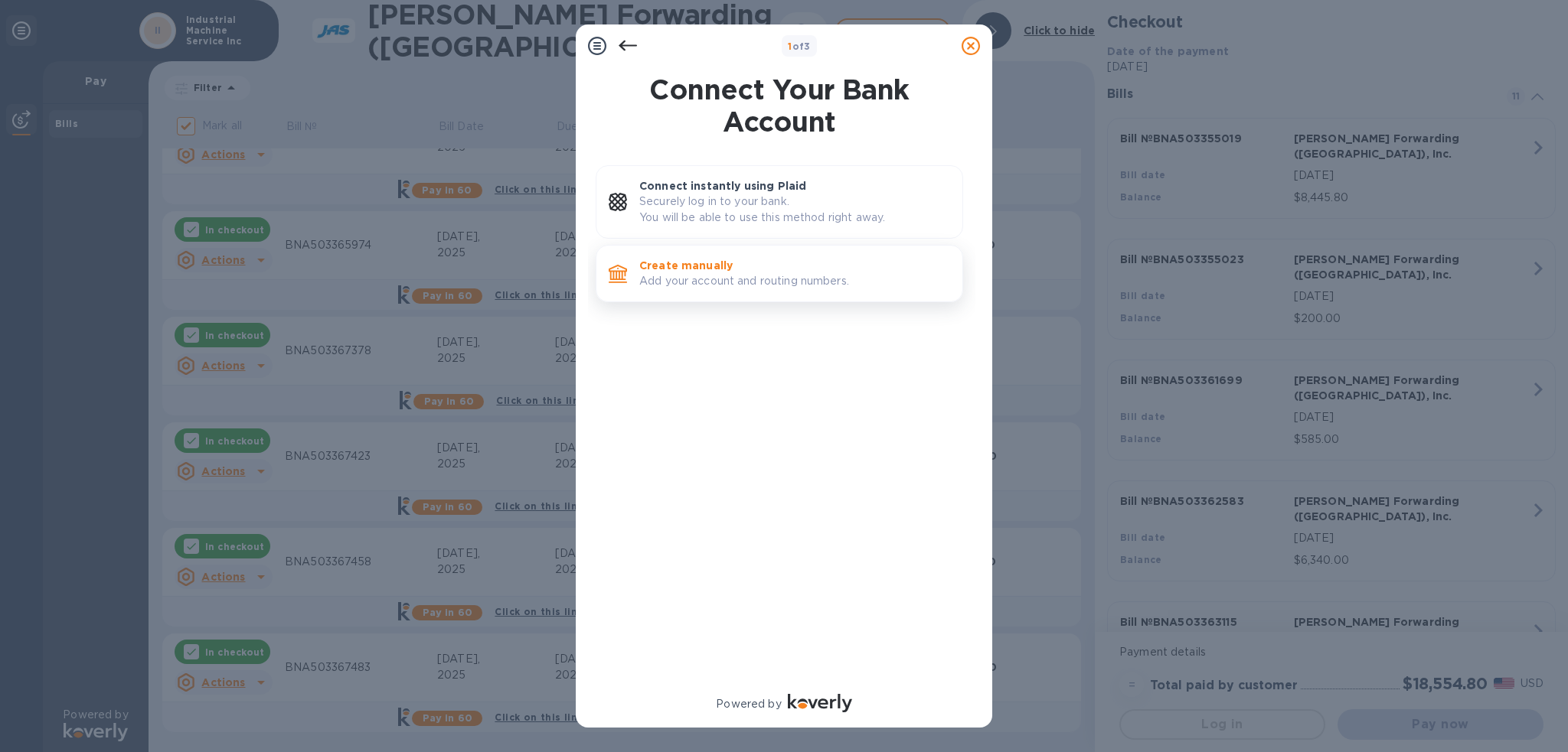
click at [738, 269] on p "Create manually" at bounding box center [794, 265] width 310 height 16
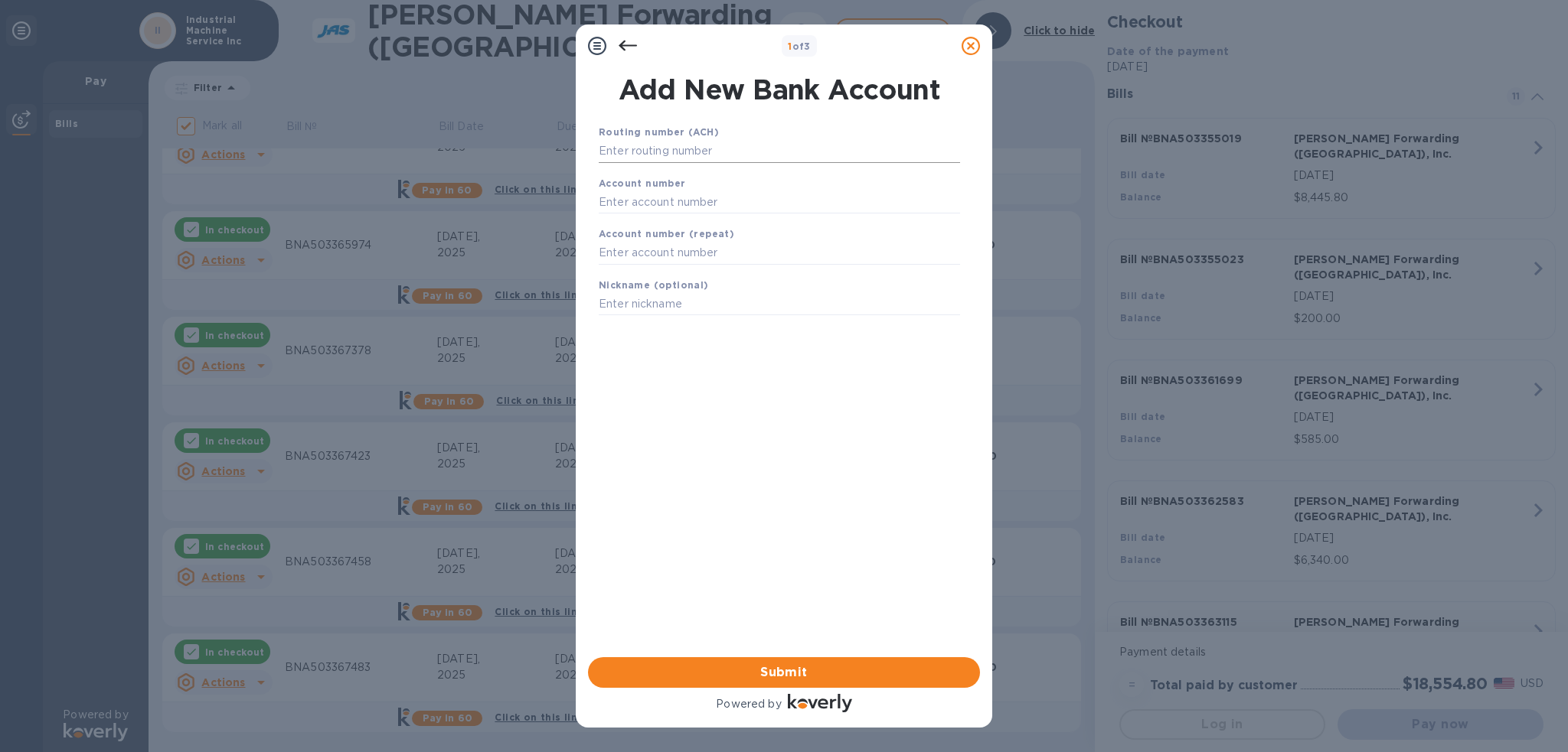
click at [784, 149] on input "text" at bounding box center [779, 151] width 361 height 23
type input "084307033"
type input "88003249"
type input "IMS"
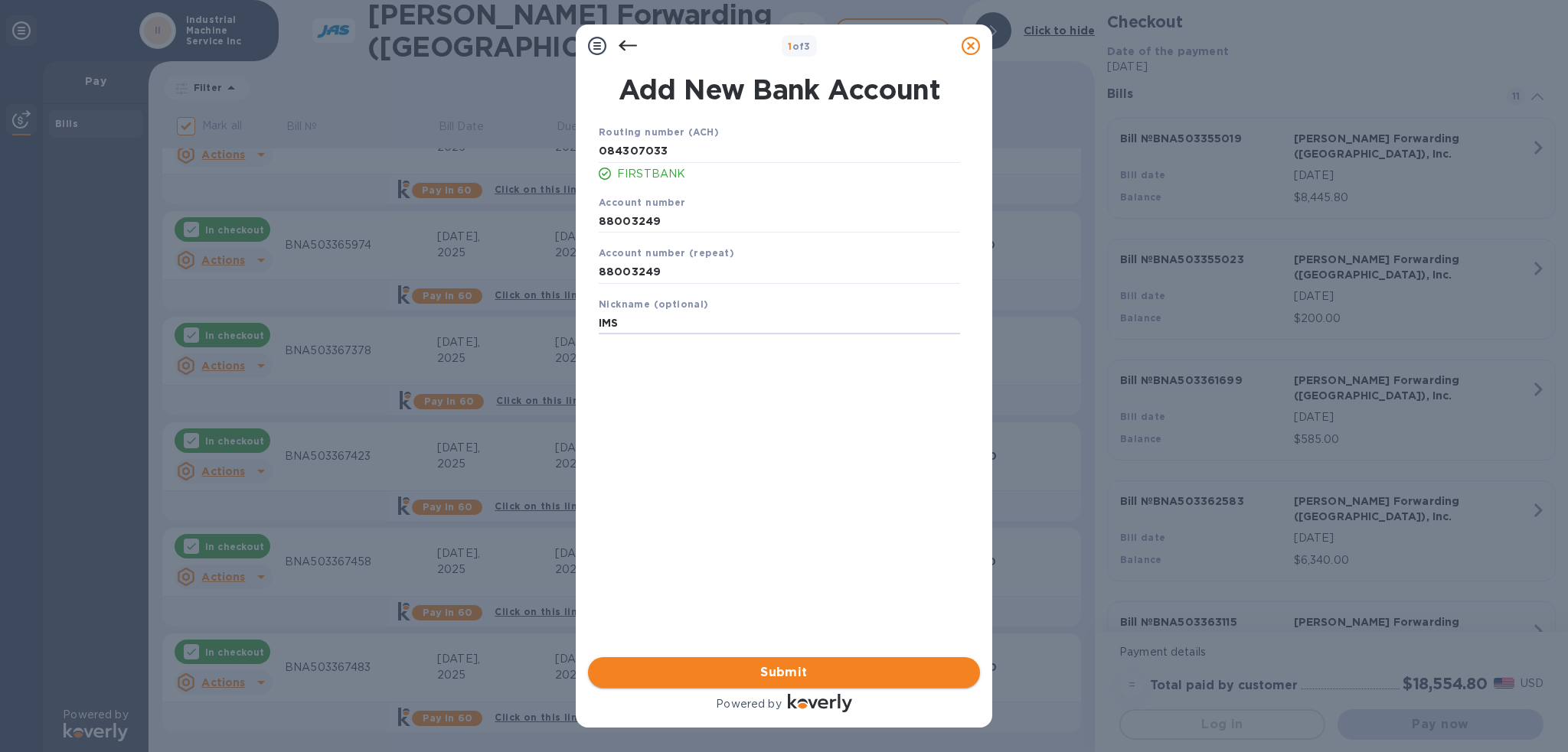
click at [854, 682] on span "Submit" at bounding box center [784, 673] width 367 height 19
